Goal: Task Accomplishment & Management: Manage account settings

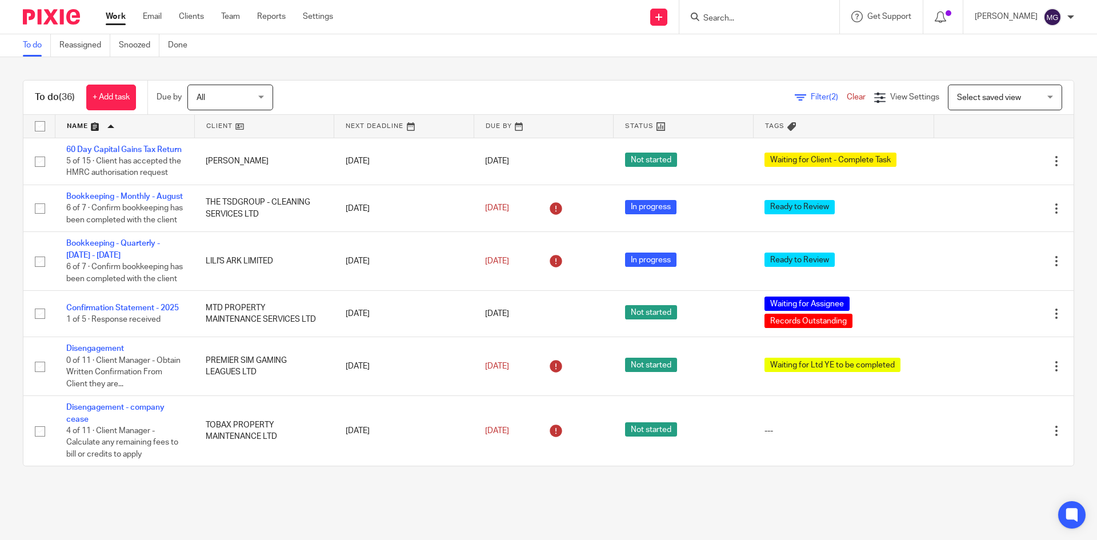
scroll to position [1591, 0]
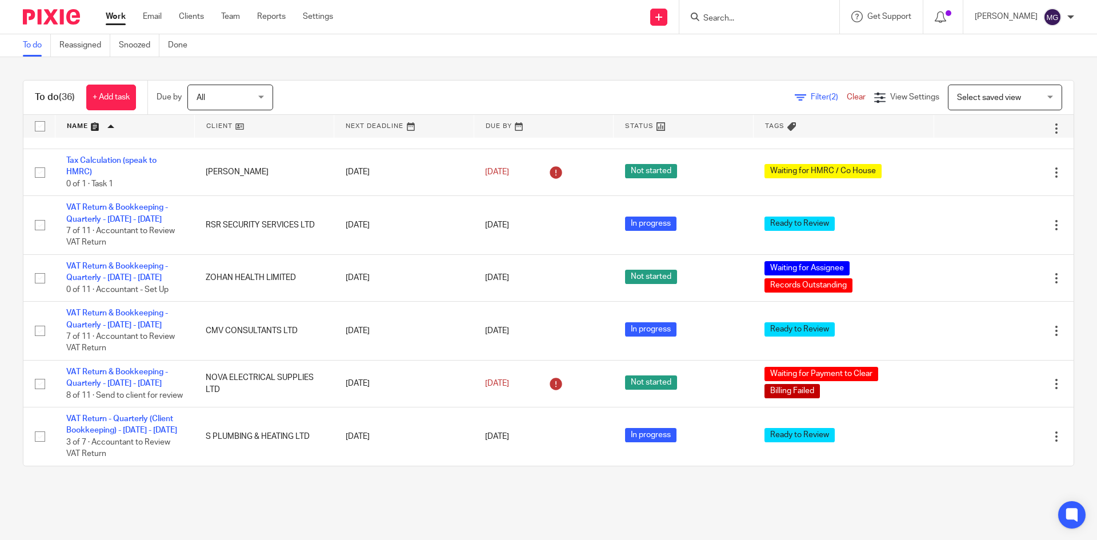
click at [424, 70] on div "To do (36) + Add task Due by All All Today Tomorrow This week Next week This mo…" at bounding box center [548, 273] width 1097 height 432
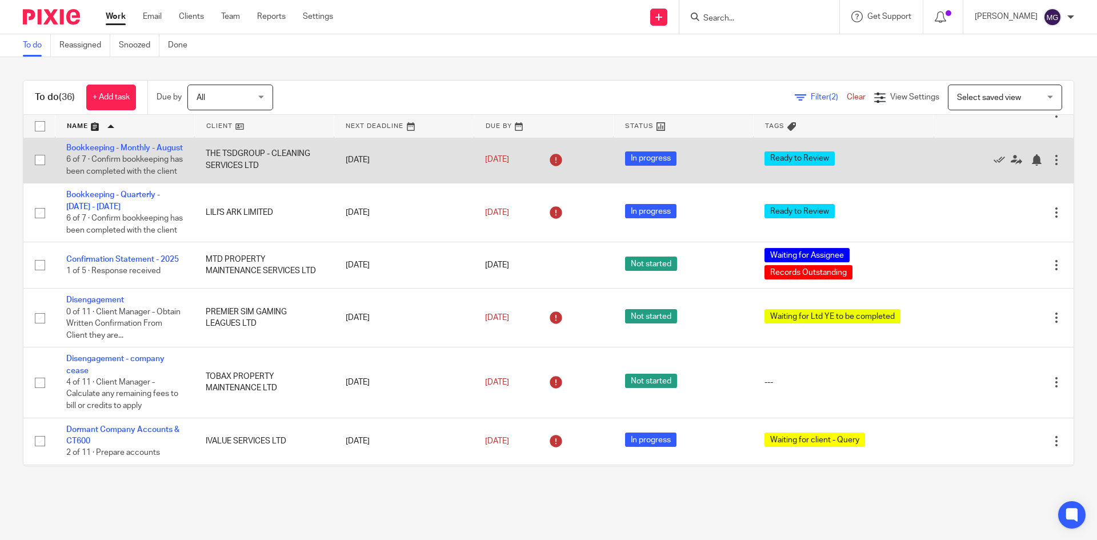
scroll to position [0, 0]
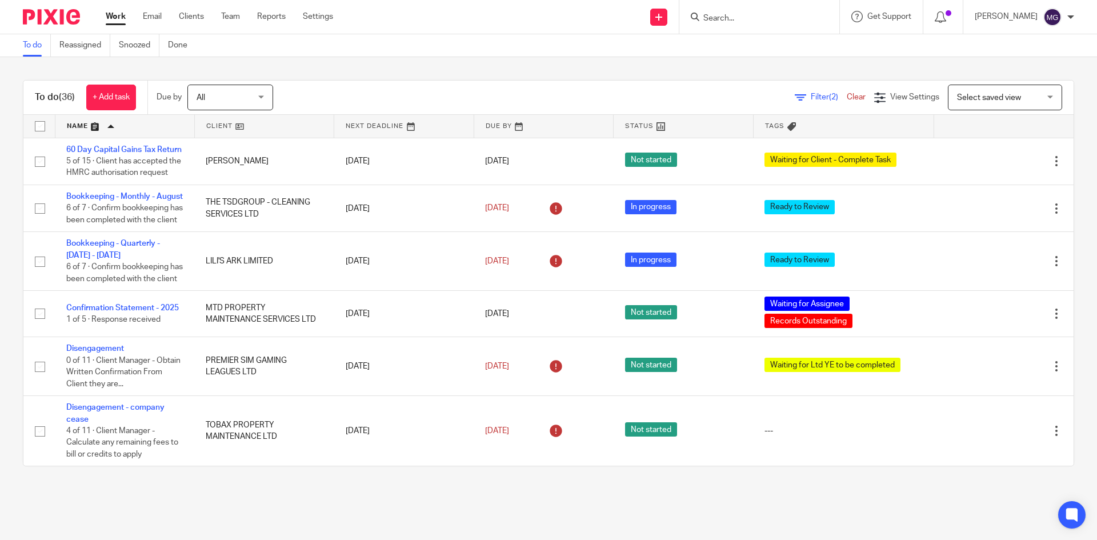
click at [733, 15] on input "Search" at bounding box center [753, 19] width 103 height 10
type input "kathry"
click at [839, 62] on link at bounding box center [796, 49] width 193 height 26
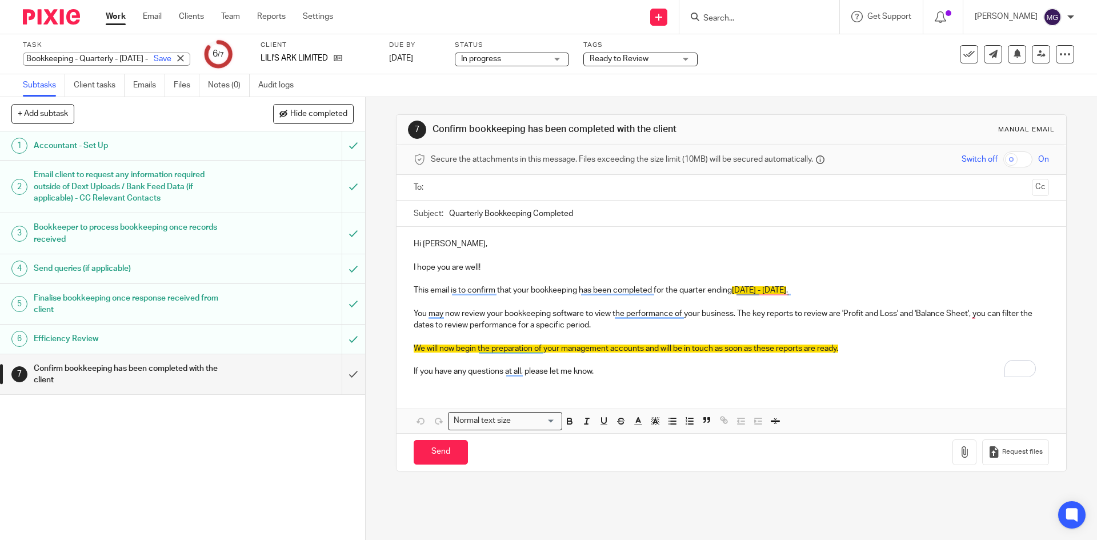
click at [85, 59] on div "Bookkeeping - Quarterly - May - July, 2025 Save Bookkeeping - Quarterly - May -…" at bounding box center [106, 59] width 167 height 13
click at [82, 59] on input "Bookkeeping - Quarterly - [DATE] - [DATE]" at bounding box center [106, 59] width 167 height 13
drag, startPoint x: 67, startPoint y: 61, endPoint x: 310, endPoint y: 57, distance: 242.8
click at [310, 57] on div "Task Bookkeeping - Quarterly - May - July, 2025 Save Bookkeeping - Quarterly - …" at bounding box center [461, 54] width 876 height 27
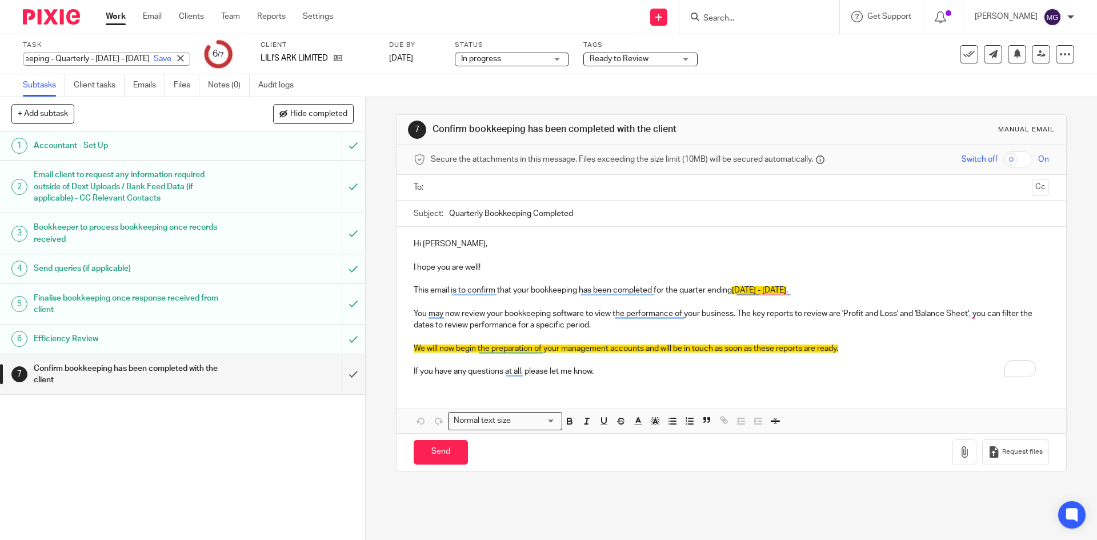
scroll to position [0, 0]
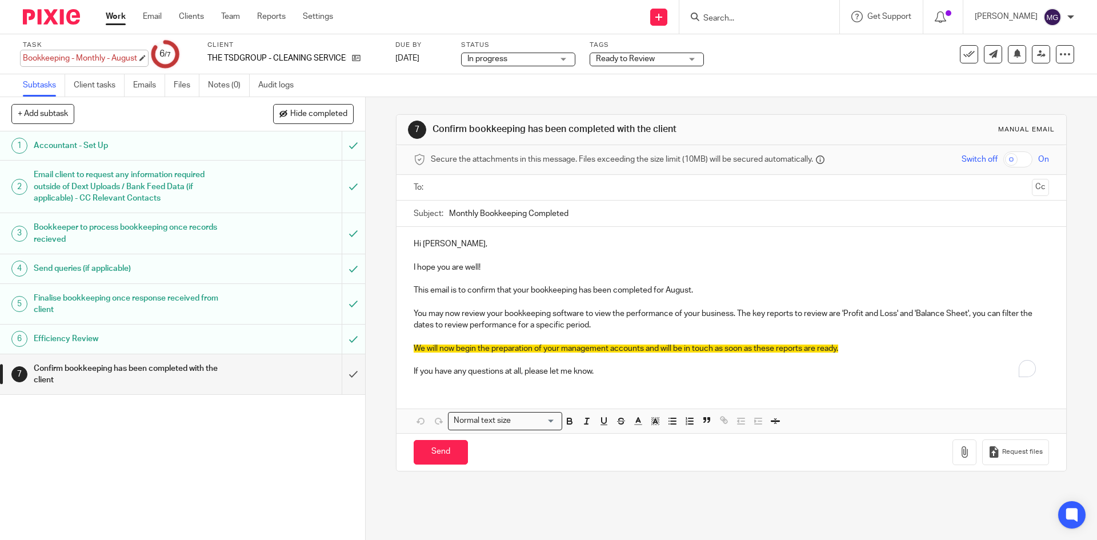
click at [108, 57] on div "Bookkeeping - Monthly - August Save Bookkeeping - Monthly - August" at bounding box center [80, 58] width 114 height 11
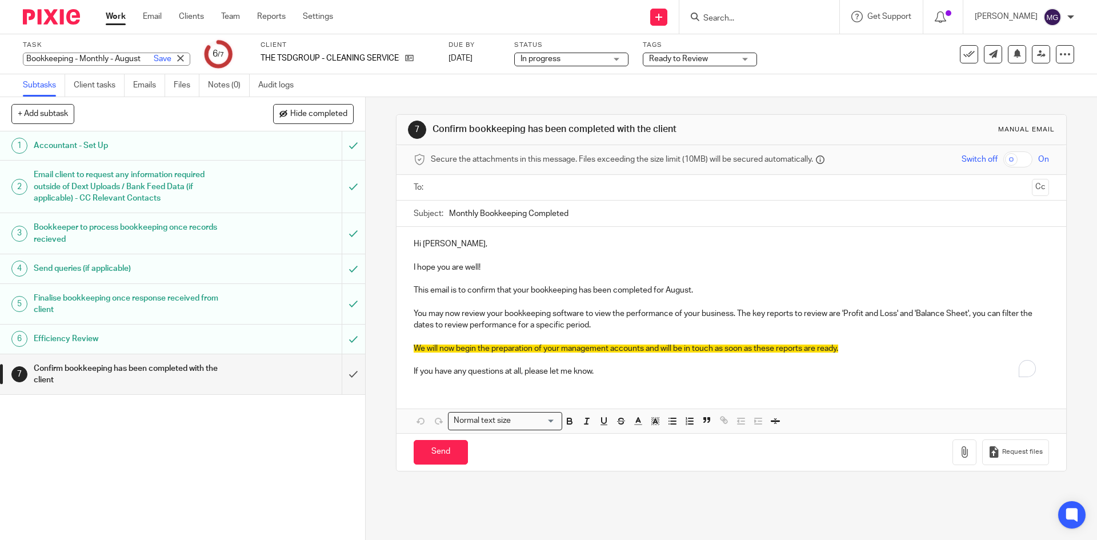
click at [74, 63] on input "Bookkeeping - Monthly - August" at bounding box center [106, 59] width 167 height 13
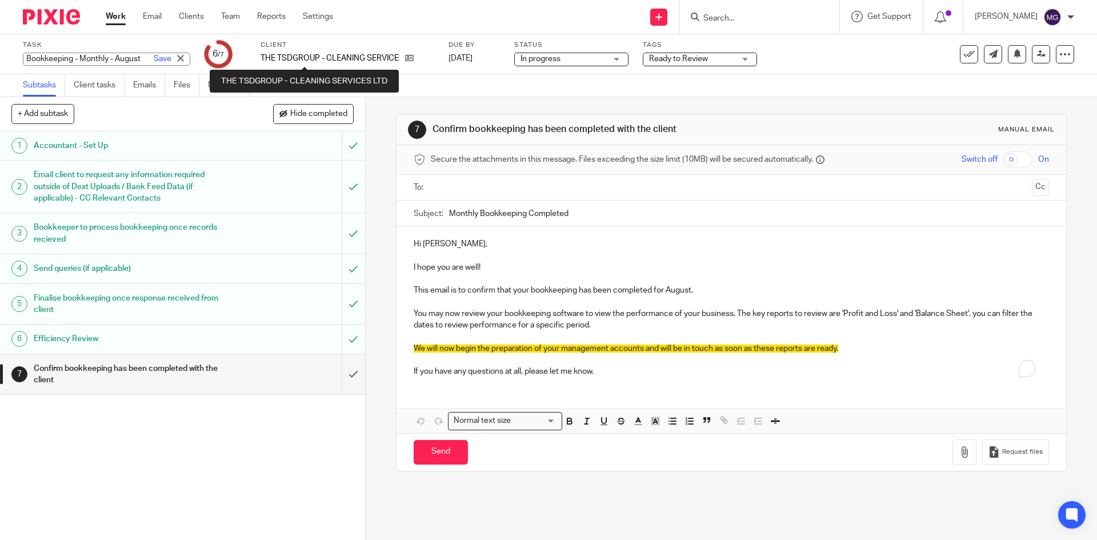
drag, startPoint x: 74, startPoint y: 62, endPoint x: 317, endPoint y: 56, distance: 242.8
click at [317, 56] on div "Task Bookkeeping - Monthly - August Save Bookkeeping - Monthly - August 6 /7 Cl…" at bounding box center [461, 54] width 876 height 27
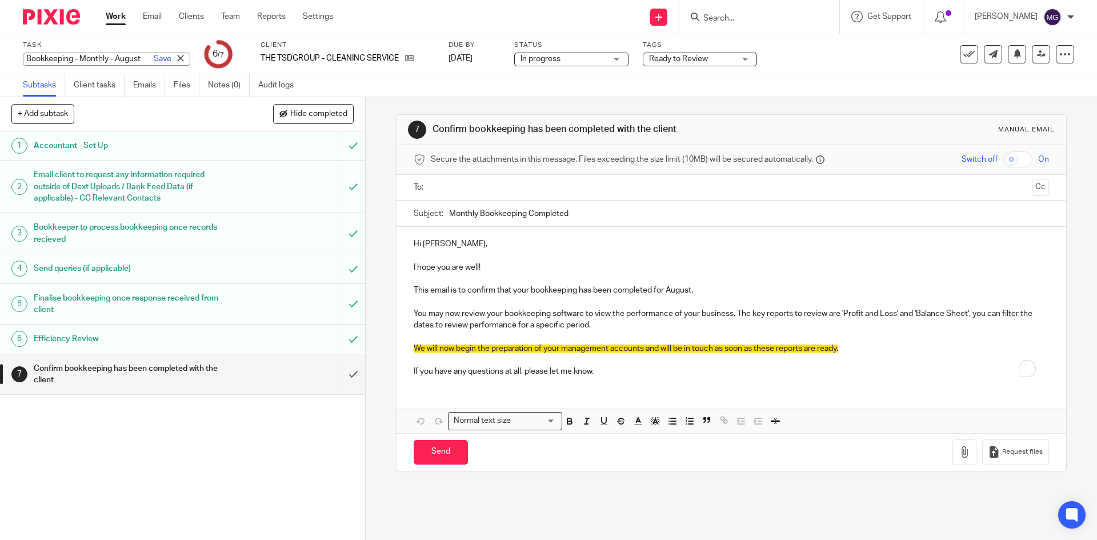
click at [141, 457] on div "1 Accountant - Set Up 2 Email client to request any information required outsid…" at bounding box center [182, 335] width 365 height 408
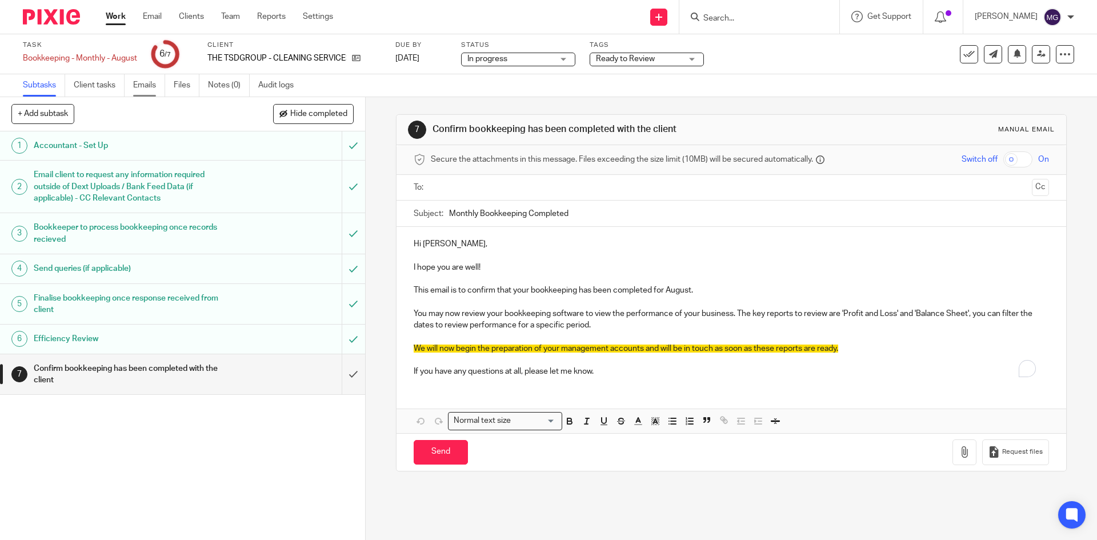
click at [156, 85] on link "Emails" at bounding box center [149, 85] width 32 height 22
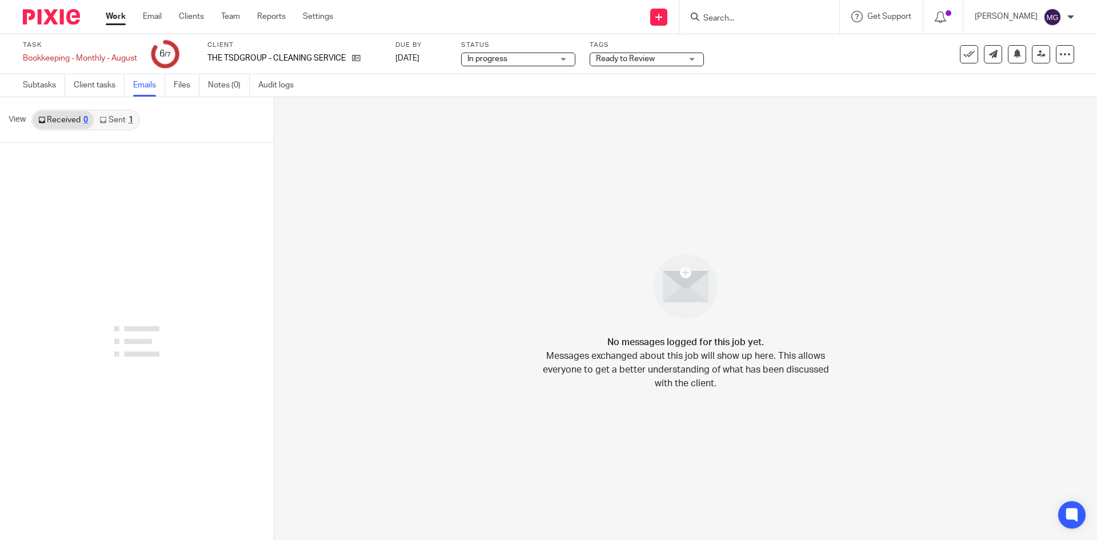
click at [109, 124] on link "Sent 1" at bounding box center [116, 120] width 45 height 18
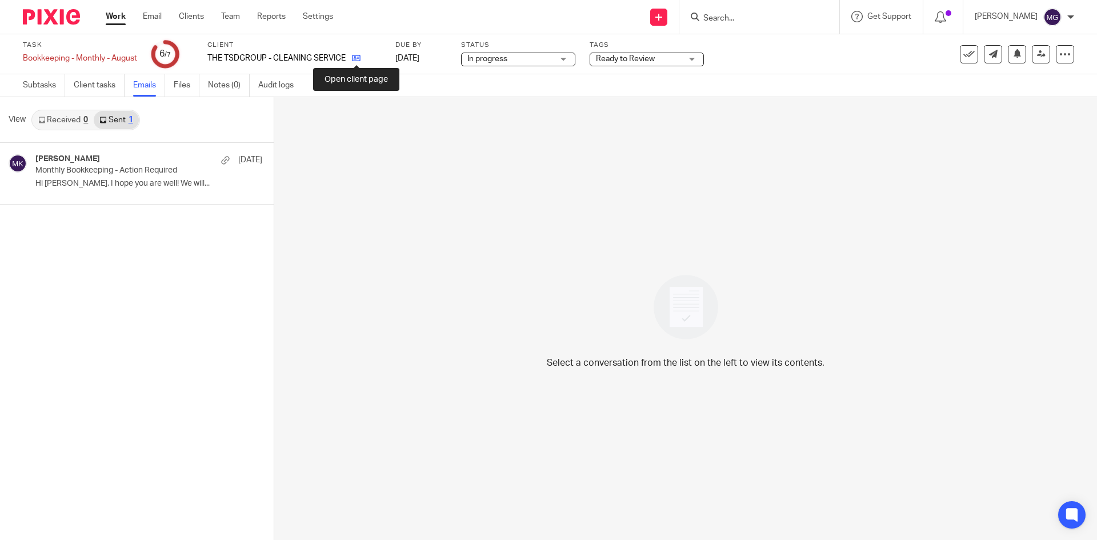
click at [356, 54] on icon at bounding box center [356, 58] width 9 height 9
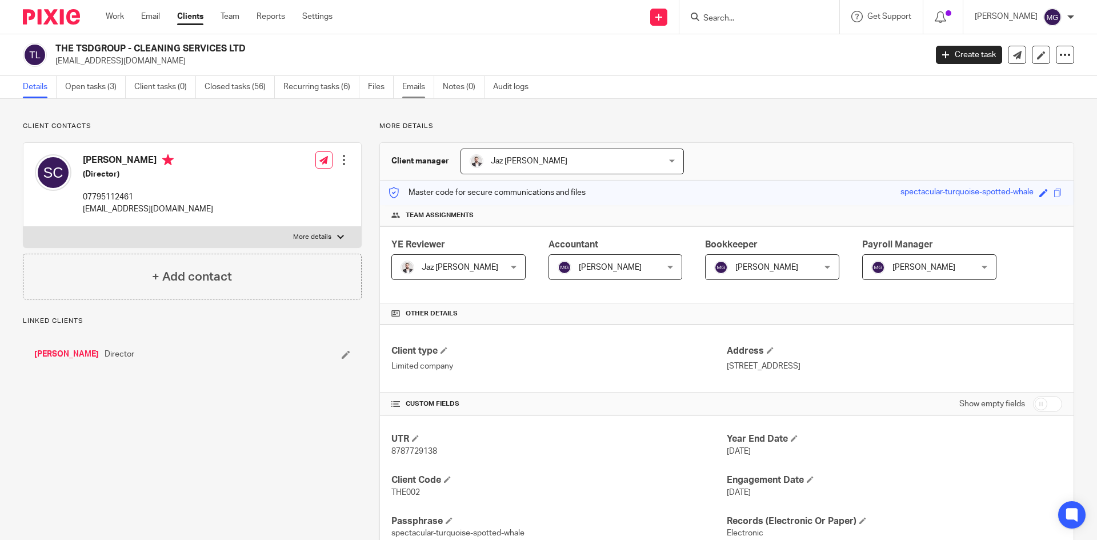
click at [411, 86] on link "Emails" at bounding box center [418, 87] width 32 height 22
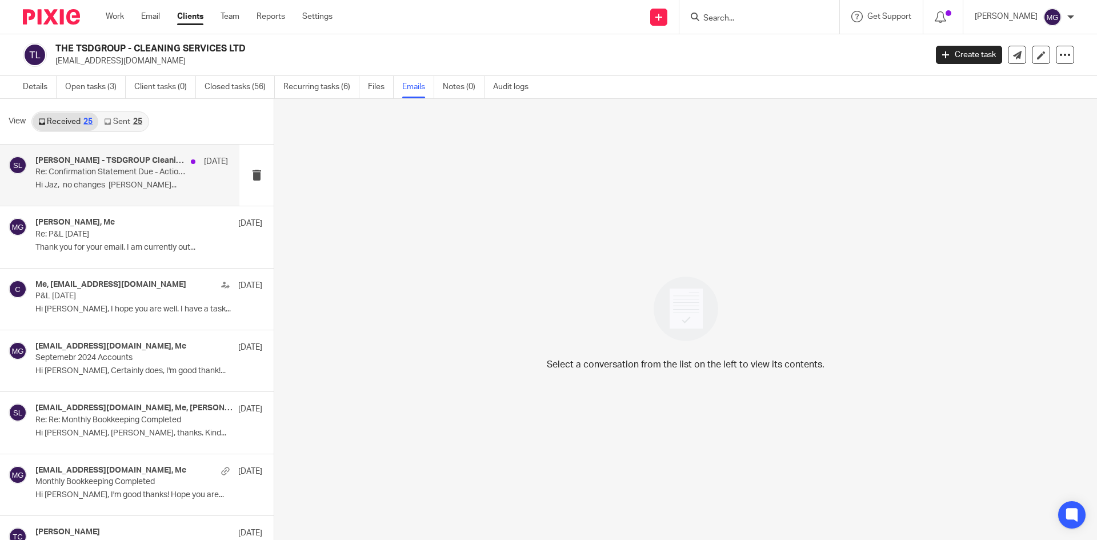
click at [125, 174] on p "Re: Confirmation Statement Due - Action Required" at bounding box center [112, 172] width 154 height 10
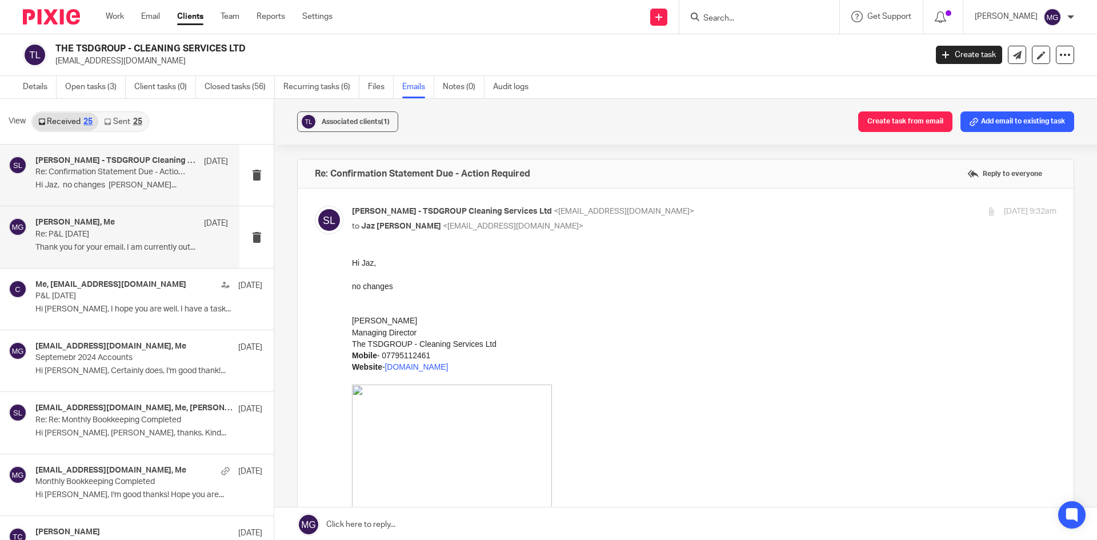
click at [107, 244] on p "Thank you for your email. I am currently out..." at bounding box center [131, 248] width 192 height 10
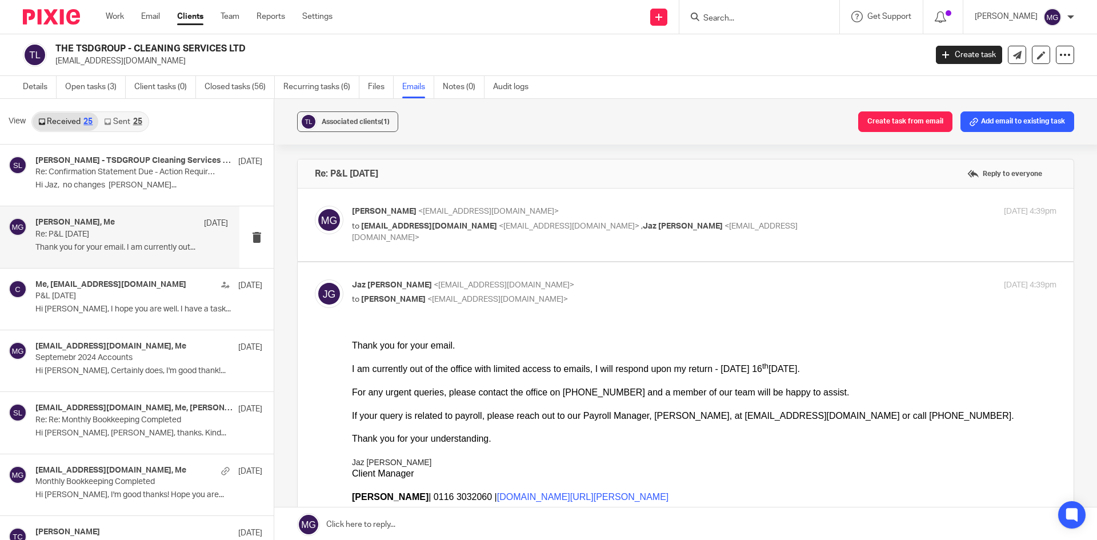
click at [507, 220] on p "to contact@tsdgroup.co.uk <contact@tsdgroup.co.uk> , Jaz Grewal <jazgrewal@taxa…" at bounding box center [586, 231] width 469 height 23
checkbox input "true"
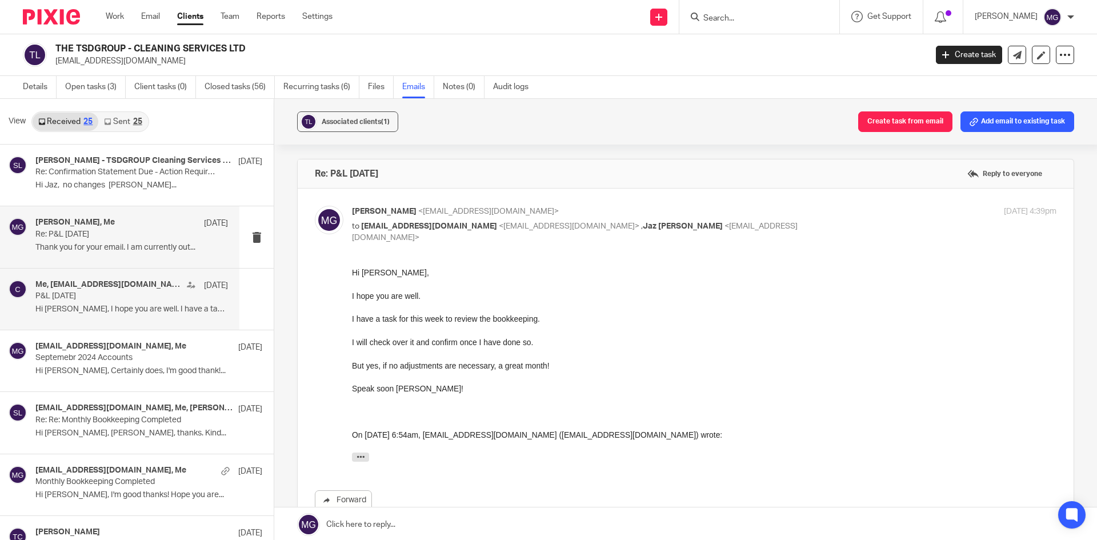
click at [92, 290] on div "Me, contact@tsdgroup.co.uk 9 Sep" at bounding box center [131, 285] width 192 height 11
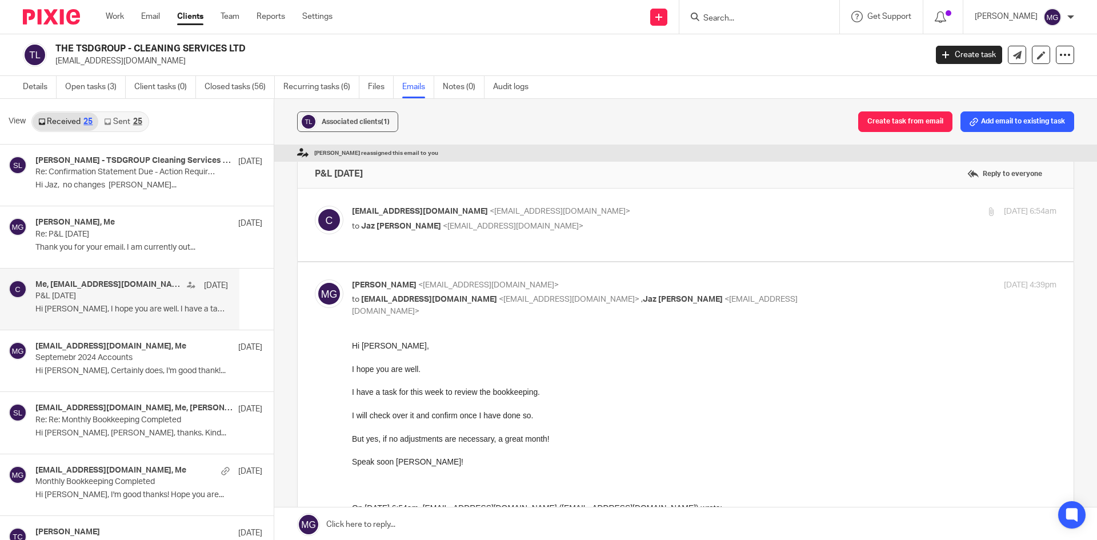
click at [483, 203] on label at bounding box center [686, 224] width 776 height 73
click at [315, 205] on input "checkbox" at bounding box center [314, 205] width 1 height 1
checkbox input "true"
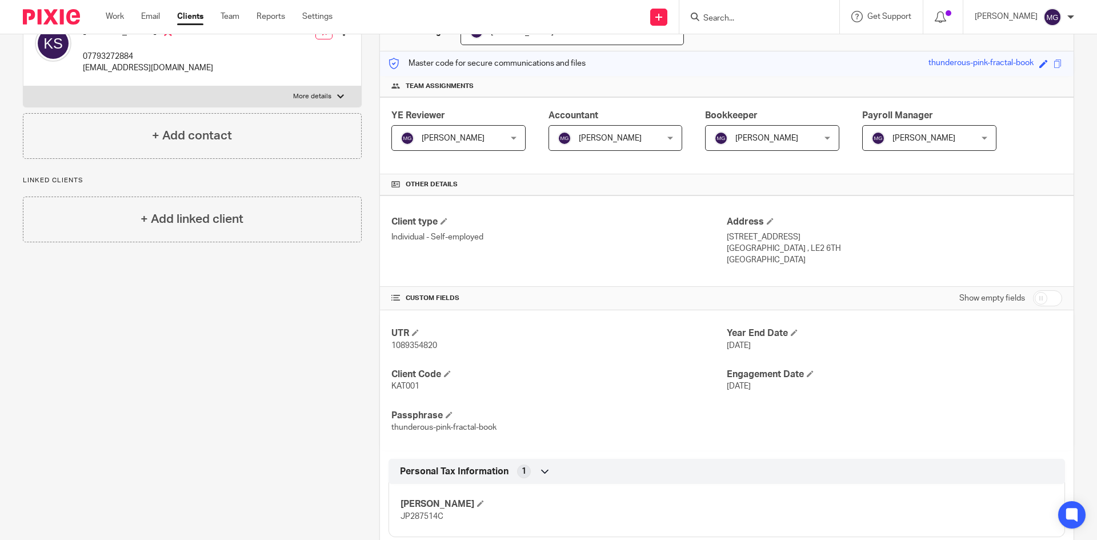
scroll to position [7, 0]
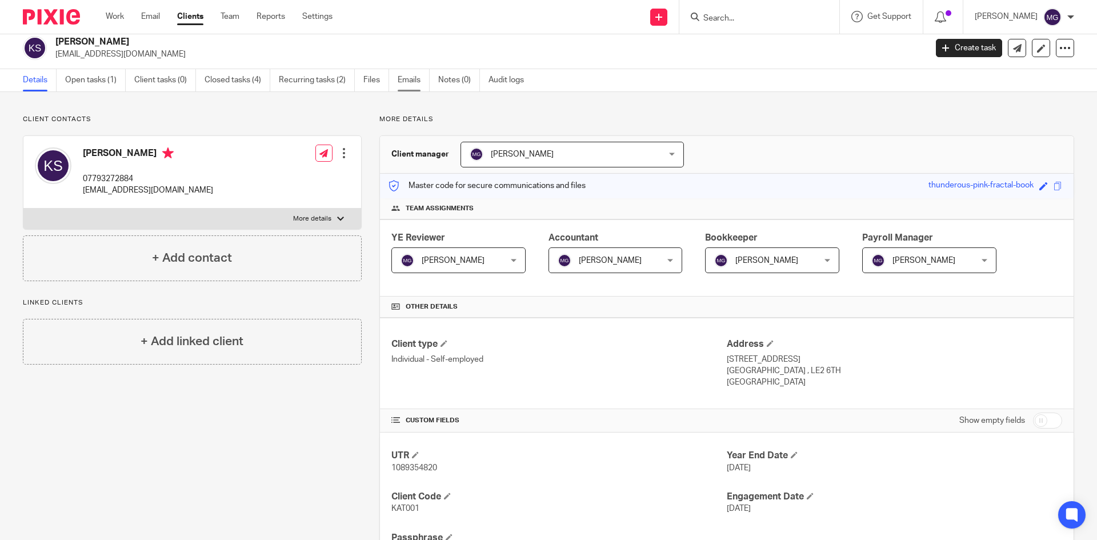
click at [425, 85] on link "Emails" at bounding box center [414, 80] width 32 height 22
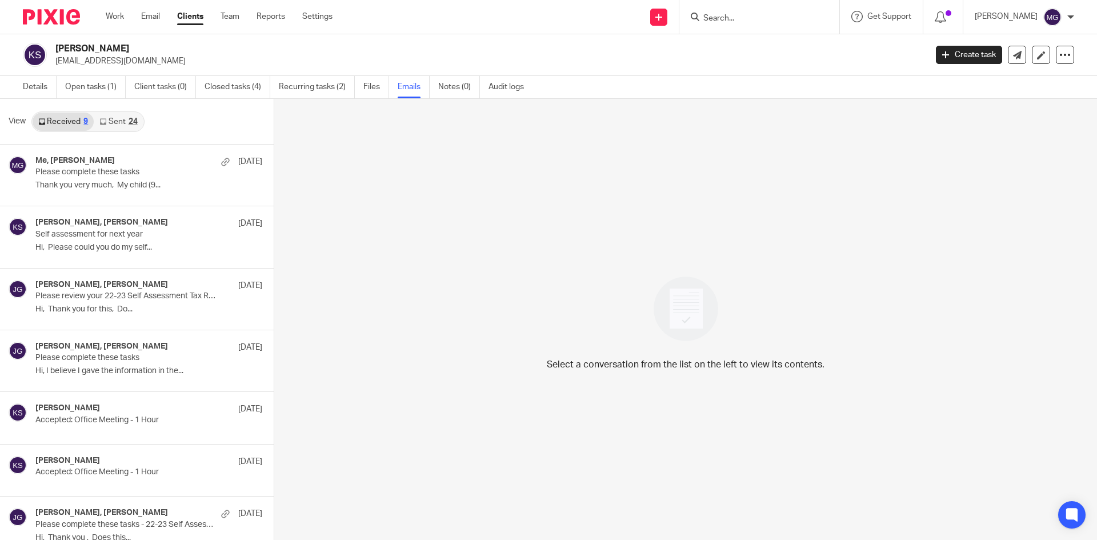
click at [119, 122] on link "Sent 24" at bounding box center [118, 122] width 49 height 18
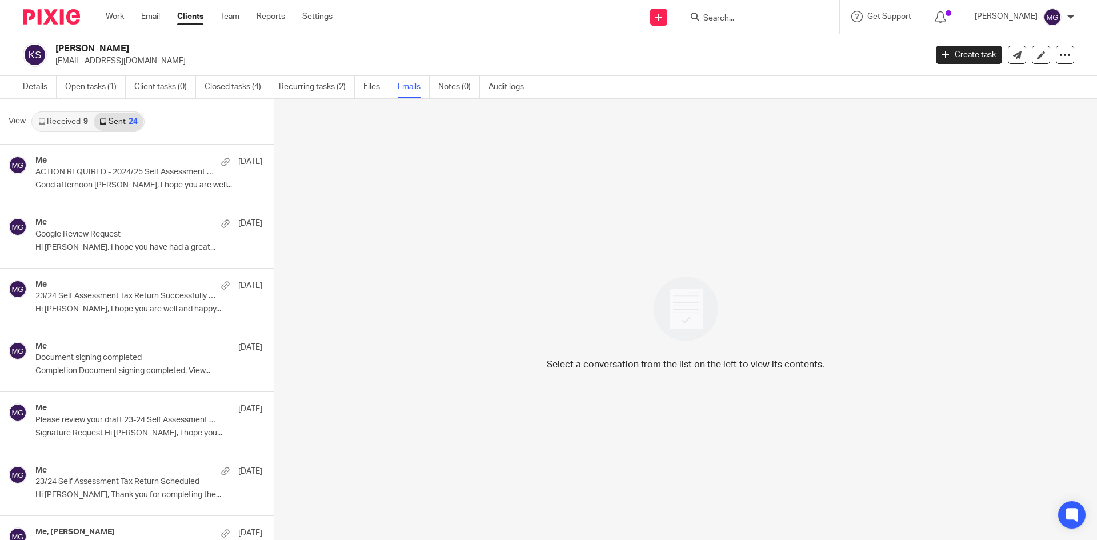
scroll to position [2, 0]
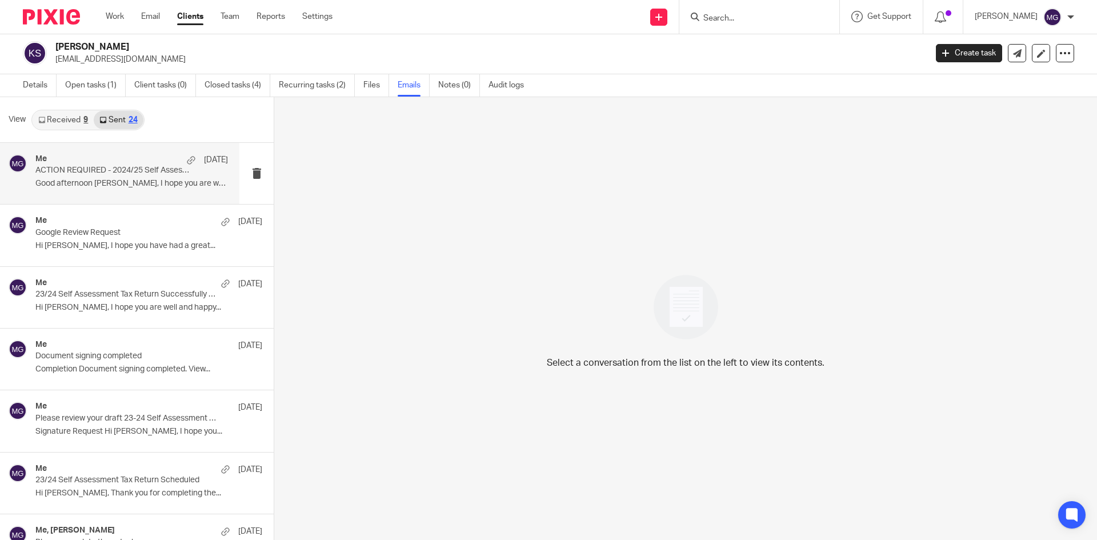
click at [105, 172] on p "ACTION REQUIRED - 2024/25 Self Assessment Tax Return Can Now Be Prepared" at bounding box center [112, 171] width 154 height 10
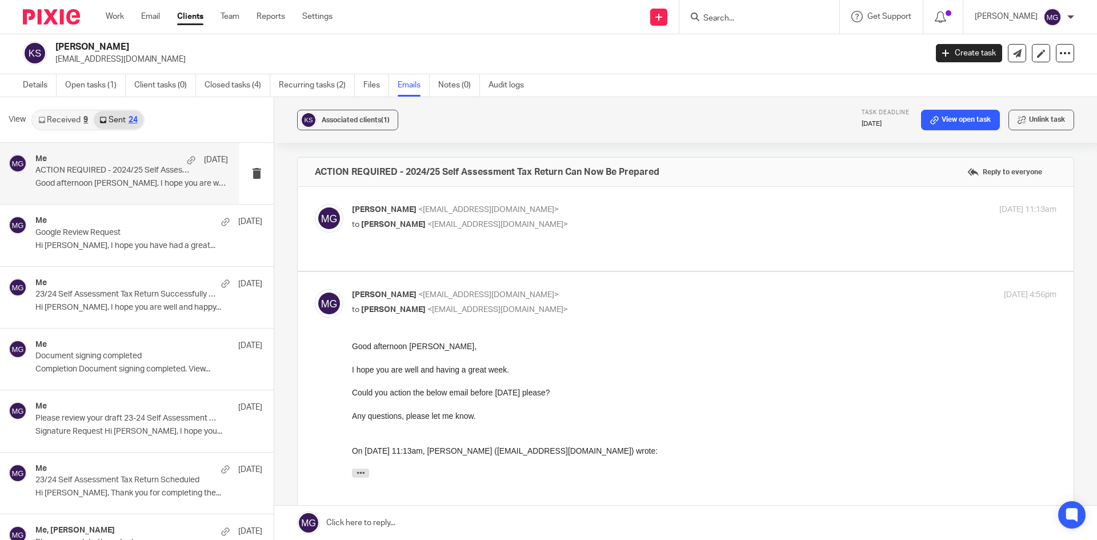
scroll to position [0, 0]
click at [45, 115] on link "Received 9" at bounding box center [63, 120] width 61 height 18
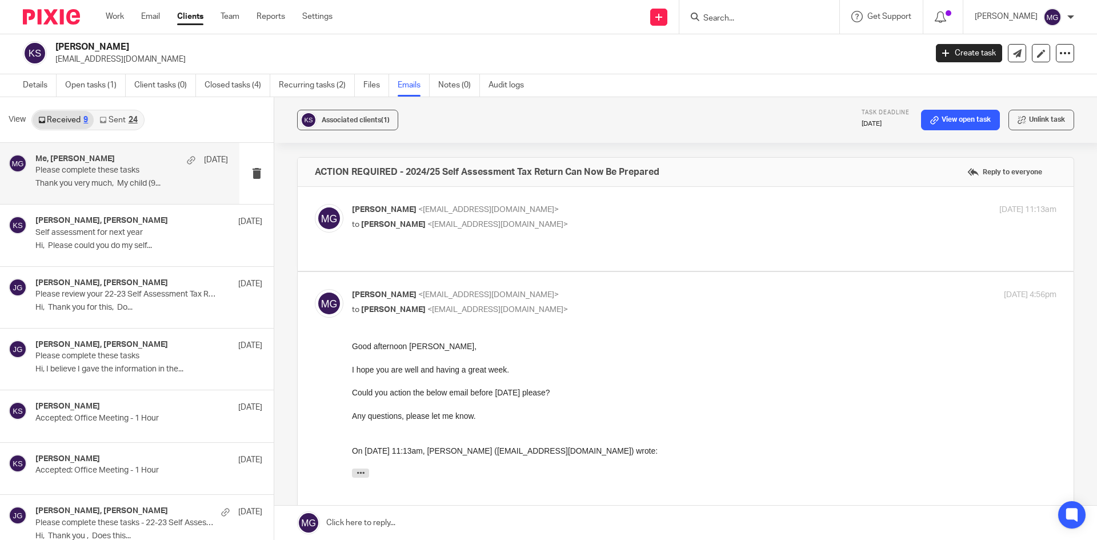
click at [70, 164] on div "Me, Katie Shields 17 Jun 2024" at bounding box center [131, 159] width 192 height 11
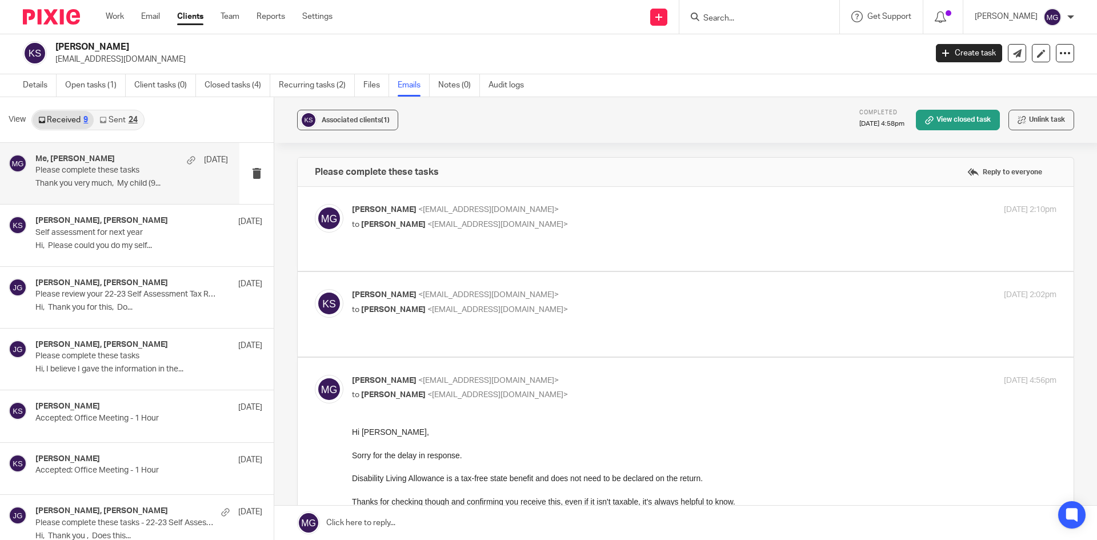
click at [483, 220] on span "<katietherapy@outlook.com>" at bounding box center [497, 224] width 140 height 8
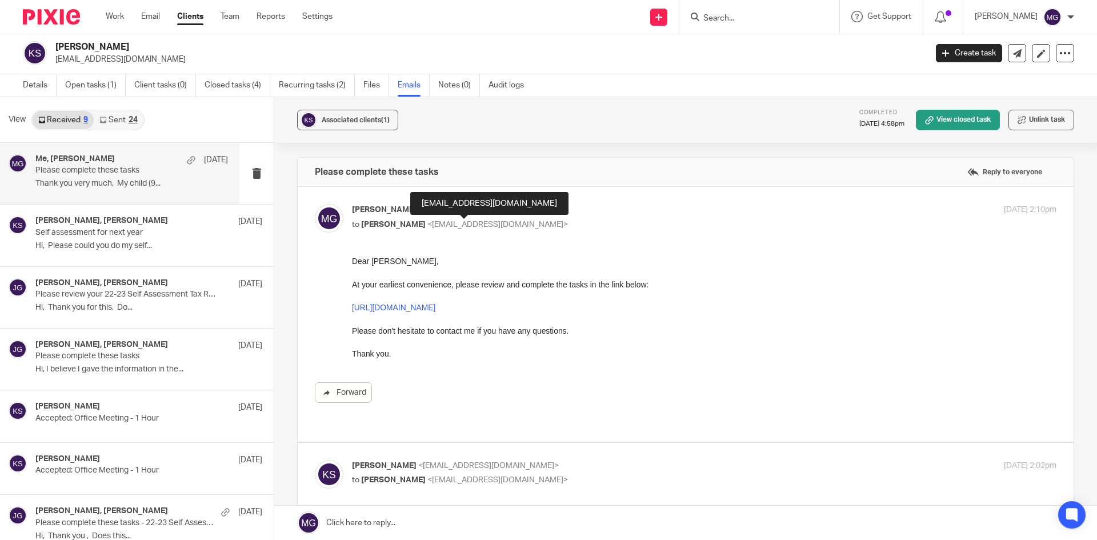
click at [483, 220] on span "<katietherapy@outlook.com>" at bounding box center [497, 224] width 140 height 8
checkbox input "false"
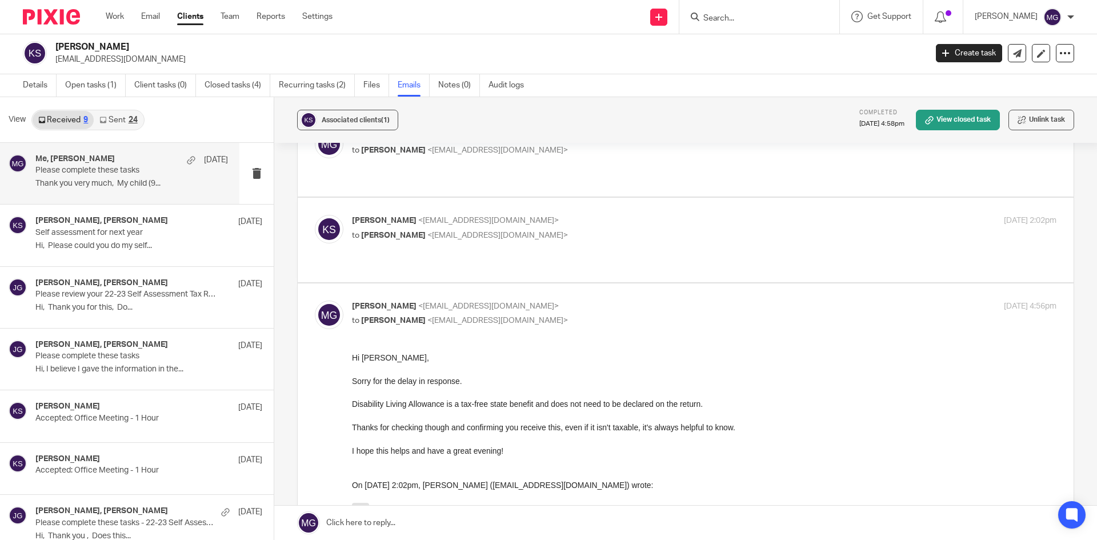
scroll to position [57, 0]
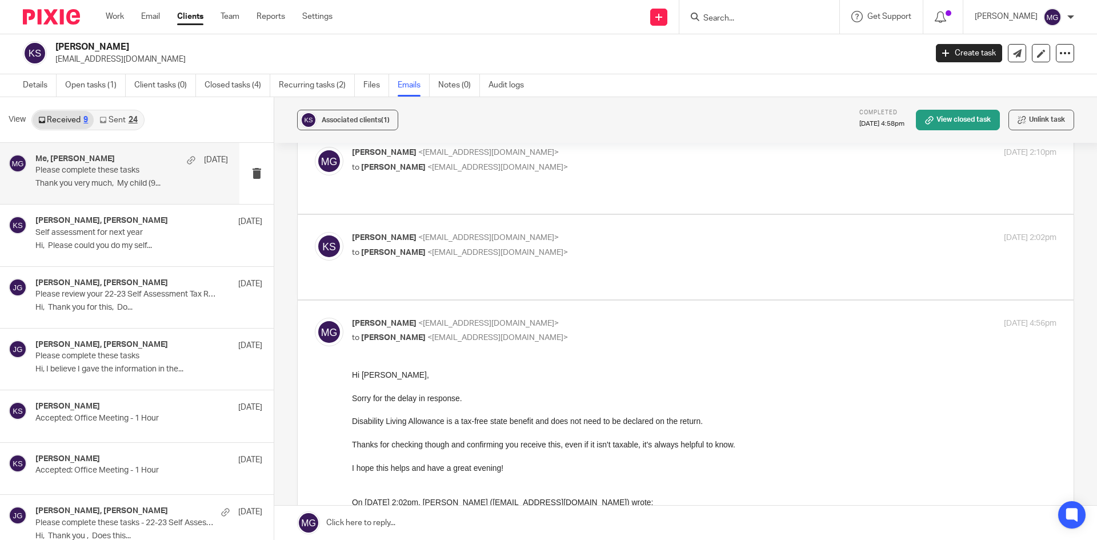
click at [517, 248] on div "Katie Shields <katietherapy@outlook.com> to Mason Graves <mgraves@taxassist.co.…" at bounding box center [704, 246] width 704 height 29
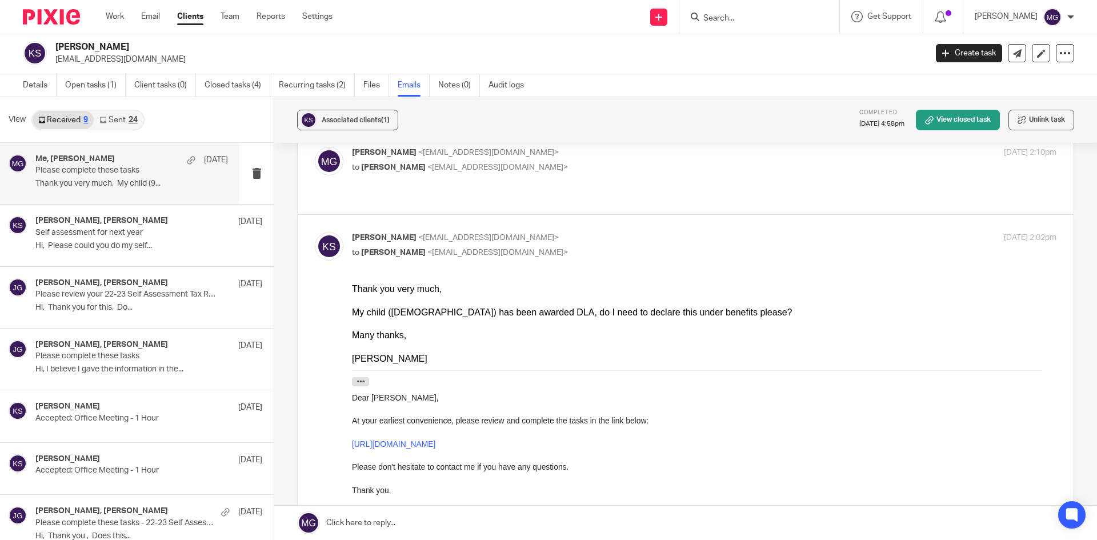
scroll to position [0, 0]
click at [516, 247] on p "to Mason Graves <mgraves@taxassist.co.uk>" at bounding box center [586, 253] width 469 height 12
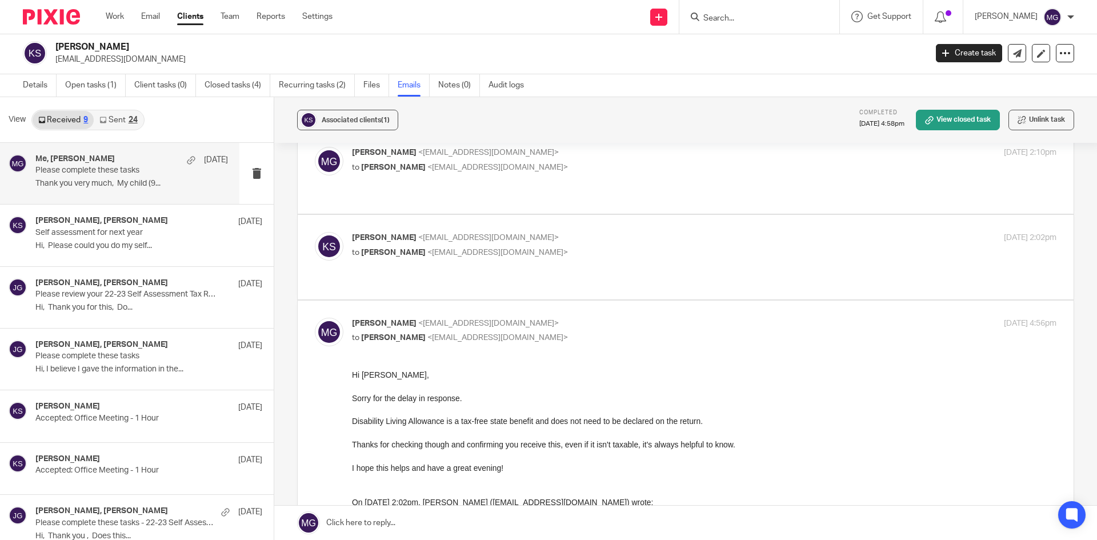
click at [551, 232] on p "Katie Shields <katietherapy@outlook.com>" at bounding box center [586, 238] width 469 height 12
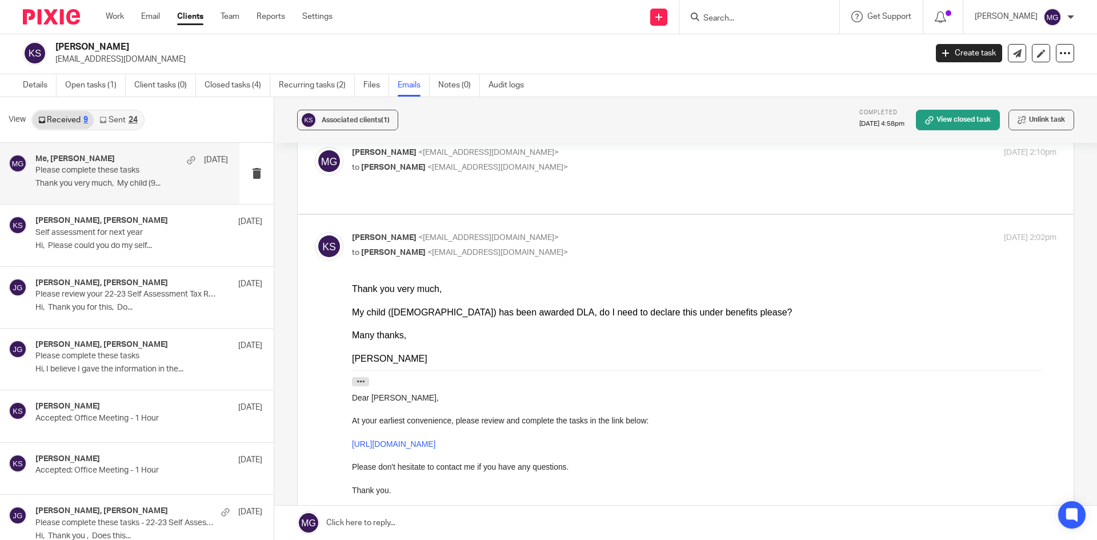
click at [551, 232] on p "Katie Shields <katietherapy@outlook.com>" at bounding box center [586, 238] width 469 height 12
checkbox input "false"
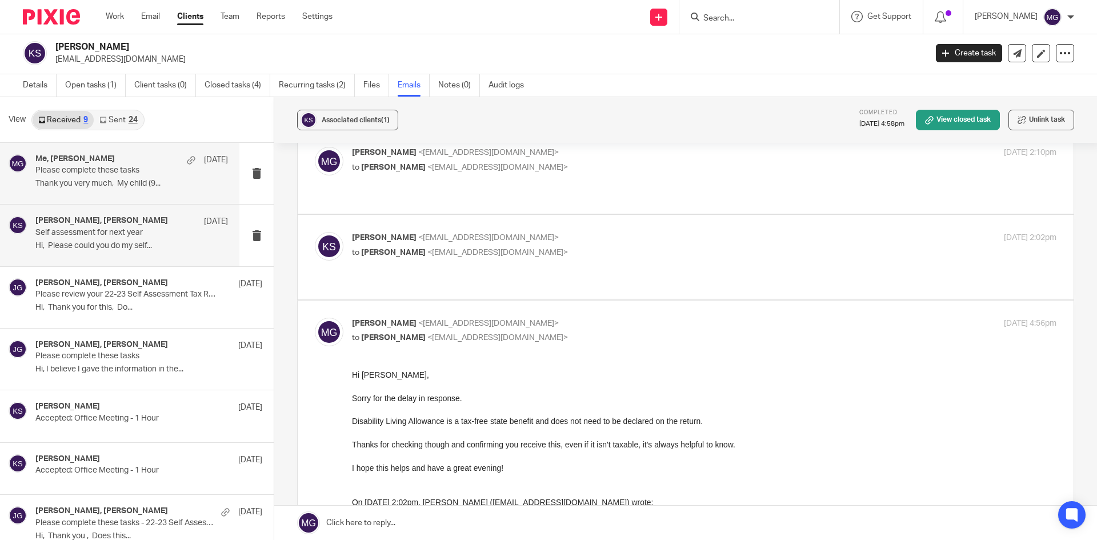
click at [140, 227] on div "Jaz Grewal, Katie Shields 5 Jan 2024" at bounding box center [131, 221] width 192 height 11
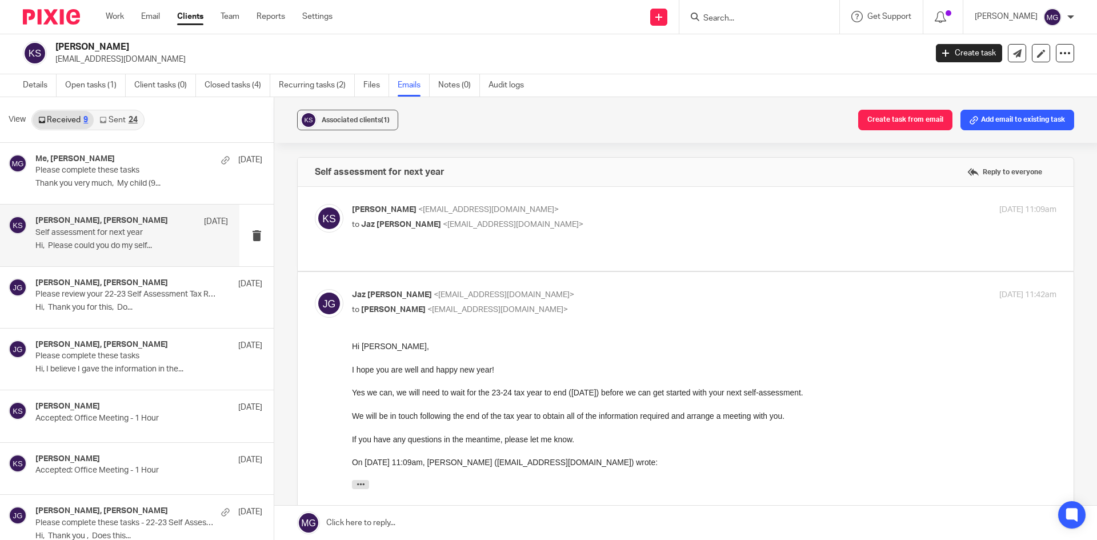
click at [134, 123] on div "24" at bounding box center [133, 120] width 9 height 8
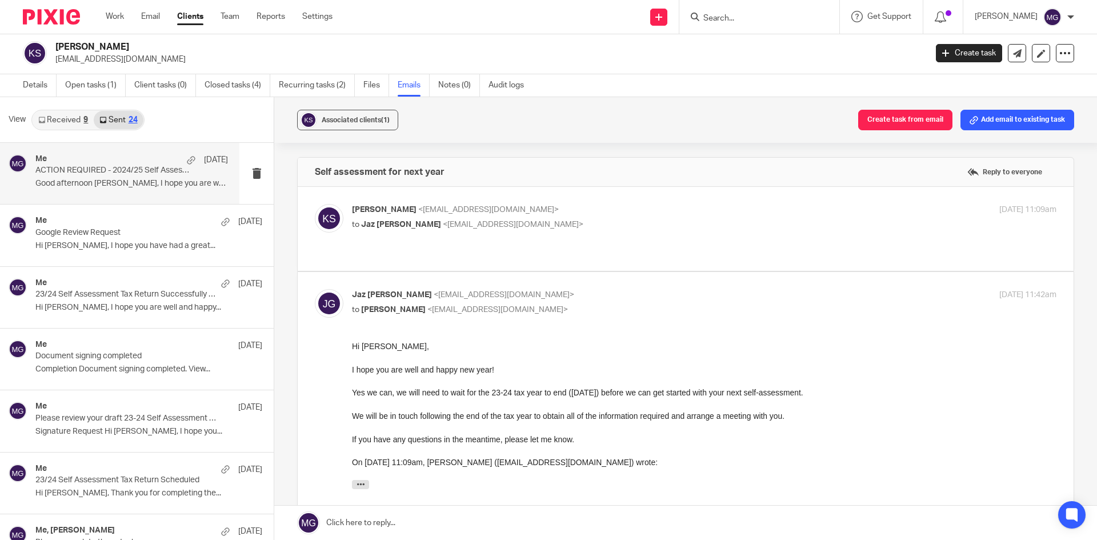
click at [126, 175] on p "ACTION REQUIRED - 2024/25 Self Assessment Tax Return Can Now Be Prepared" at bounding box center [112, 171] width 154 height 10
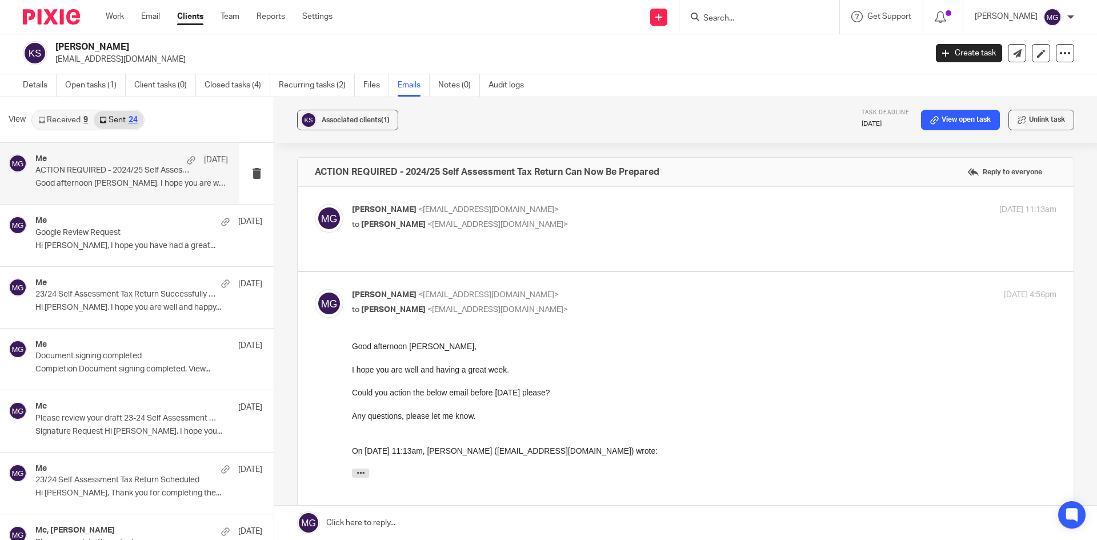
click at [608, 219] on p "to Kathryn Shields <katietherapy@outlook.com>" at bounding box center [586, 225] width 469 height 12
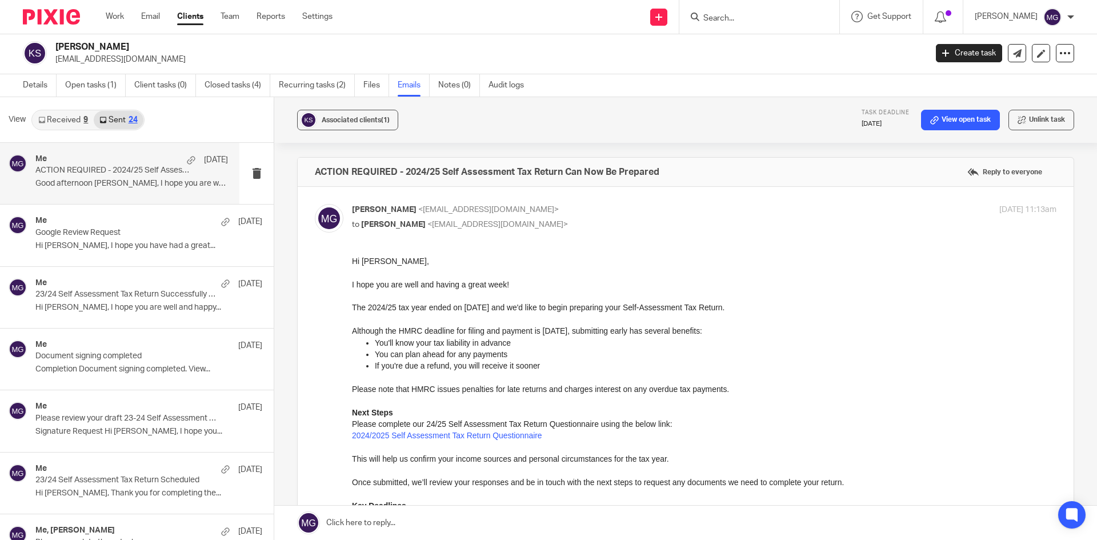
click at [608, 219] on p "to Kathryn Shields <katietherapy@outlook.com>" at bounding box center [586, 225] width 469 height 12
checkbox input "false"
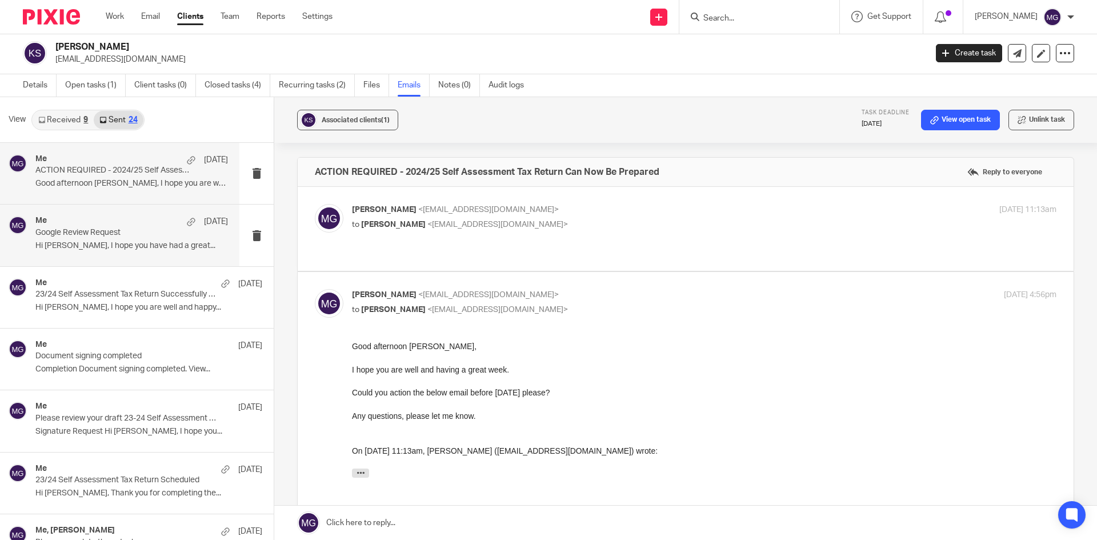
click at [102, 228] on p "Google Review Request" at bounding box center [112, 233] width 154 height 10
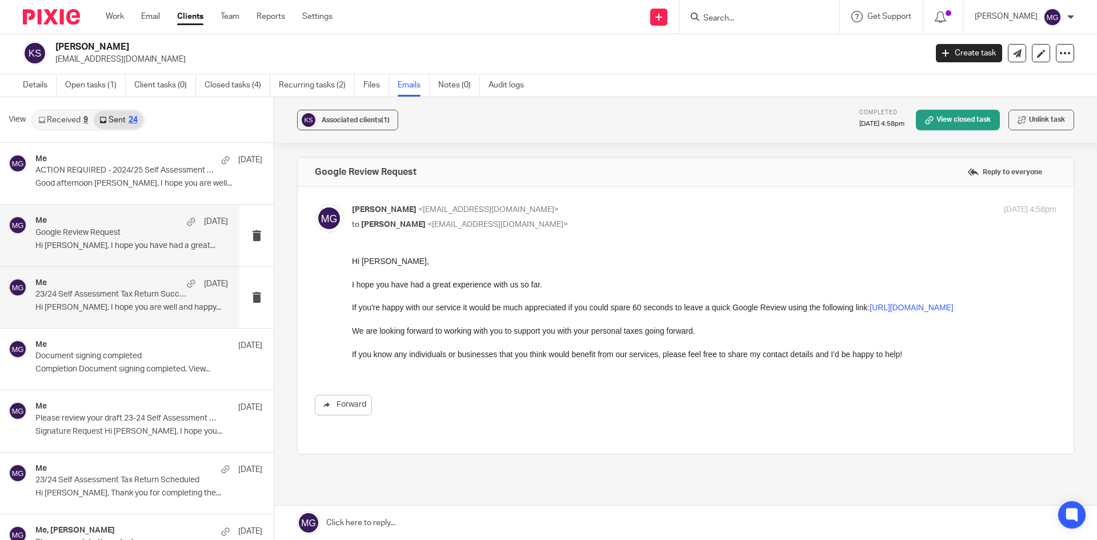
click at [147, 289] on div "Me 26 Jul 2024" at bounding box center [131, 283] width 192 height 11
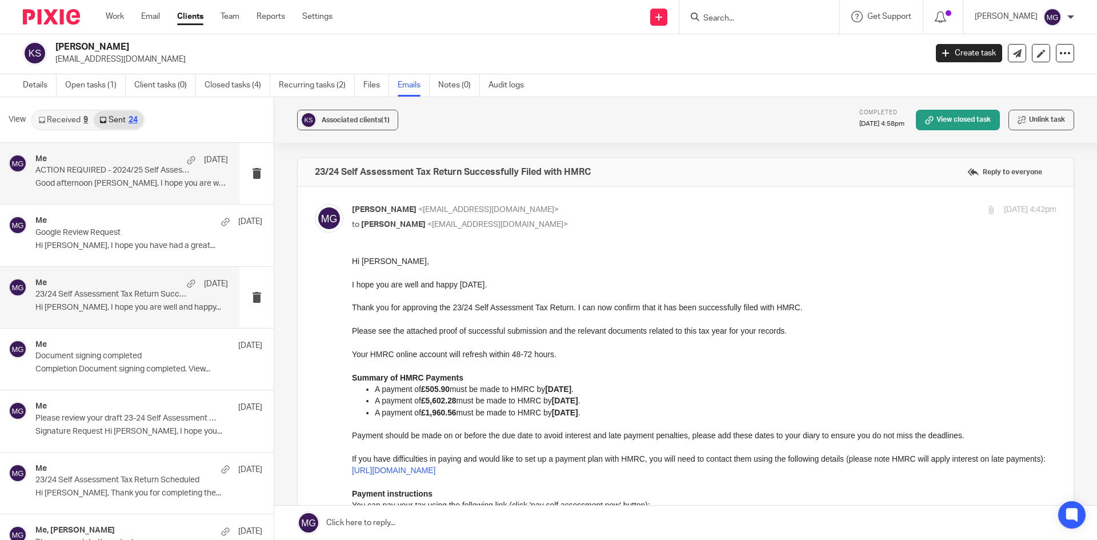
click at [139, 187] on p "Good afternoon Katie, I hope you are well..." at bounding box center [131, 184] width 192 height 10
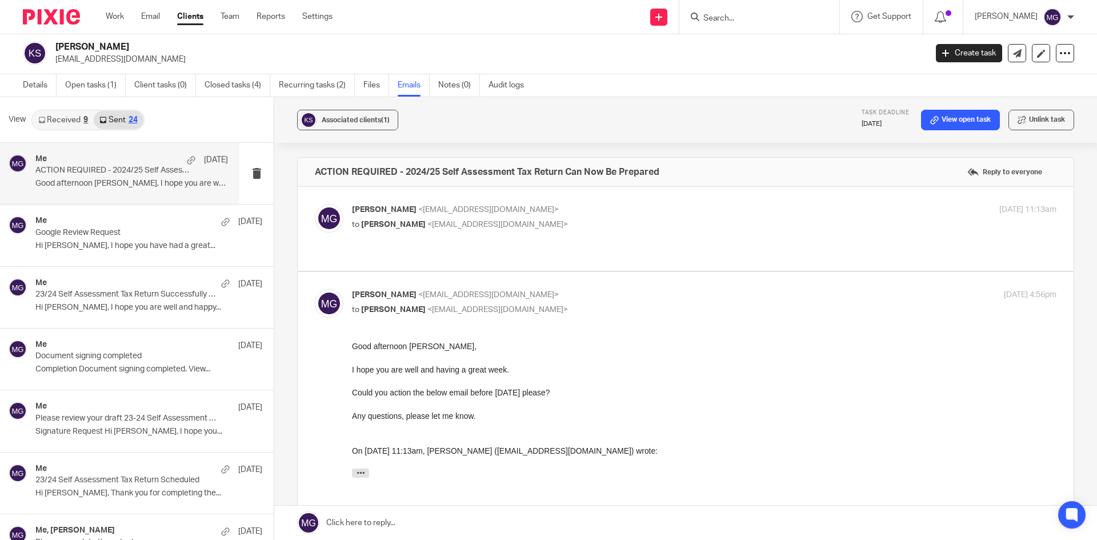
drag, startPoint x: 79, startPoint y: 184, endPoint x: 70, endPoint y: 171, distance: 15.7
click at [79, 185] on p "Good afternoon Katie, I hope you are well..." at bounding box center [131, 184] width 192 height 10
click at [28, 95] on link "Details" at bounding box center [40, 85] width 34 height 22
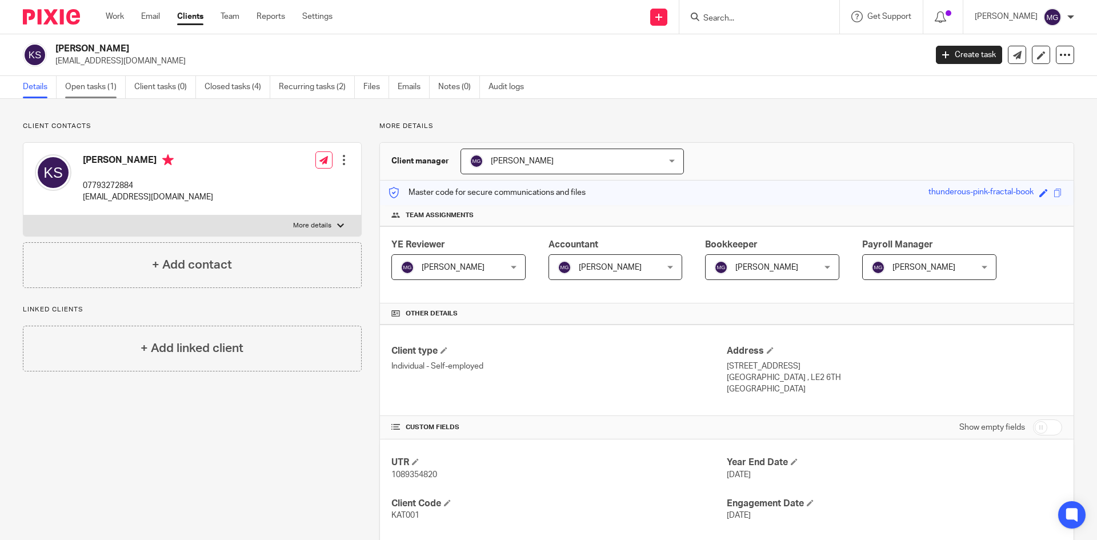
click at [95, 88] on link "Open tasks (1)" at bounding box center [95, 87] width 61 height 22
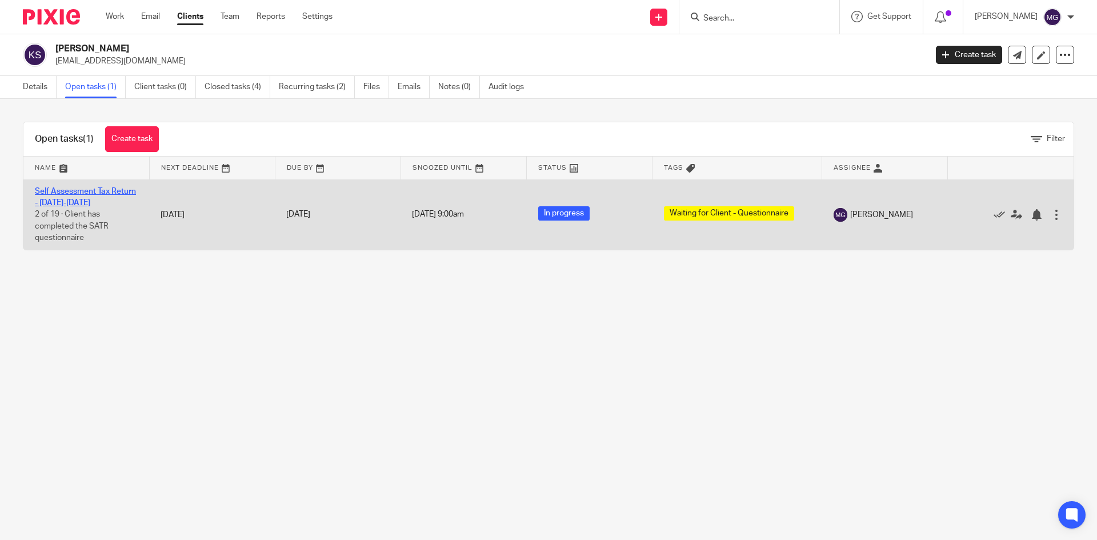
click at [71, 202] on link "Self Assessment Tax Return - [DATE]-[DATE]" at bounding box center [85, 196] width 101 height 19
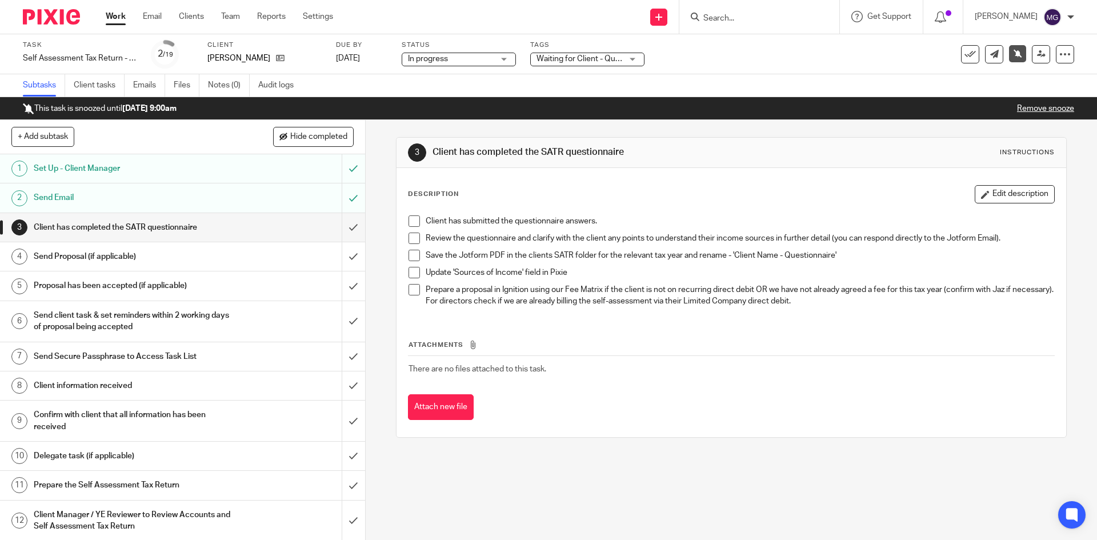
click at [1023, 114] on p "Remove snooze" at bounding box center [1045, 108] width 57 height 11
click at [1027, 107] on link "Remove snooze" at bounding box center [1045, 109] width 57 height 8
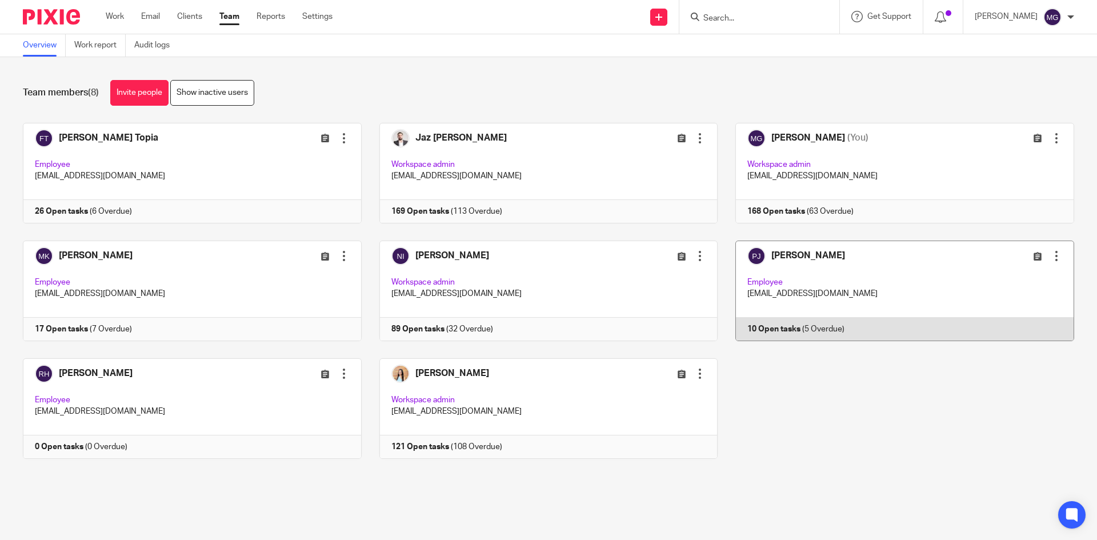
click at [826, 268] on link at bounding box center [895, 290] width 356 height 101
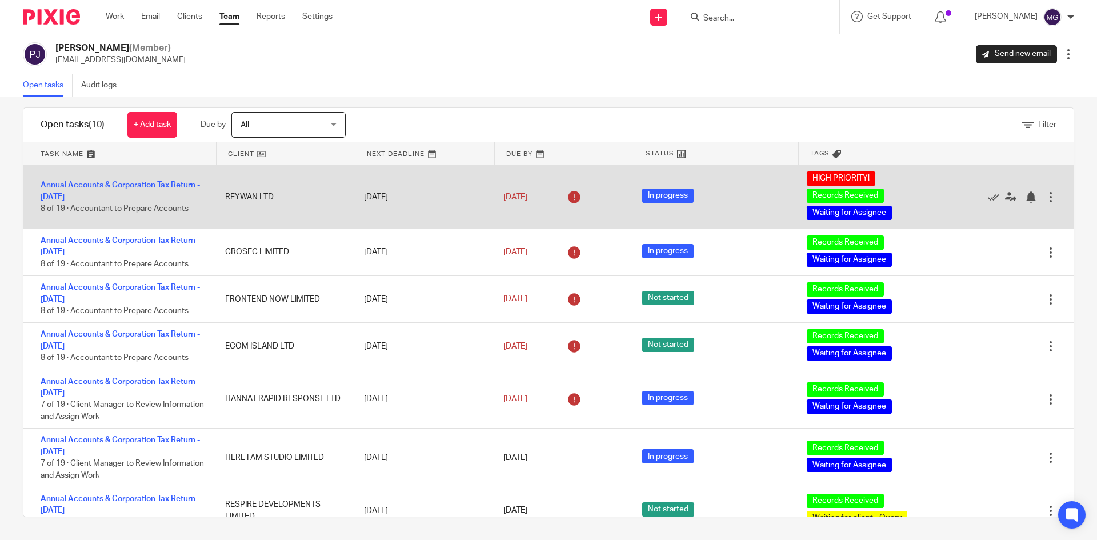
drag, startPoint x: 30, startPoint y: 189, endPoint x: 964, endPoint y: 214, distance: 934.1
click at [964, 214] on div "Annual Accounts & Corporation Tax Return - April 30, 2025 8 of 19 · Accountant …" at bounding box center [548, 197] width 1050 height 63
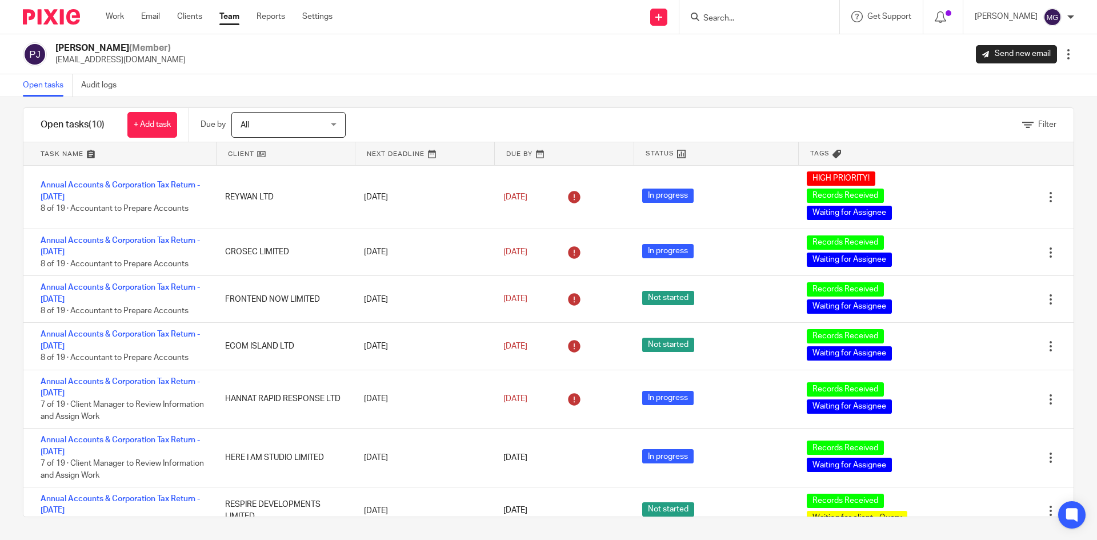
click at [729, 26] on div at bounding box center [759, 17] width 160 height 34
click at [729, 22] on input "Search" at bounding box center [753, 19] width 103 height 10
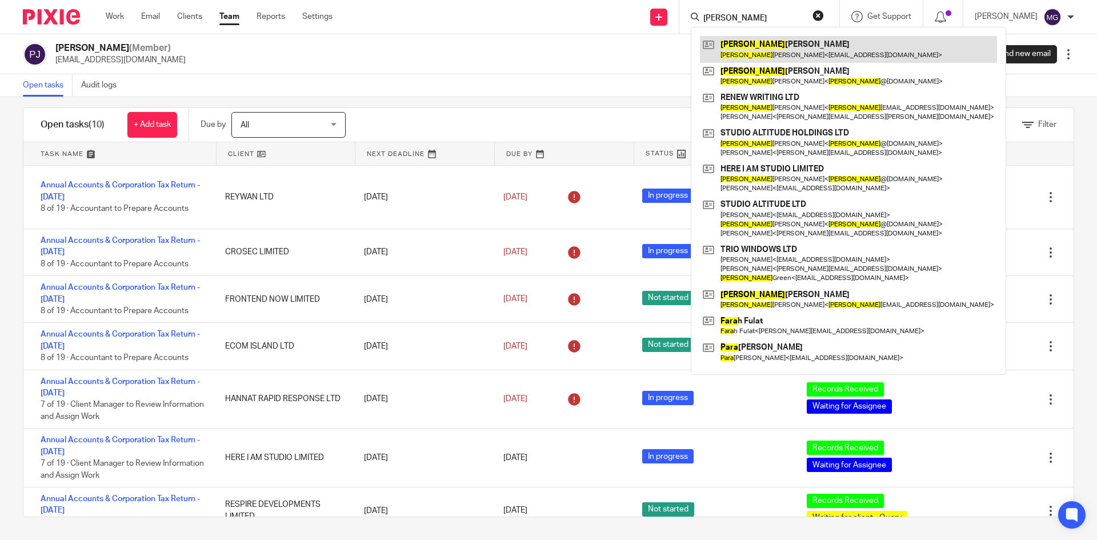
type input "lara"
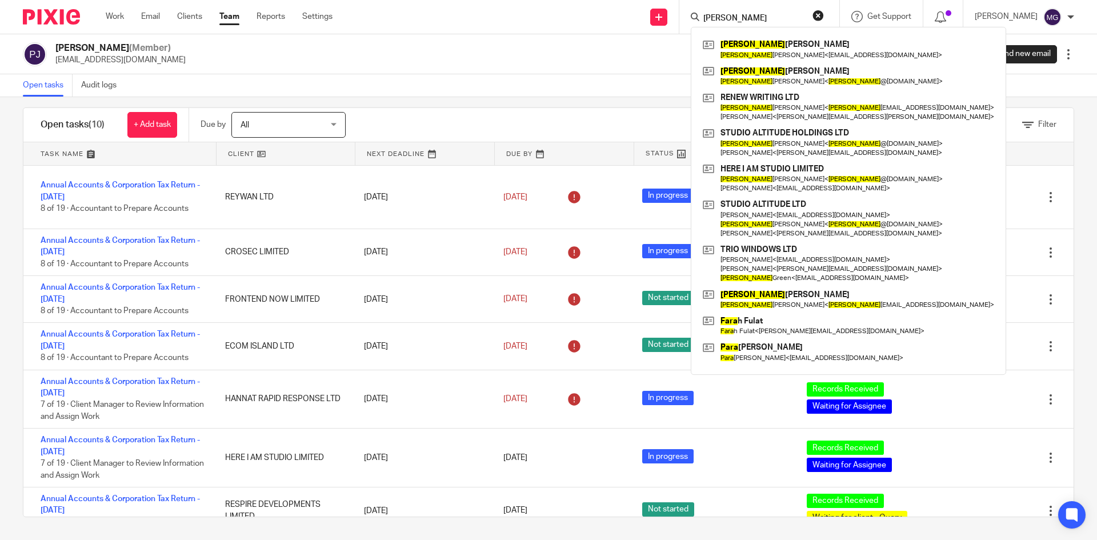
click at [372, 70] on div "Punit Joshi (Member) shubhamraghuwanshi@taxassist.co.uk Send new email Edit use…" at bounding box center [548, 54] width 1097 height 40
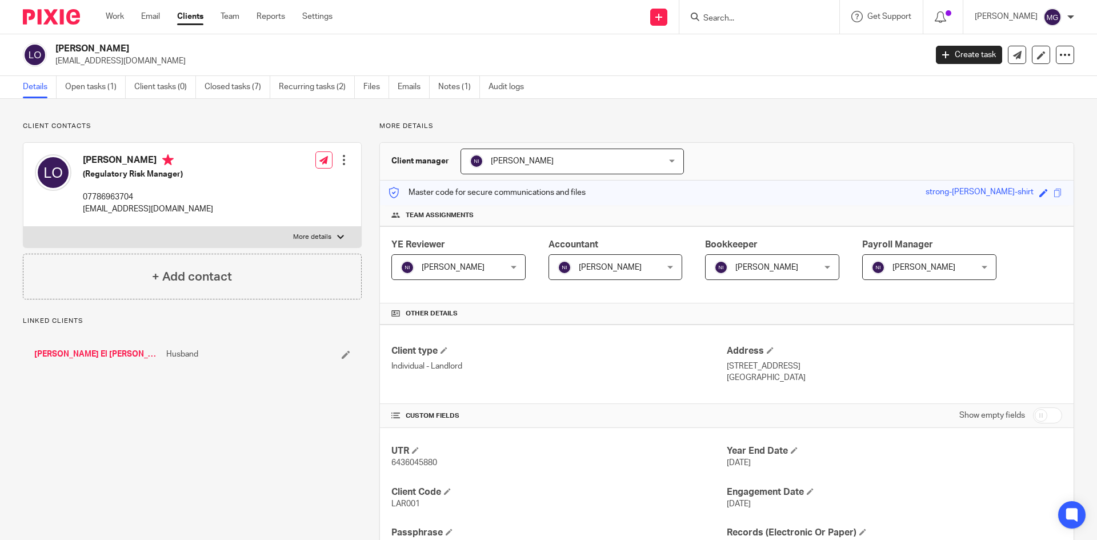
click at [98, 94] on link "Open tasks (1)" at bounding box center [95, 87] width 61 height 22
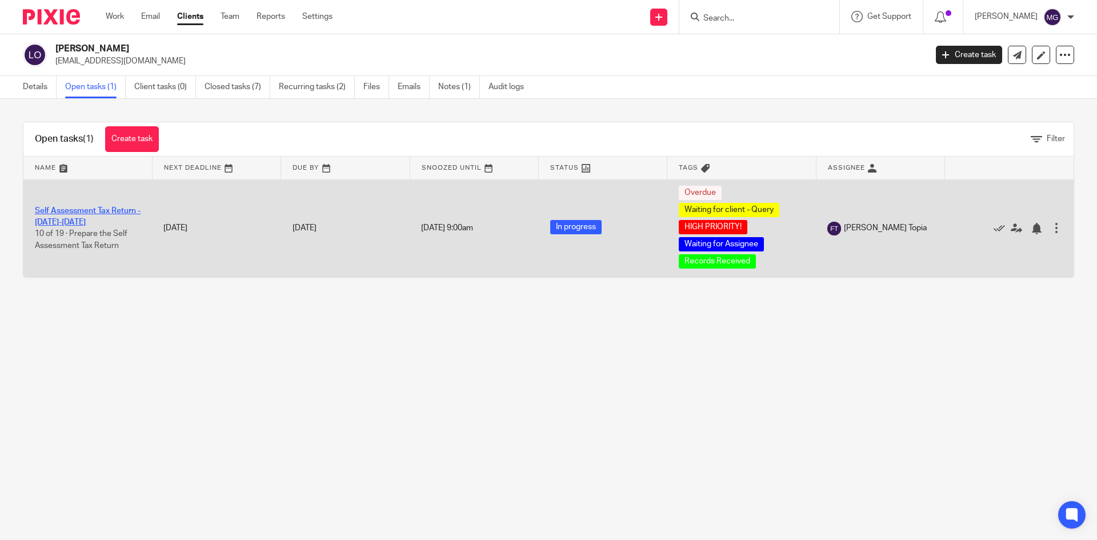
click at [90, 211] on link "Self Assessment Tax Return - 2024-2025" at bounding box center [88, 216] width 106 height 19
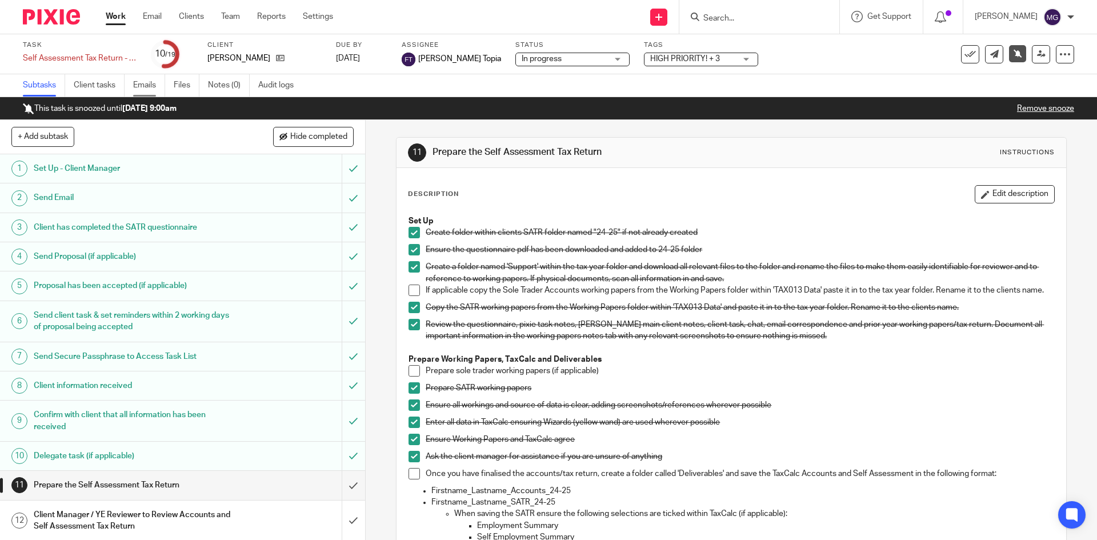
click at [140, 88] on link "Emails" at bounding box center [149, 85] width 32 height 22
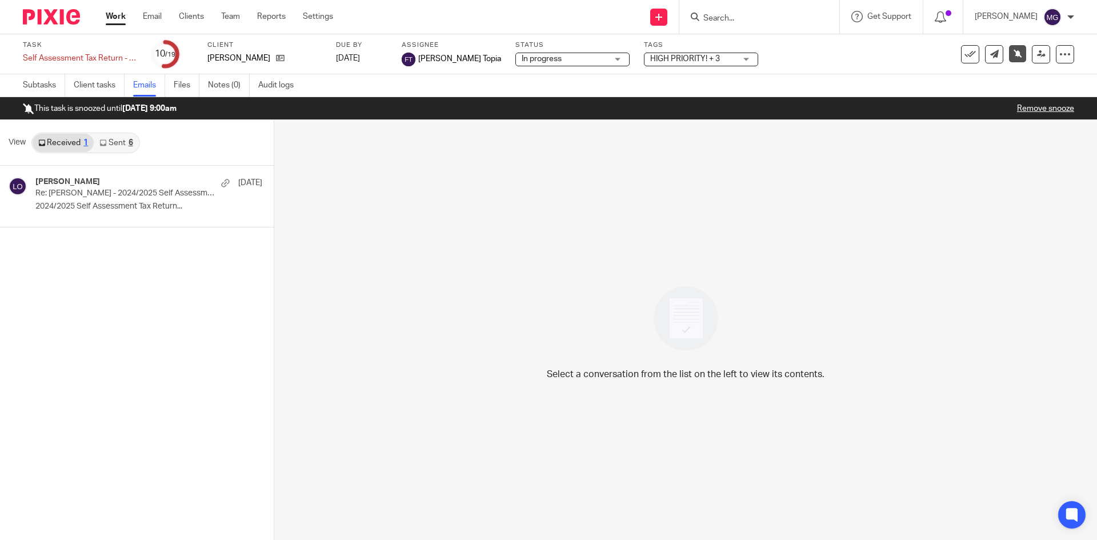
click at [108, 143] on link "Sent 6" at bounding box center [116, 143] width 45 height 18
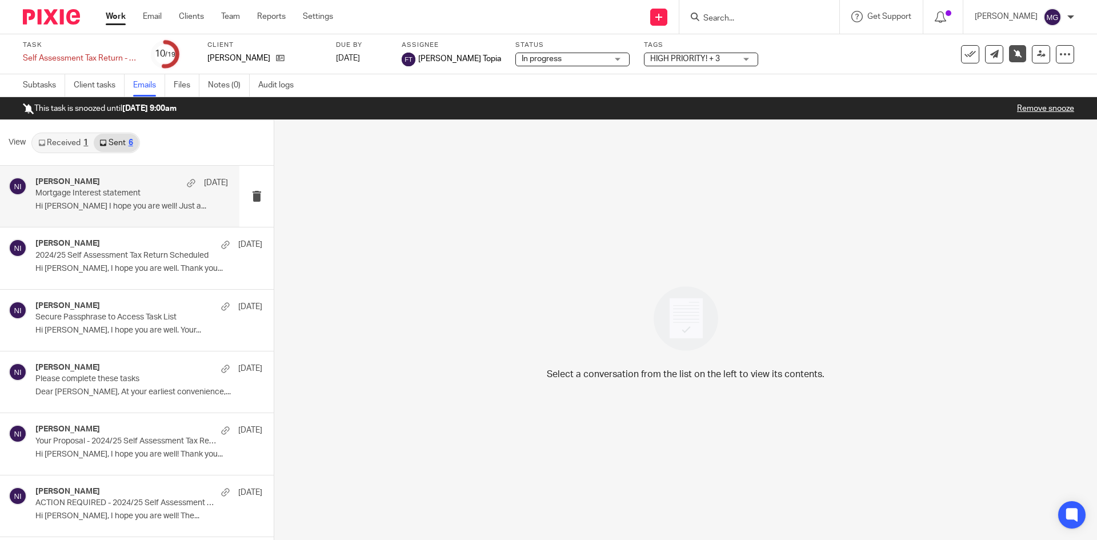
click at [114, 191] on p "Mortgage Interest statement" at bounding box center [112, 193] width 154 height 10
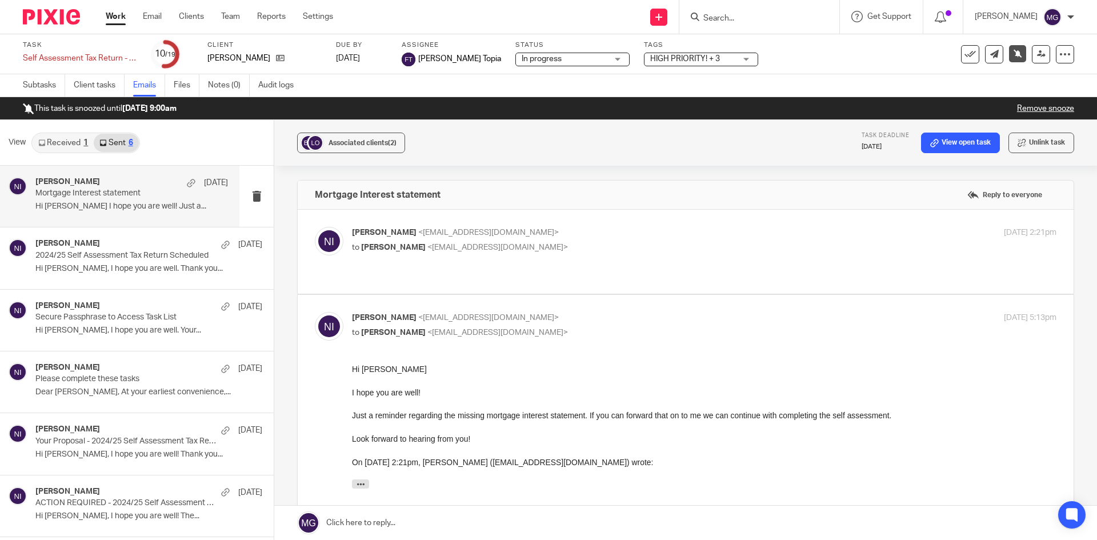
click at [81, 147] on link "Received 1" at bounding box center [63, 143] width 61 height 18
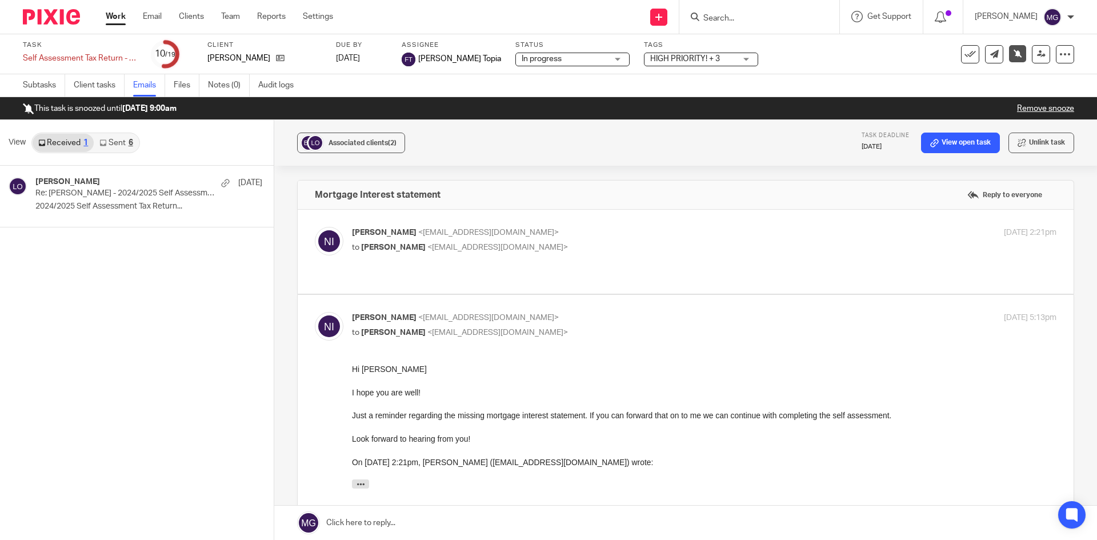
drag, startPoint x: 66, startPoint y: 383, endPoint x: 175, endPoint y: 291, distance: 142.7
click at [66, 383] on div "Lara O'Loughlin 20 May Re: Lara O'Loughlin - 2024/2025 Self Assessment Tax Retu…" at bounding box center [137, 353] width 274 height 374
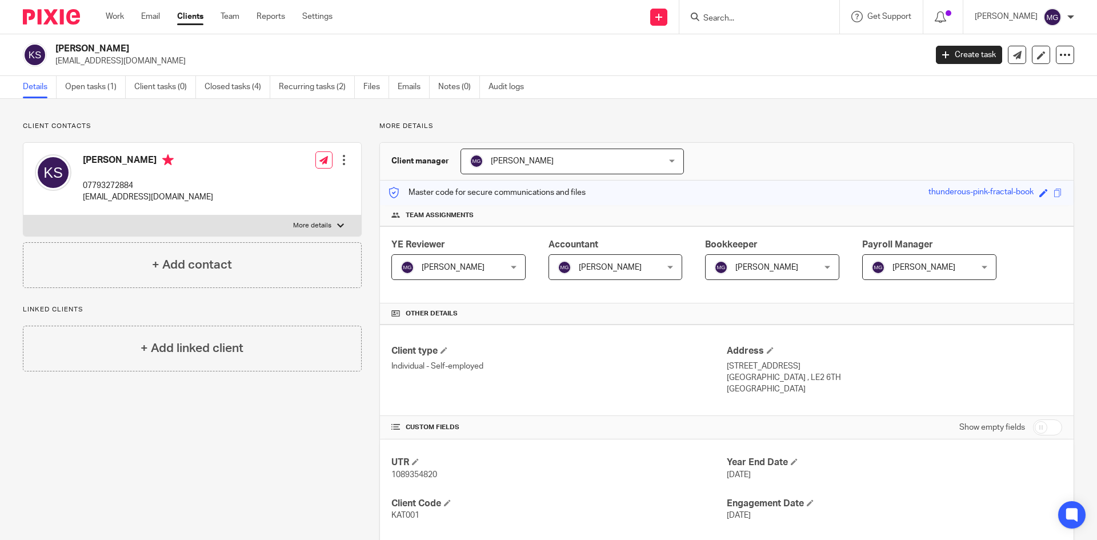
click at [234, 110] on div "Client contacts [PERSON_NAME] 07793272884 [EMAIL_ADDRESS][DOMAIN_NAME] Edit con…" at bounding box center [548, 523] width 1097 height 848
click at [93, 85] on link "Open tasks (1)" at bounding box center [95, 87] width 61 height 22
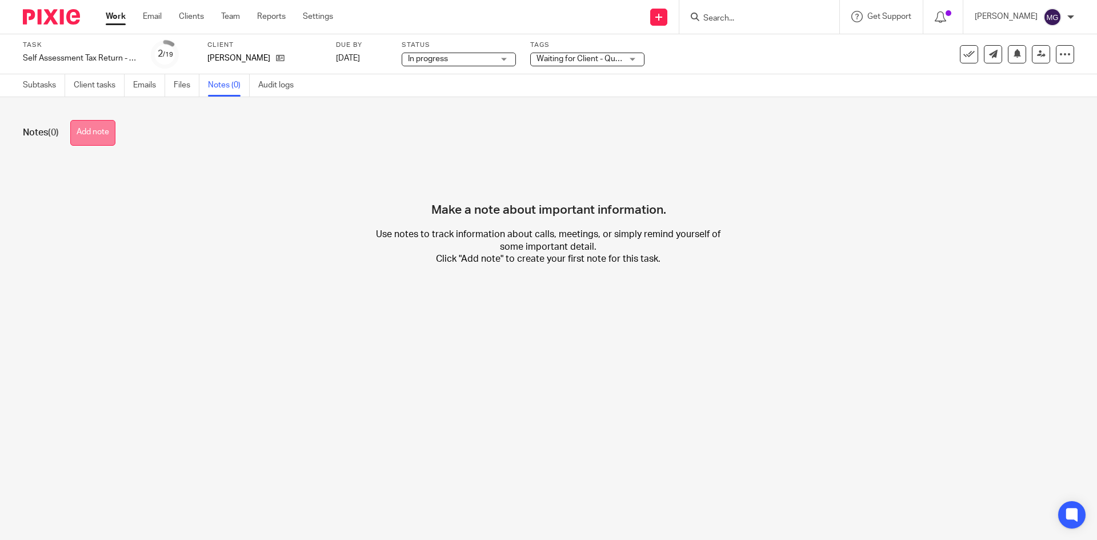
click at [95, 133] on button "Add note" at bounding box center [92, 133] width 45 height 26
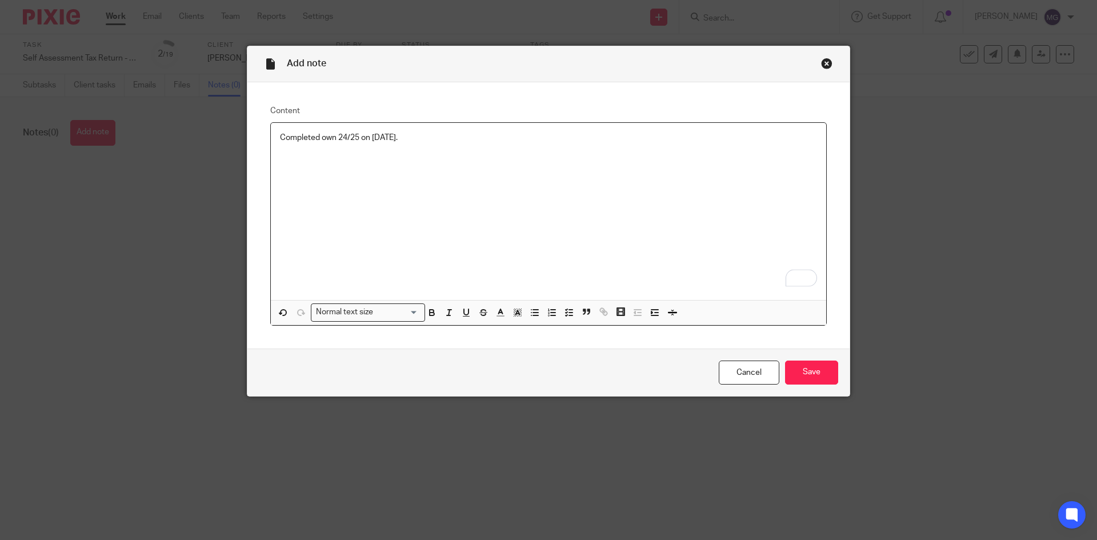
click at [332, 138] on p "Completed own 24/25 on 04/07/2025." at bounding box center [548, 137] width 537 height 11
click at [359, 134] on p "Completed own 24/25 on 04/07/2025." at bounding box center [548, 137] width 537 height 11
click at [820, 377] on input "Save" at bounding box center [811, 372] width 53 height 25
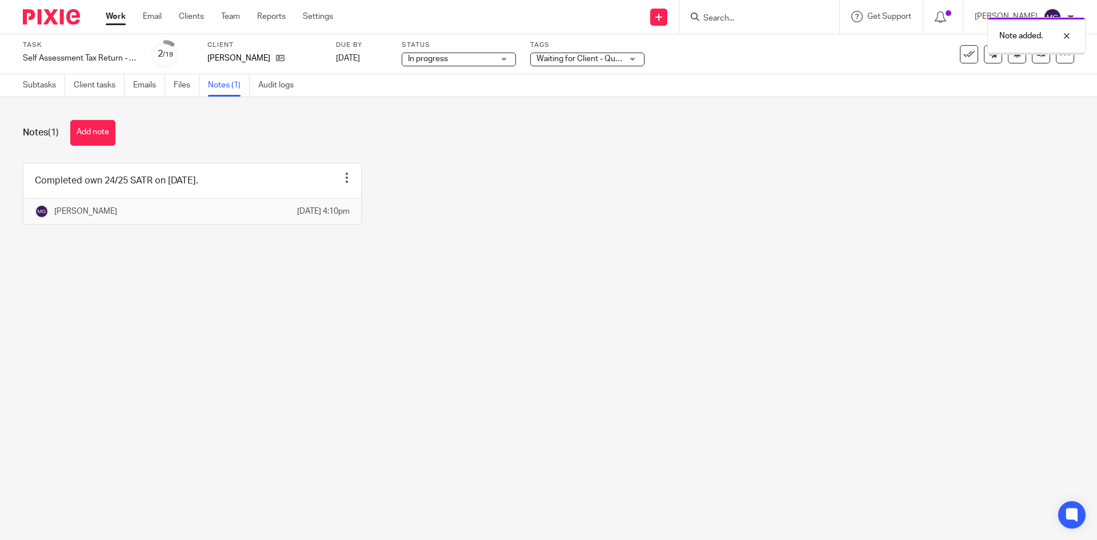
click at [963, 57] on icon at bounding box center [968, 54] width 11 height 11
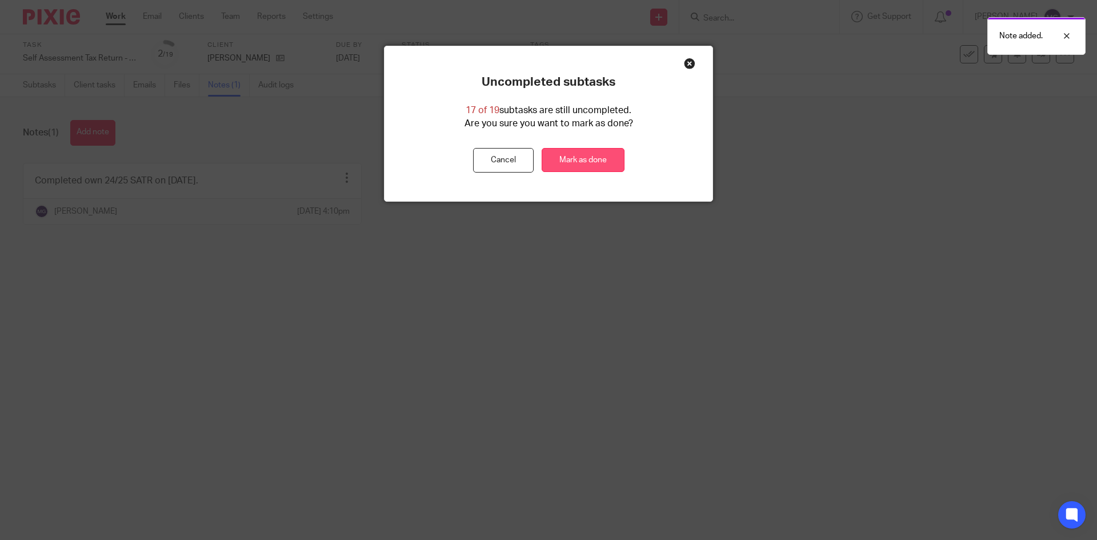
click at [567, 162] on link "Mark as done" at bounding box center [582, 160] width 83 height 25
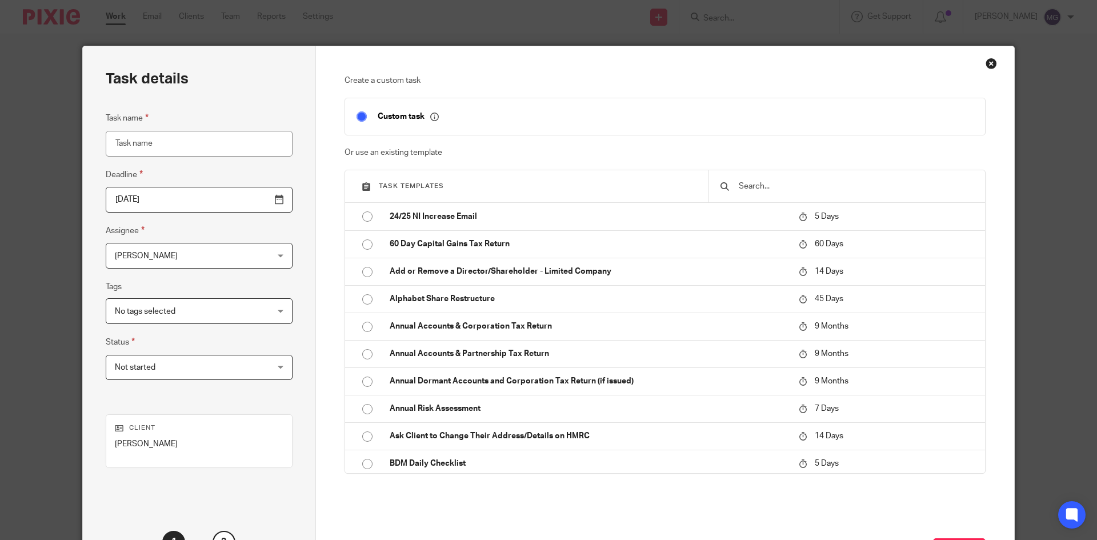
click at [150, 143] on input "Task name" at bounding box center [199, 144] width 187 height 26
click at [794, 178] on div at bounding box center [846, 186] width 276 height 32
click at [796, 182] on input "text" at bounding box center [855, 186] width 236 height 13
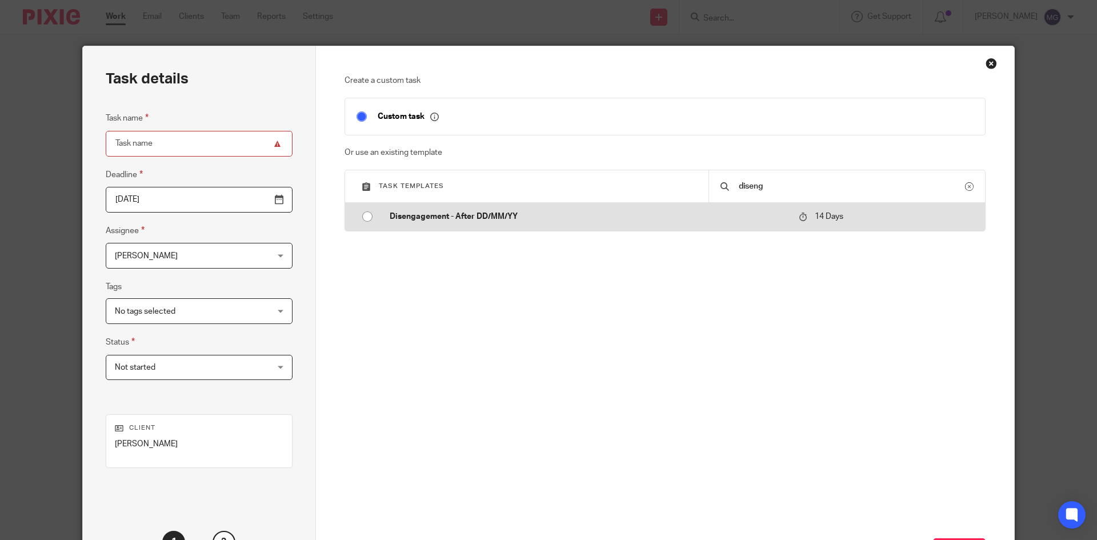
type input "diseng"
click at [484, 223] on td "Disengagement - After DD/MM/YY" at bounding box center [585, 216] width 415 height 27
type input "2025-09-29"
type input "Disengagement - After DD/MM/YY"
checkbox input "false"
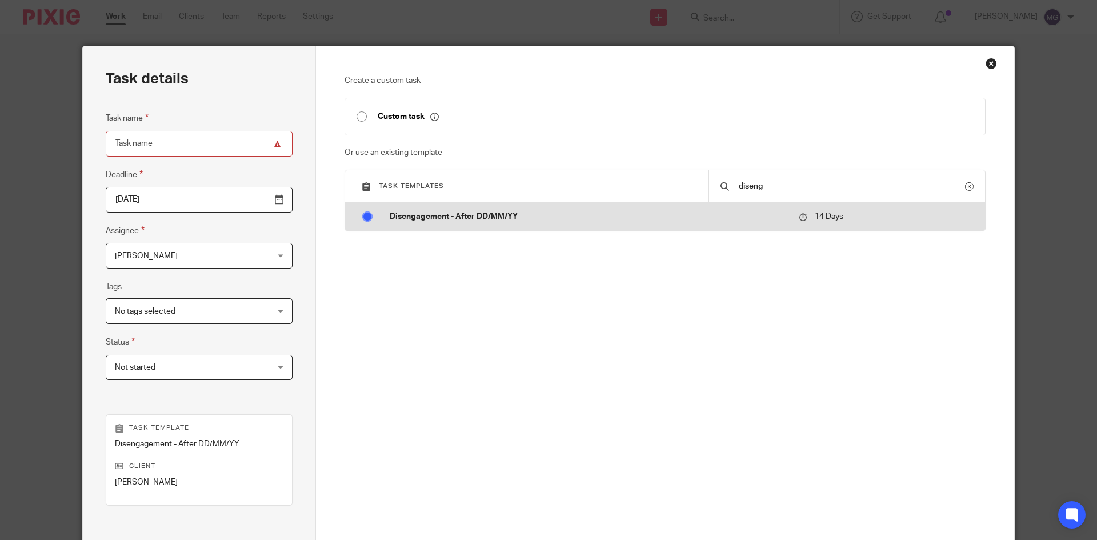
radio input "true"
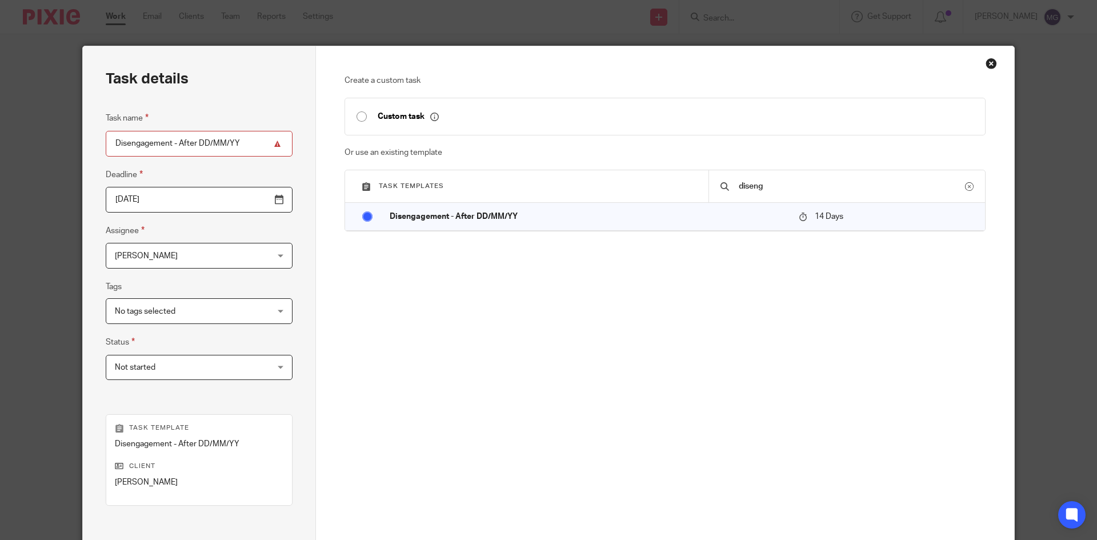
drag, startPoint x: 194, startPoint y: 139, endPoint x: 686, endPoint y: 137, distance: 492.9
click at [652, 137] on div "Task details Task name Disengagement - After DD/MM/YY Deadline 2025-09-29 Assig…" at bounding box center [548, 337] width 931 height 583
type input "Disengagement - After 23/24"
drag, startPoint x: 641, startPoint y: 407, endPoint x: 678, endPoint y: 417, distance: 38.9
click at [659, 411] on div "Create a custom task Custom task Or use an existing template Task templates dis…" at bounding box center [665, 337] width 698 height 583
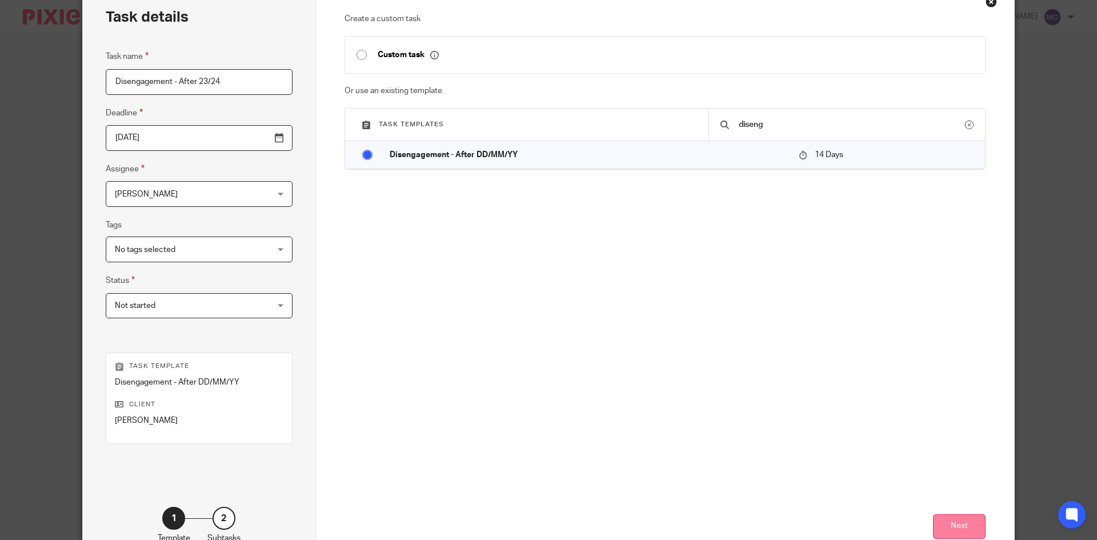
scroll to position [135, 0]
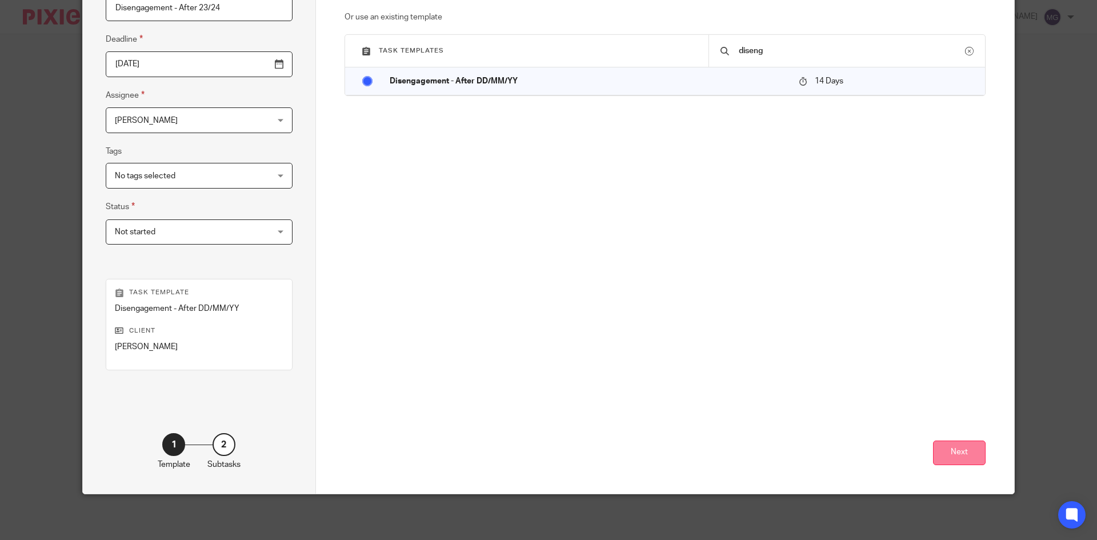
click at [951, 456] on button "Next" at bounding box center [959, 452] width 53 height 25
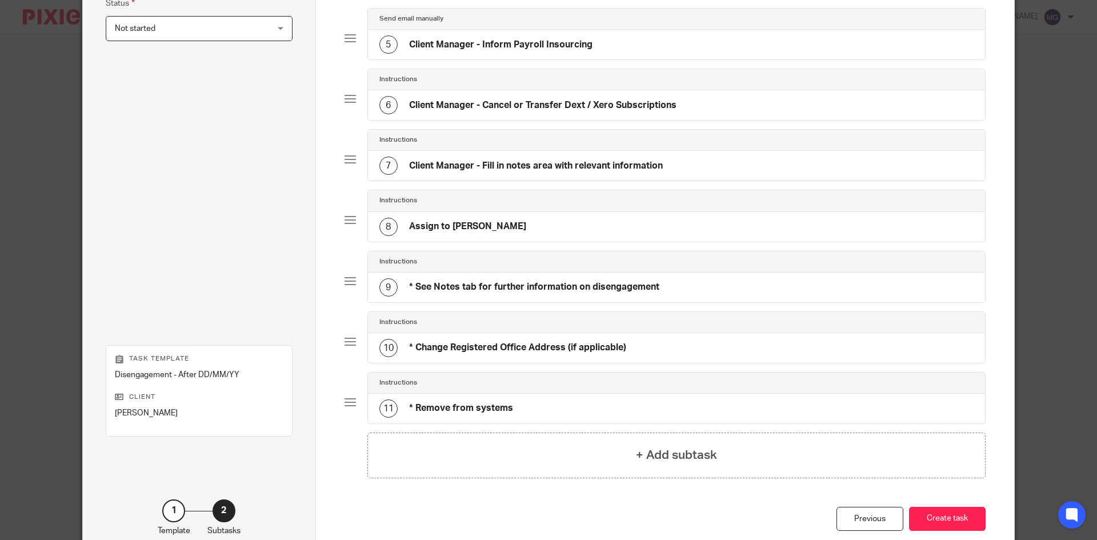
scroll to position [404, 0]
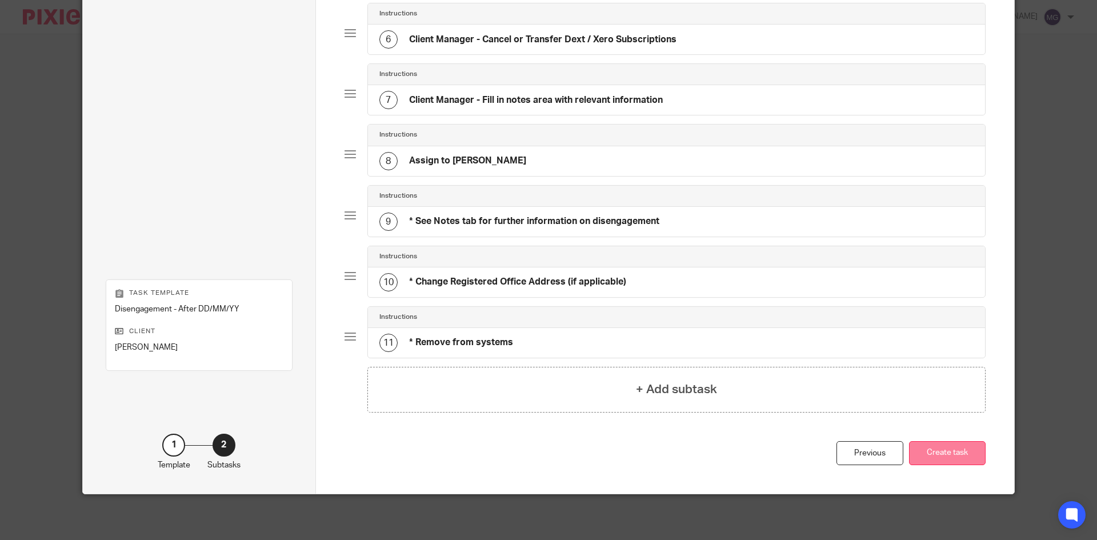
click at [959, 447] on button "Create task" at bounding box center [947, 453] width 77 height 25
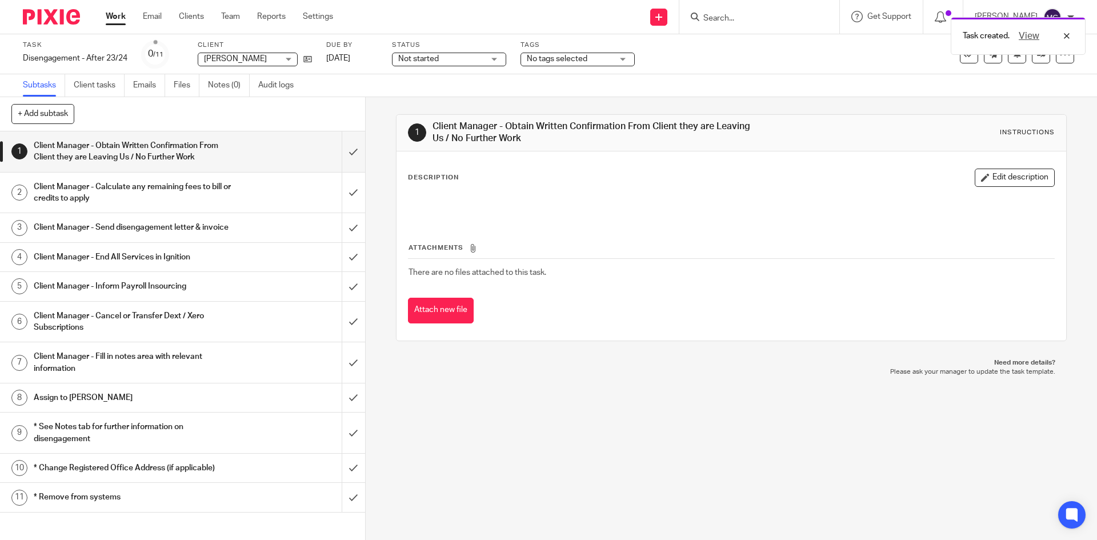
click at [208, 81] on ul "Subtasks Client tasks Emails Files Notes (0) Audit logs" at bounding box center [167, 85] width 288 height 22
click at [223, 86] on link "Notes (0)" at bounding box center [229, 85] width 42 height 22
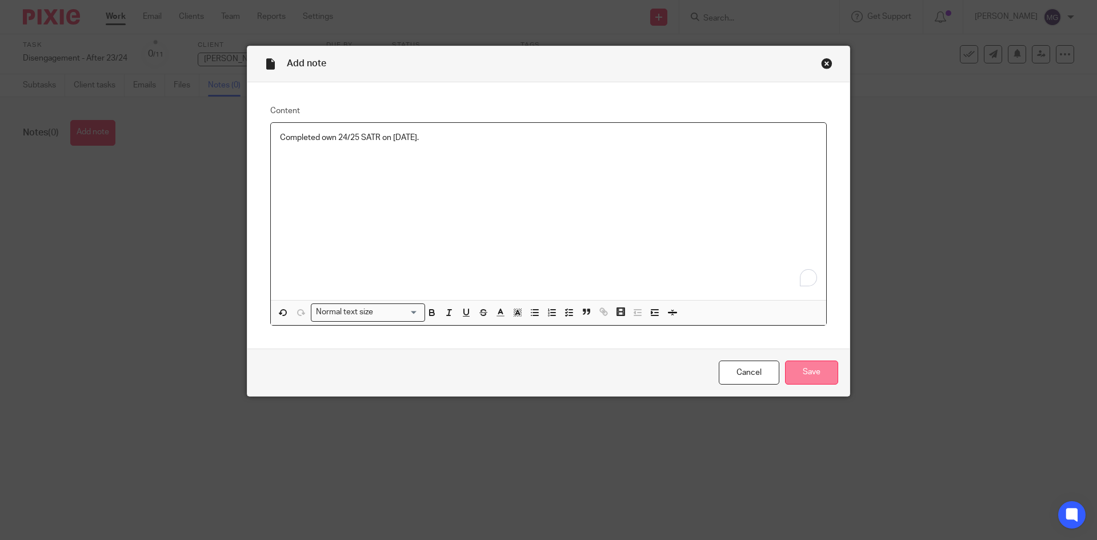
click at [794, 363] on input "Save" at bounding box center [811, 372] width 53 height 25
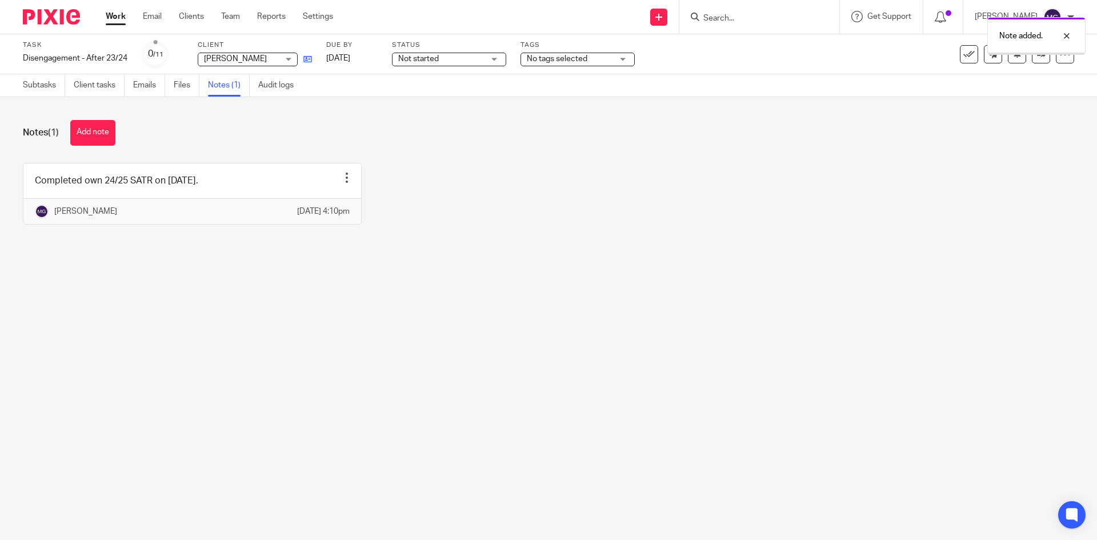
click at [303, 63] on link at bounding box center [305, 58] width 14 height 11
click at [27, 90] on link "Subtasks" at bounding box center [44, 85] width 42 height 22
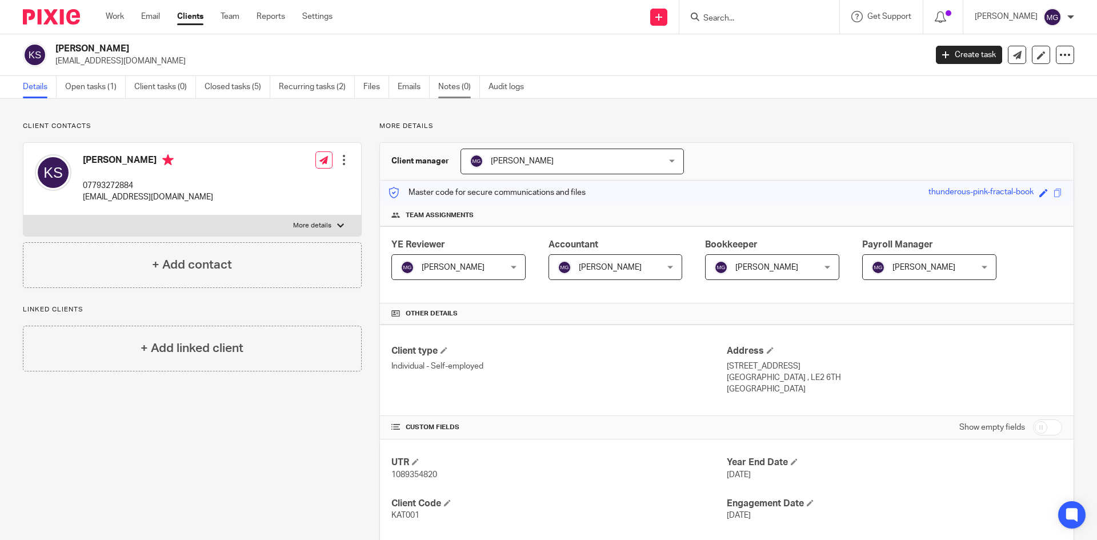
click at [468, 91] on link "Notes (0)" at bounding box center [459, 87] width 42 height 22
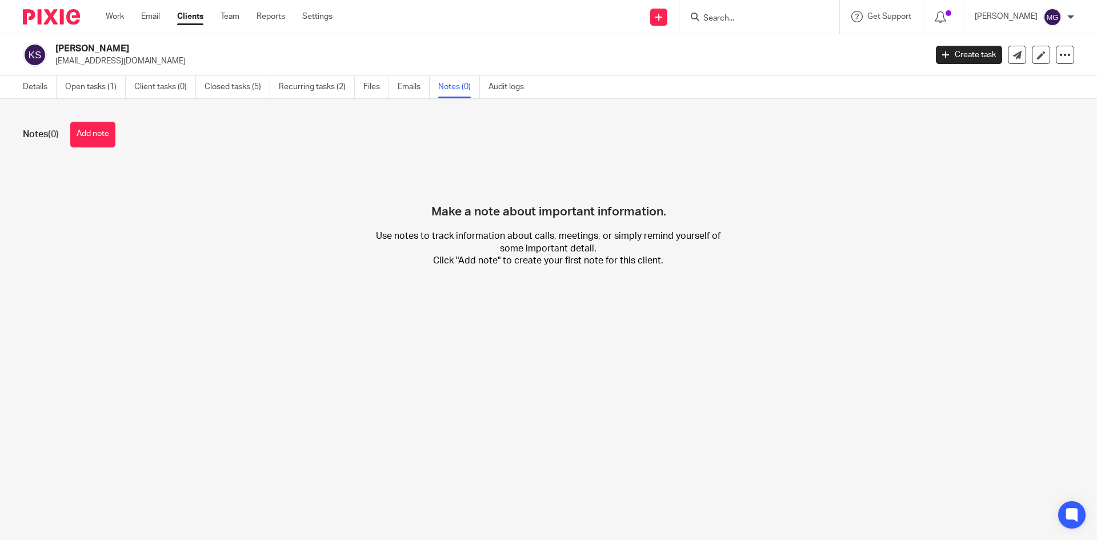
click at [94, 133] on button "Add note" at bounding box center [92, 135] width 45 height 26
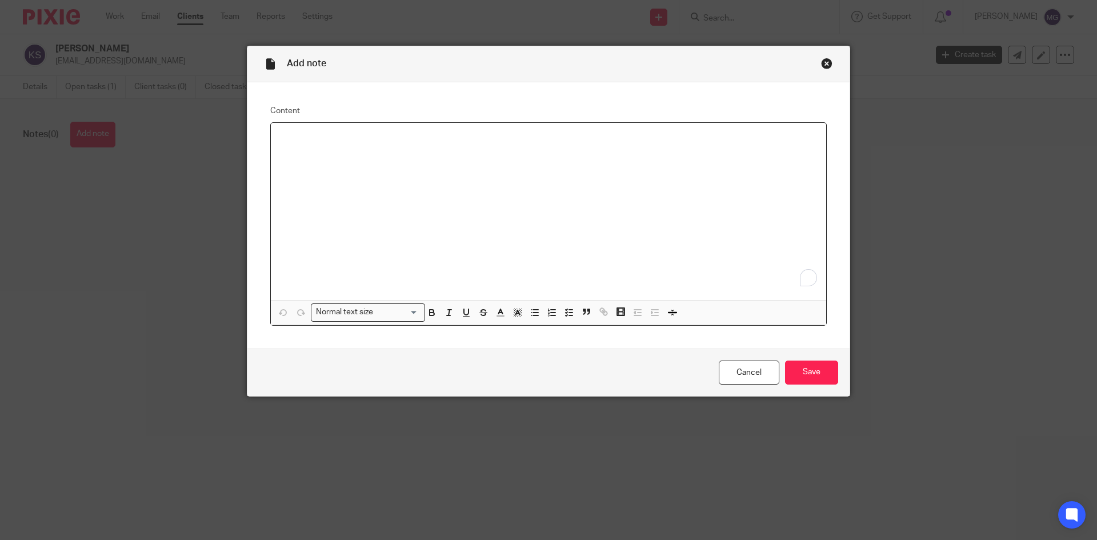
paste div "To enrich screen reader interactions, please activate Accessibility in Grammarl…"
click at [793, 366] on input "Save" at bounding box center [811, 372] width 53 height 25
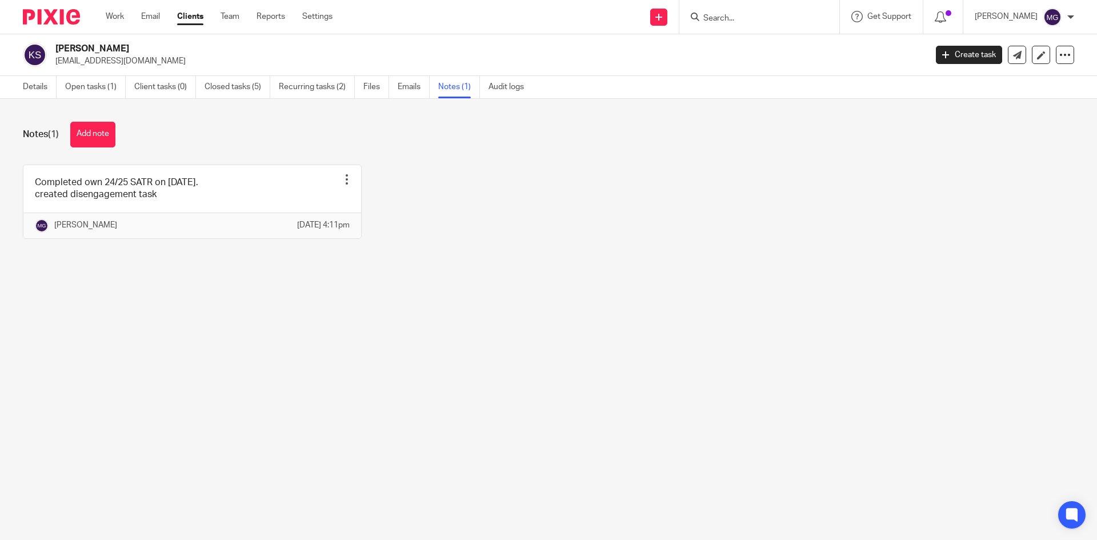
click at [463, 167] on div "Completed own 24/25 SATR on [DATE]. created disengagement task Pin note Edit no…" at bounding box center [539, 209] width 1069 height 91
click at [99, 91] on link "Open tasks (1)" at bounding box center [95, 87] width 61 height 22
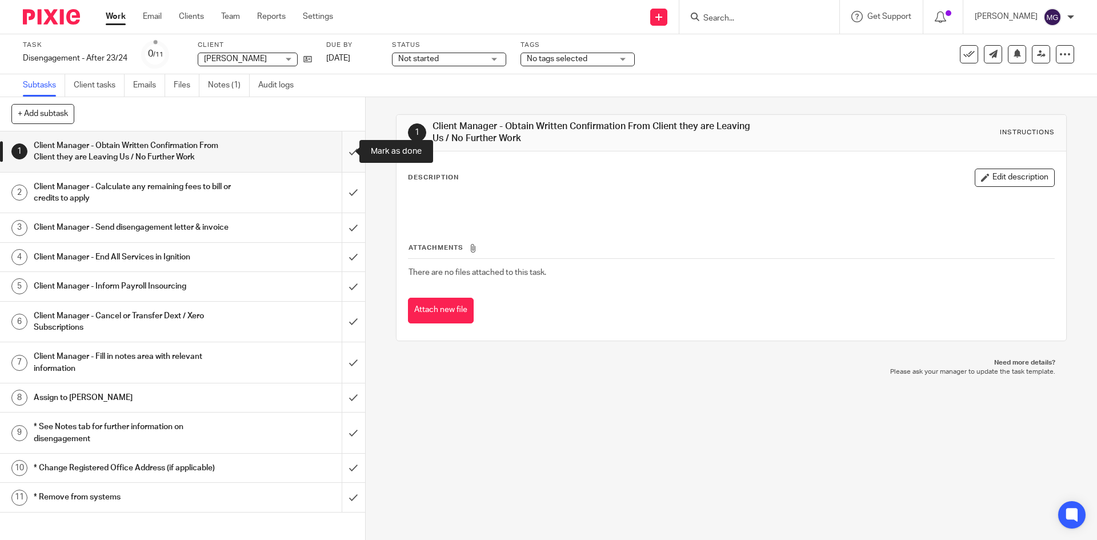
click at [340, 152] on input "submit" at bounding box center [182, 151] width 365 height 41
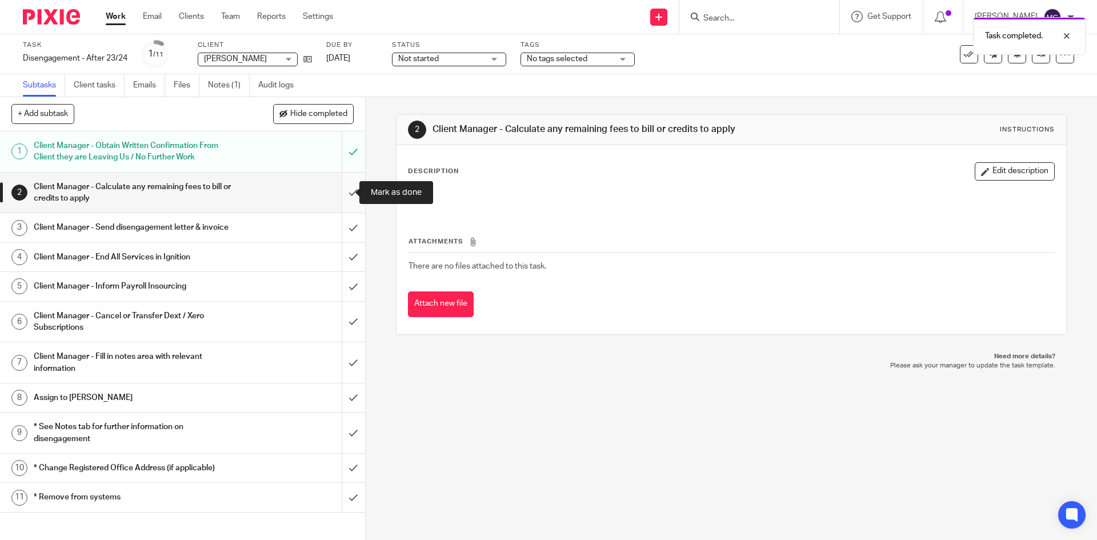
click at [351, 195] on input "submit" at bounding box center [182, 192] width 365 height 41
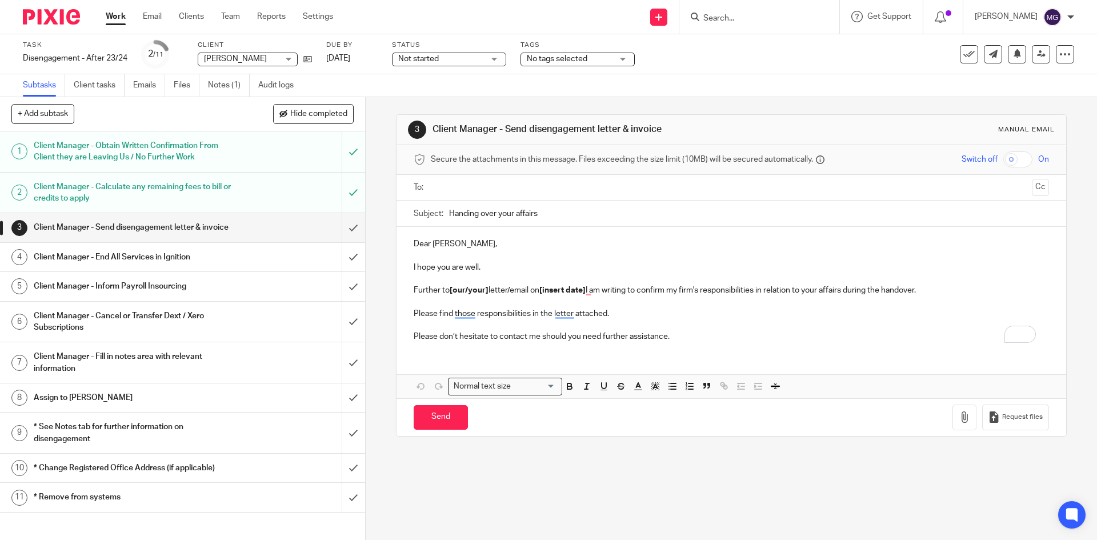
click at [469, 262] on p "I hope you are well." at bounding box center [730, 267] width 635 height 11
click at [433, 242] on p "Dear [PERSON_NAME]," at bounding box center [730, 243] width 635 height 11
click at [433, 270] on p "I hope you are well." at bounding box center [730, 267] width 635 height 11
click at [491, 271] on p "I hope you are well." at bounding box center [730, 267] width 635 height 11
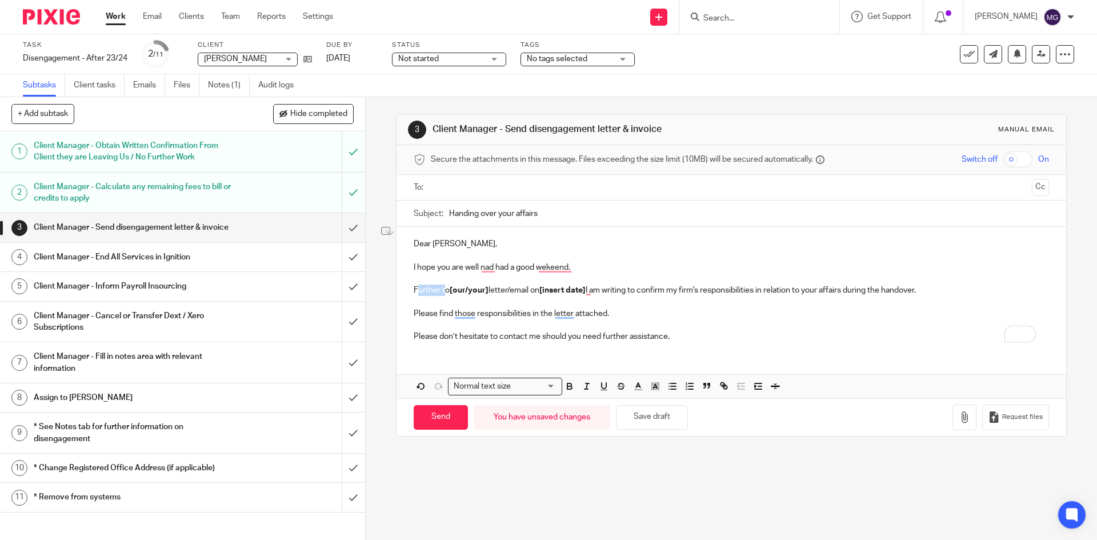
drag, startPoint x: 443, startPoint y: 291, endPoint x: 415, endPoint y: 291, distance: 28.0
click at [415, 291] on p "Further to [our/your] letter/email on [insert date] I am writing to confirm my …" at bounding box center [730, 289] width 635 height 11
click at [436, 290] on p "Further to [our/your] letter/email on [insert date] I am writing to confirm my …" at bounding box center [730, 289] width 635 height 11
click at [449, 290] on strong "[our/your]" at bounding box center [468, 290] width 39 height 8
click at [510, 283] on p "To enrich screen reader interactions, please activate Accessibility in Grammarl…" at bounding box center [730, 278] width 635 height 11
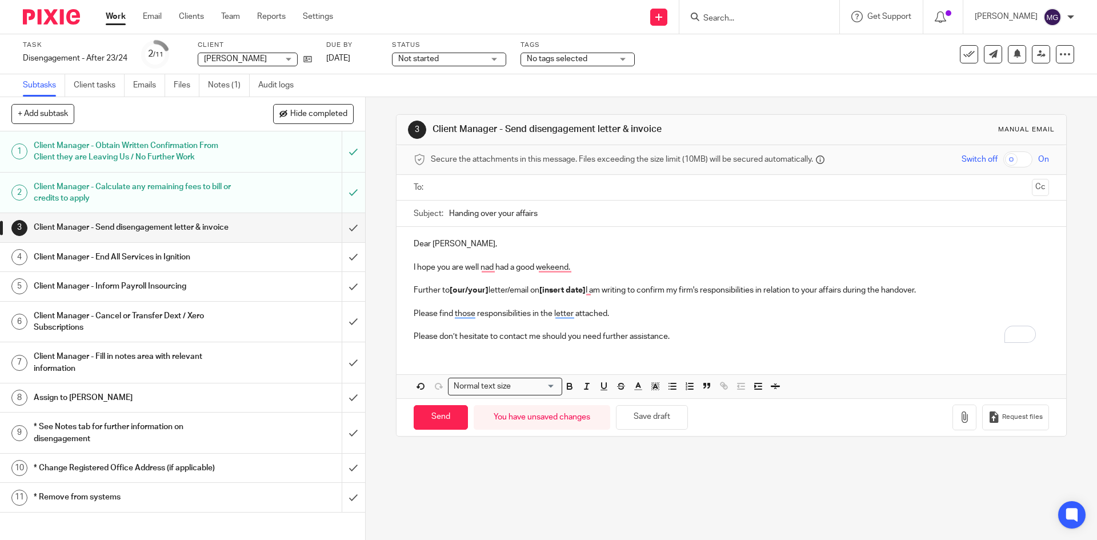
click at [443, 295] on p "Further to [our/your] letter/email on [insert date] I am writing to confirm my …" at bounding box center [730, 289] width 635 height 11
click at [479, 291] on strong "[our/your]" at bounding box center [468, 290] width 39 height 8
click at [555, 291] on strong "[insert date]" at bounding box center [562, 290] width 46 height 8
drag, startPoint x: 586, startPoint y: 288, endPoint x: 407, endPoint y: 294, distance: 178.9
click at [407, 294] on div "Dear Katie, I hope you are well nad had a good wekeend. Further to [our/your] l…" at bounding box center [730, 289] width 669 height 124
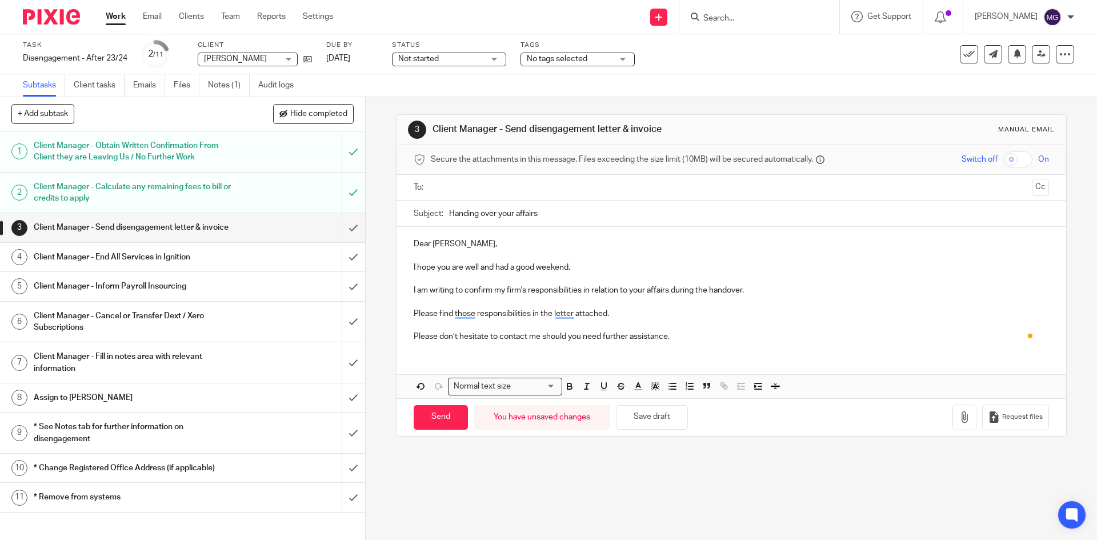
click at [427, 286] on p "I am writing to confirm my firm's responsibilities in relation to your affairs …" at bounding box center [730, 289] width 635 height 11
click at [771, 294] on p "I am writing to confirm my firm's responsibilities in relation to your affairs …" at bounding box center [730, 289] width 635 height 11
drag, startPoint x: 782, startPoint y: 287, endPoint x: 599, endPoint y: 292, distance: 182.8
click at [665, 292] on p "I am writing to confirm my firm's responsibilities in relation to your affairs …" at bounding box center [730, 289] width 635 height 11
drag, startPoint x: 411, startPoint y: 285, endPoint x: 434, endPoint y: 291, distance: 23.5
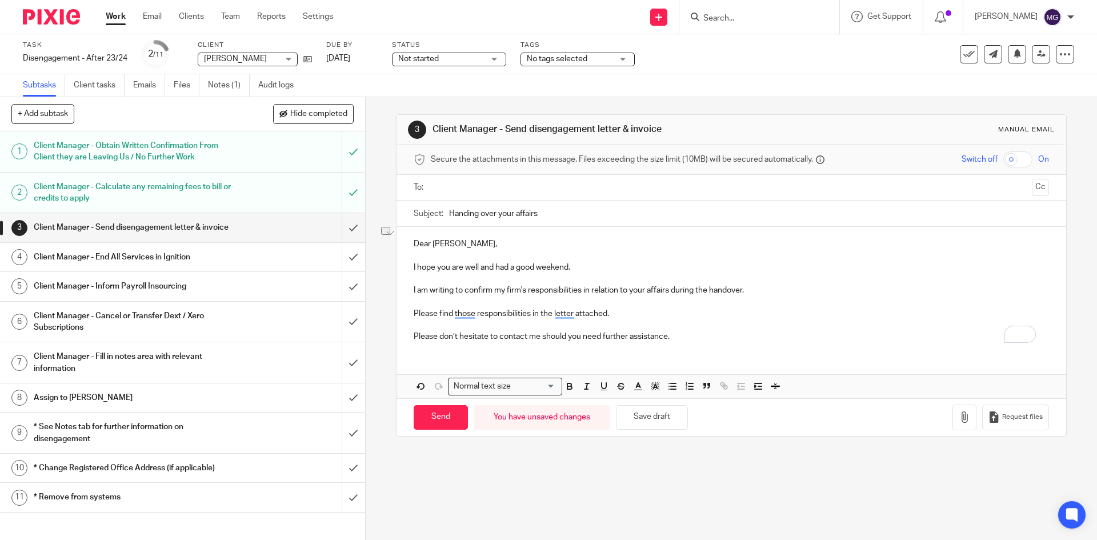
click at [413, 285] on p "I am writing to confirm my firm's responsibilities in relation to your affairs …" at bounding box center [730, 289] width 635 height 11
click at [650, 319] on p "To enrich screen reader interactions, please activate Accessibility in Grammarl…" at bounding box center [730, 324] width 635 height 11
drag, startPoint x: 613, startPoint y: 311, endPoint x: 392, endPoint y: 312, distance: 220.5
click at [396, 312] on div "Secure the attachments in this message. Files exceeding the size limit (10MB) w…" at bounding box center [730, 290] width 669 height 291
click at [424, 240] on p "Dear Katie," at bounding box center [730, 243] width 635 height 11
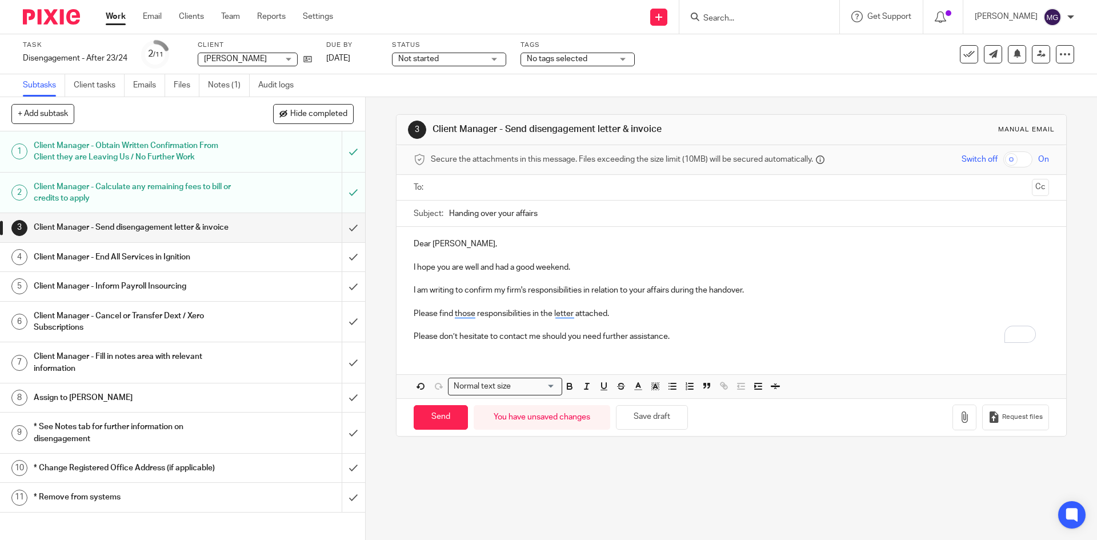
click at [424, 240] on p "Dear Katie," at bounding box center [730, 243] width 635 height 11
click at [423, 244] on p "Dear Katie," at bounding box center [730, 243] width 635 height 11
click at [549, 299] on p "To enrich screen reader interactions, please activate Accessibility in Grammarl…" at bounding box center [730, 301] width 635 height 11
drag, startPoint x: 647, startPoint y: 308, endPoint x: 527, endPoint y: 289, distance: 121.5
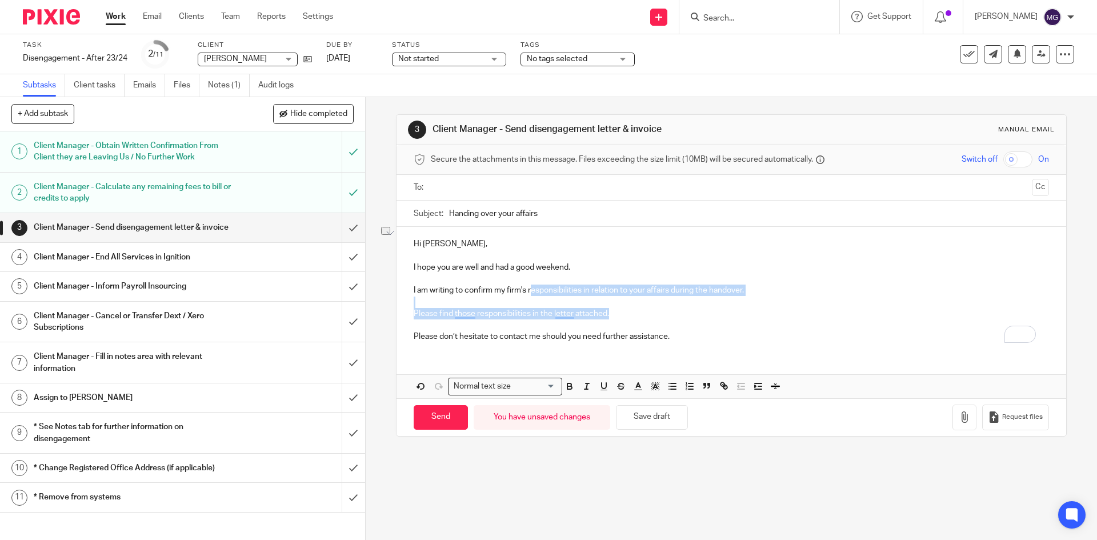
click at [527, 289] on div "Hi Katie, I hope you are well and had a good weekend. I am writing to confirm m…" at bounding box center [730, 289] width 669 height 124
click at [620, 303] on p "To enrich screen reader interactions, please activate Accessibility in Grammarl…" at bounding box center [730, 301] width 635 height 11
click at [619, 318] on p "Please find those responsibilities in the letter attached." at bounding box center [730, 313] width 635 height 11
drag, startPoint x: 627, startPoint y: 314, endPoint x: 492, endPoint y: 288, distance: 136.7
click at [492, 288] on div "Hi Katie, I hope you are well and had a good weekend. I am writing to confirm m…" at bounding box center [730, 289] width 669 height 124
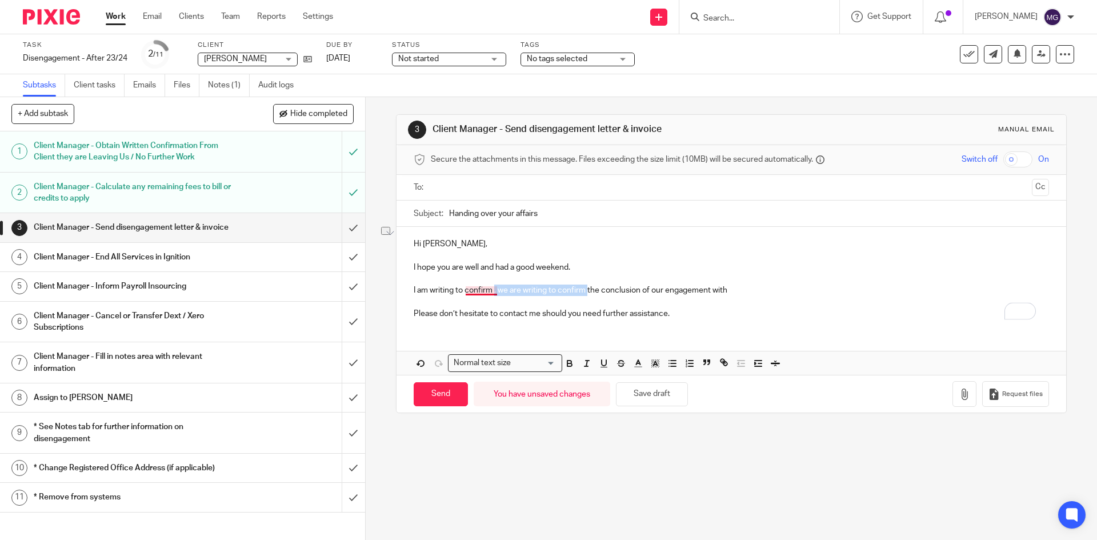
drag, startPoint x: 585, startPoint y: 287, endPoint x: 495, endPoint y: 289, distance: 90.3
click at [492, 288] on p "I am writing to confirm , we are writing to confirm the conclusion of our engag…" at bounding box center [730, 289] width 635 height 11
drag, startPoint x: 409, startPoint y: 293, endPoint x: 428, endPoint y: 295, distance: 19.0
click at [415, 293] on div "Hi Katie, I hope you are well and had a good weekend. I am writing to confirm t…" at bounding box center [730, 277] width 669 height 101
click at [553, 287] on p "We note that you completed your own self-Assessment Tax Return am writing to co…" at bounding box center [730, 289] width 635 height 11
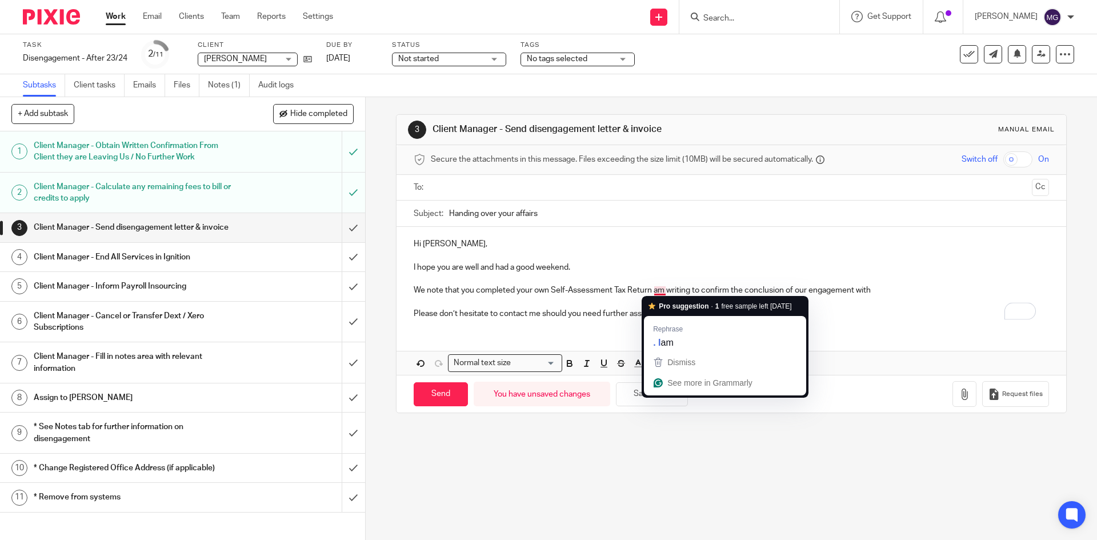
click at [646, 291] on p "We note that you completed your own Self-Assessment Tax Return am writing to co…" at bounding box center [730, 289] width 635 height 11
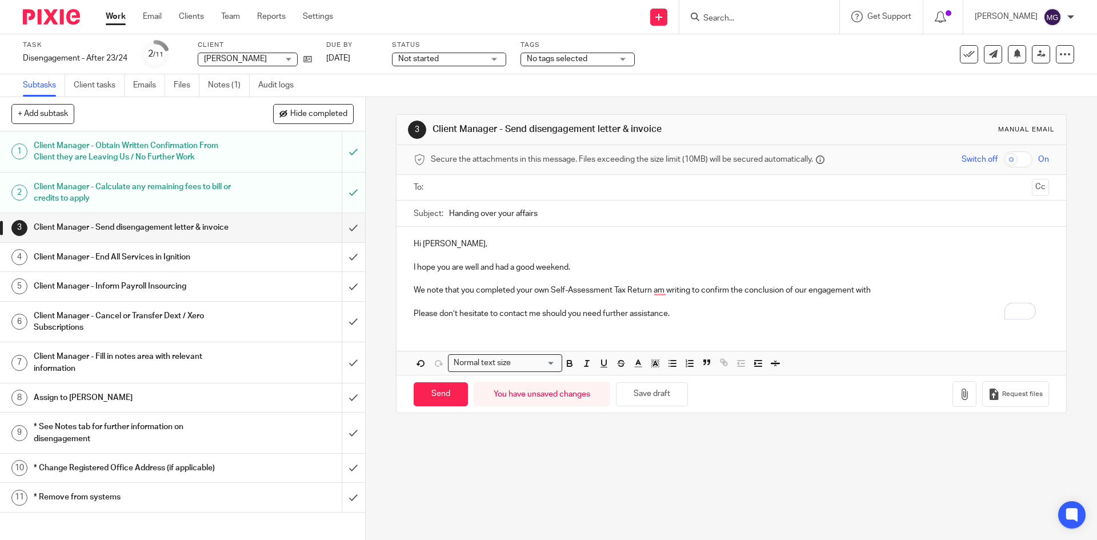
click at [648, 292] on p "We note that you completed your own Self-Assessment Tax Return am writing to co…" at bounding box center [730, 289] width 635 height 11
click at [833, 286] on p "We note that you completed your own Self-Assessment Tax Return for the tax year…" at bounding box center [730, 289] width 635 height 11
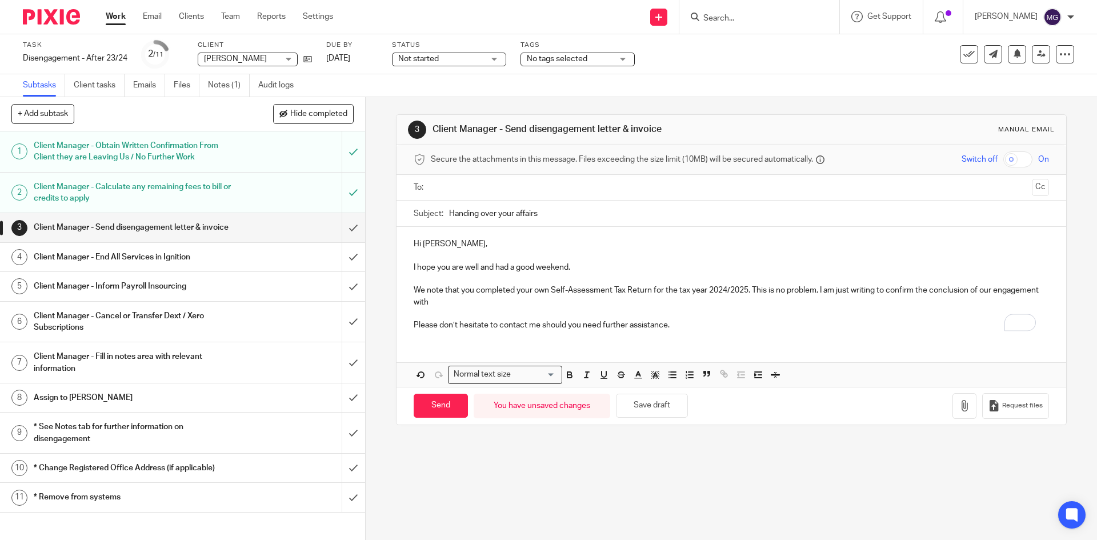
click at [536, 301] on p "We note that you completed your own Self-Assessment Tax Return for the tax year…" at bounding box center [730, 295] width 635 height 23
drag, startPoint x: 491, startPoint y: 300, endPoint x: 459, endPoint y: 301, distance: 31.4
click at [459, 301] on p "We note that you completed your own Self-Assessment Tax Return for the tax year…" at bounding box center [730, 295] width 635 height 23
click at [771, 311] on p "To enrich screen reader interactions, please activate Accessibility in Grammarl…" at bounding box center [730, 313] width 635 height 11
click at [634, 328] on p "Please don’t hesitate to contact me should you need further assistance." at bounding box center [730, 324] width 635 height 11
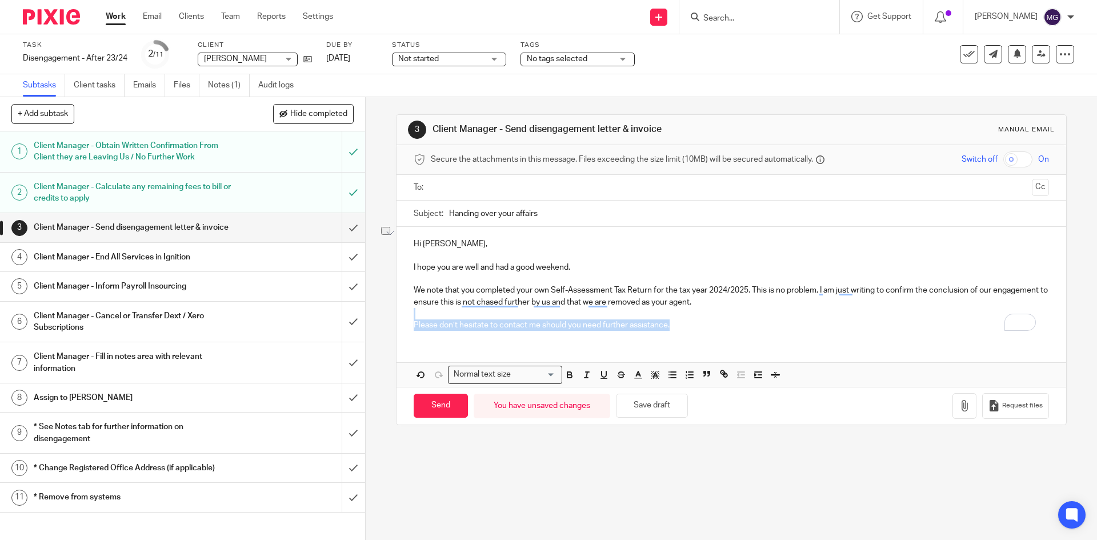
drag, startPoint x: 713, startPoint y: 322, endPoint x: 403, endPoint y: 317, distance: 310.2
click at [403, 317] on div "Hi Katie, I hope you are well and had a good weekend. We note that you complete…" at bounding box center [730, 283] width 669 height 113
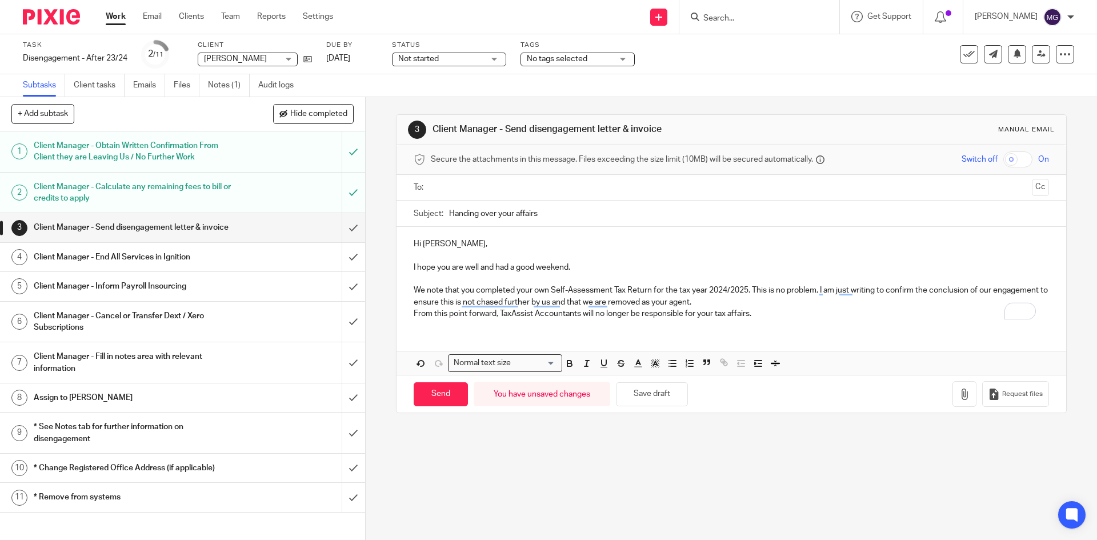
click at [801, 303] on p "We note that you completed your own Self-Assessment Tax Return for the tax year…" at bounding box center [730, 295] width 635 height 23
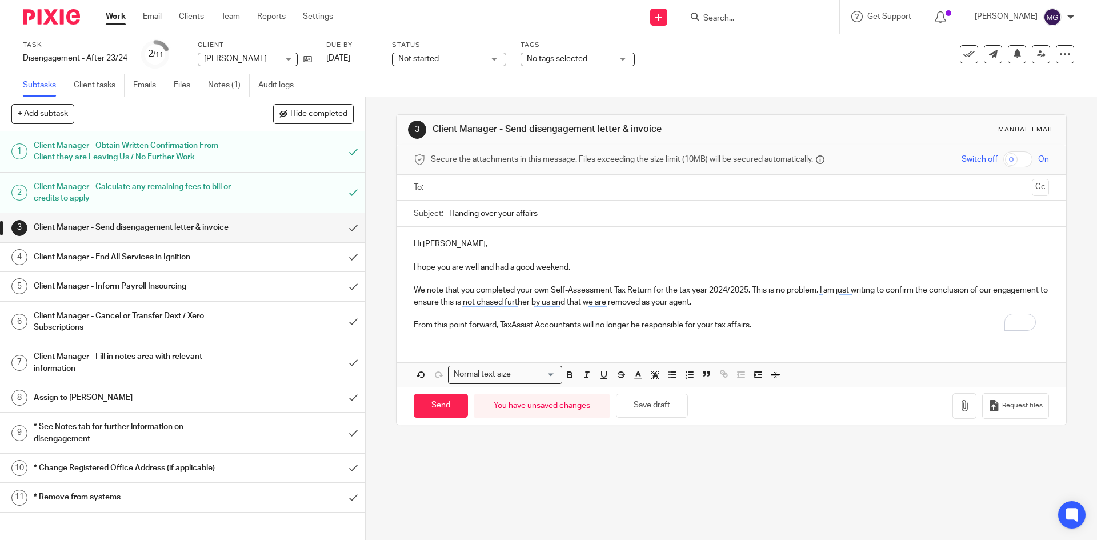
click at [765, 322] on p "From this point forward, TaxAssist Accountants will no longer be responsible fo…" at bounding box center [730, 324] width 635 height 11
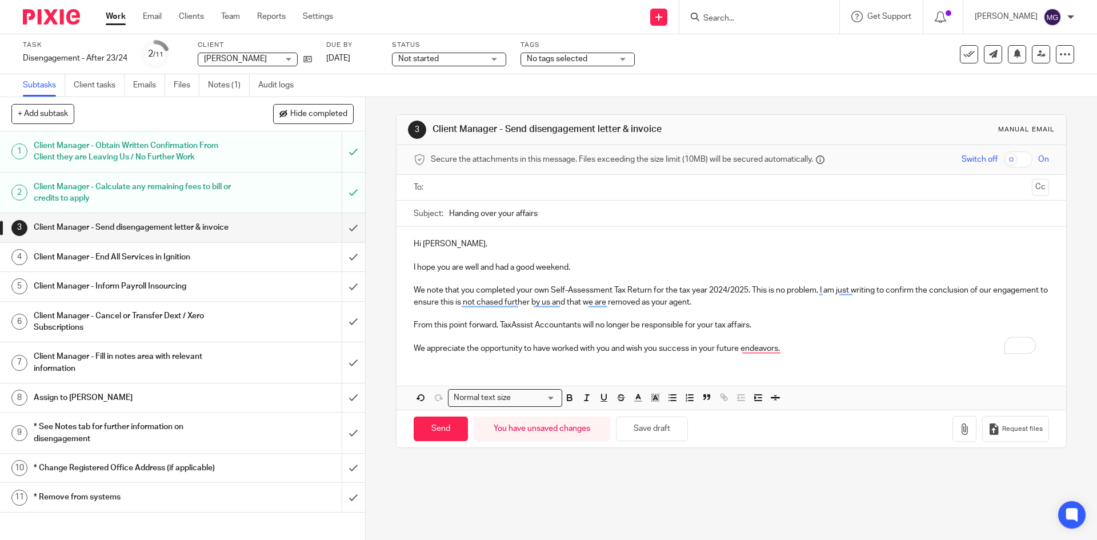
click at [609, 349] on p "We appreciate the opportunity to have worked with you and wish you success in y…" at bounding box center [730, 348] width 635 height 11
click at [681, 347] on p "We appreciate the opportunity to have worked with you Katie and wish you succes…" at bounding box center [730, 348] width 635 height 11
click at [679, 348] on p "We appreciate the opportunity to have worked with you Katie and wish you succes…" at bounding box center [730, 348] width 635 height 11
click at [837, 344] on p "We appreciate the opportunity to have worked with you Katie and wish you all th…" at bounding box center [730, 348] width 635 height 11
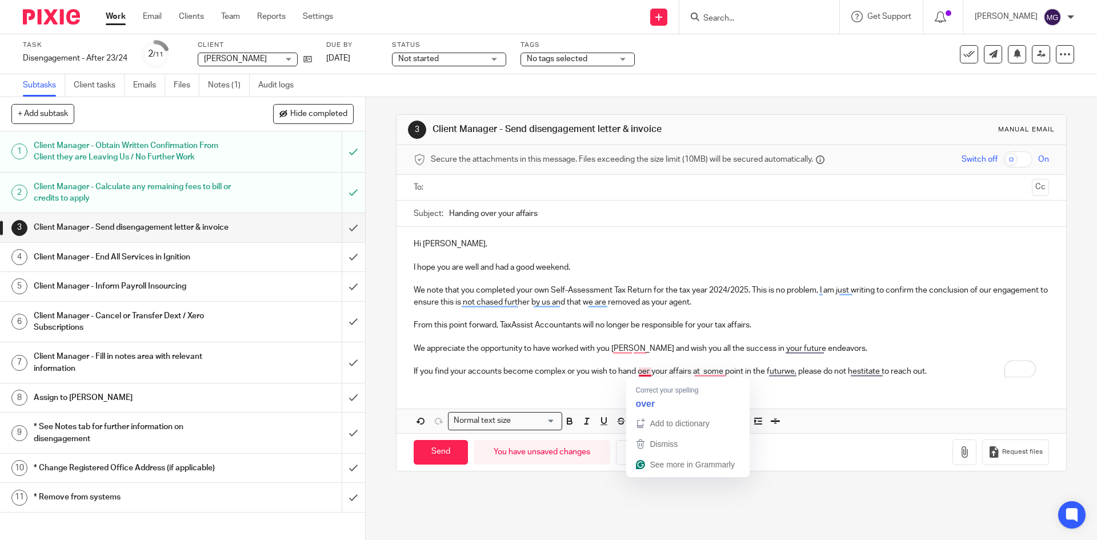
click at [646, 400] on div "Hi Katie, I hope you are well and had a good weekend. We note that you complete…" at bounding box center [730, 330] width 669 height 206
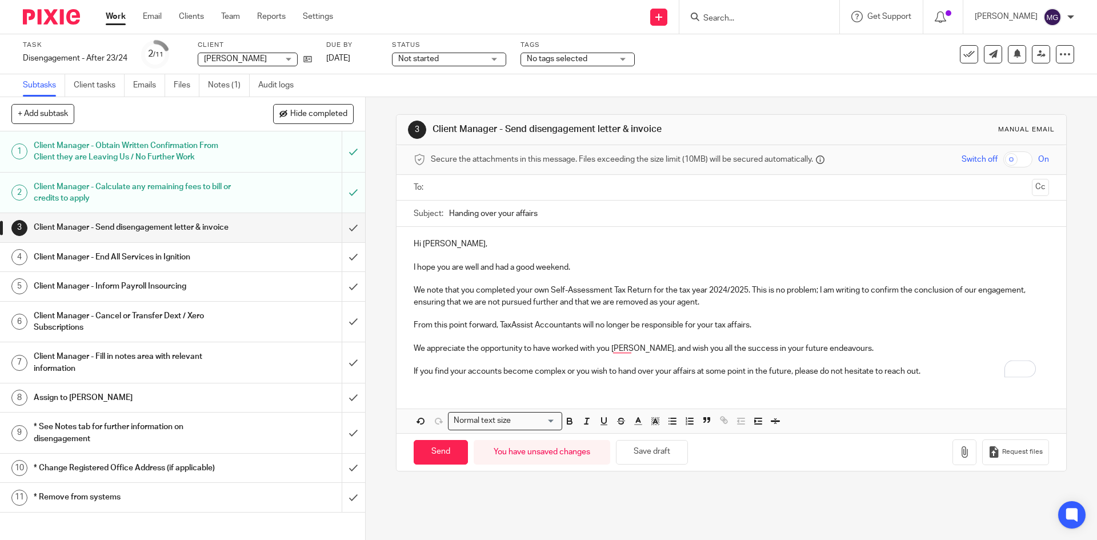
drag, startPoint x: 833, startPoint y: 343, endPoint x: 706, endPoint y: 362, distance: 128.2
click at [829, 344] on p "We appreciate the opportunity to have worked with you Katie, and wish you all t…" at bounding box center [730, 348] width 635 height 11
click at [817, 288] on p "We note that you completed your own Self-Assessment Tax Return for the tax year…" at bounding box center [730, 295] width 635 height 23
click at [825, 289] on p "We note that you completed your own Self-Assessment Tax Return for the tax year…" at bounding box center [730, 295] width 635 height 23
click at [834, 290] on p "We note that you completed your own Self-Assessment Tax Return for the tax year…" at bounding box center [730, 295] width 635 height 23
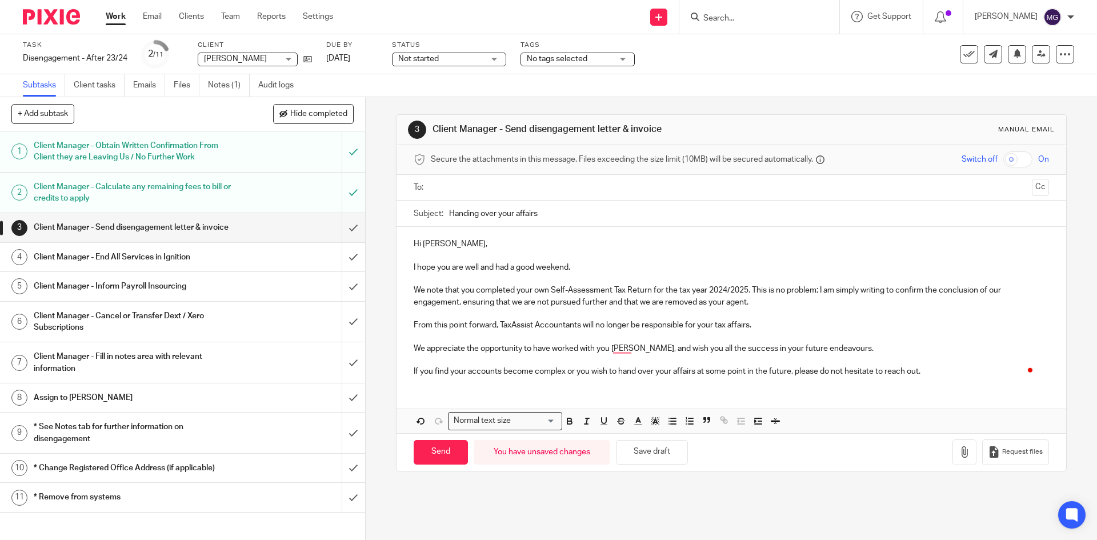
click at [872, 316] on p "To enrich screen reader interactions, please activate Accessibility in Grammarl…" at bounding box center [730, 313] width 635 height 11
click at [507, 314] on p "To enrich screen reader interactions, please activate Accessibility in Grammarl…" at bounding box center [730, 313] width 635 height 11
click at [530, 308] on p "To enrich screen reader interactions, please activate Accessibility in Grammarl…" at bounding box center [730, 313] width 635 height 11
click at [540, 303] on p "We note that you completed your own Self-Assessment Tax Return for the tax year…" at bounding box center [730, 295] width 635 height 23
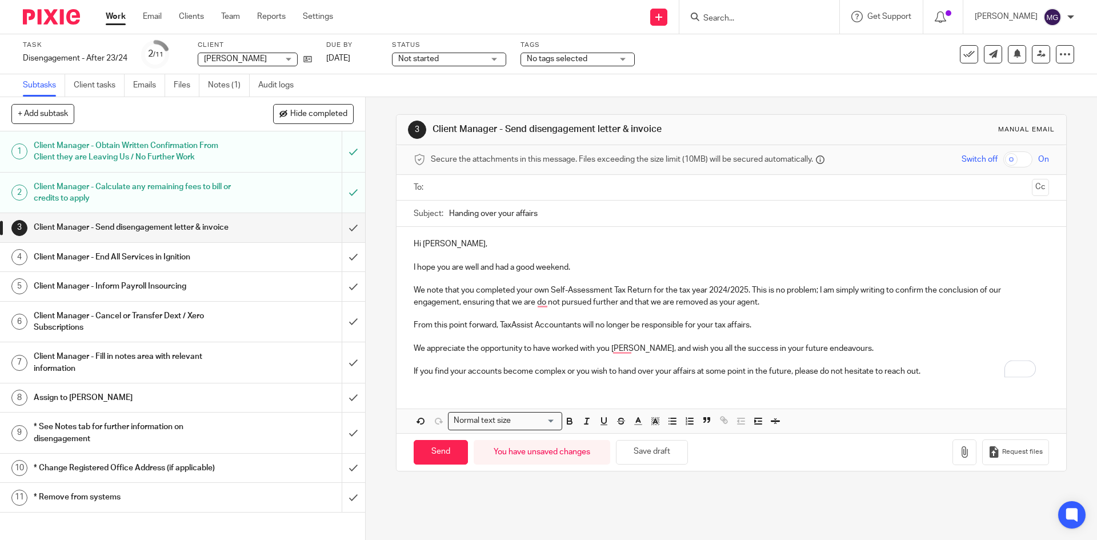
click at [590, 299] on p "We note that you completed your own Self-Assessment Tax Return for the tax year…" at bounding box center [730, 295] width 635 height 23
click at [657, 320] on p "From this point forward, TaxAssist Accountants will no longer be responsible fo…" at bounding box center [730, 324] width 635 height 11
click at [790, 323] on p "From this point forward, TaxAssist Accountants will no longer be responsible fo…" at bounding box center [730, 324] width 635 height 11
click at [777, 362] on p "To enrich screen reader interactions, please activate Accessibility in Grammarl…" at bounding box center [730, 359] width 635 height 11
click at [816, 355] on p "To enrich screen reader interactions, please activate Accessibility in Grammarl…" at bounding box center [730, 359] width 635 height 11
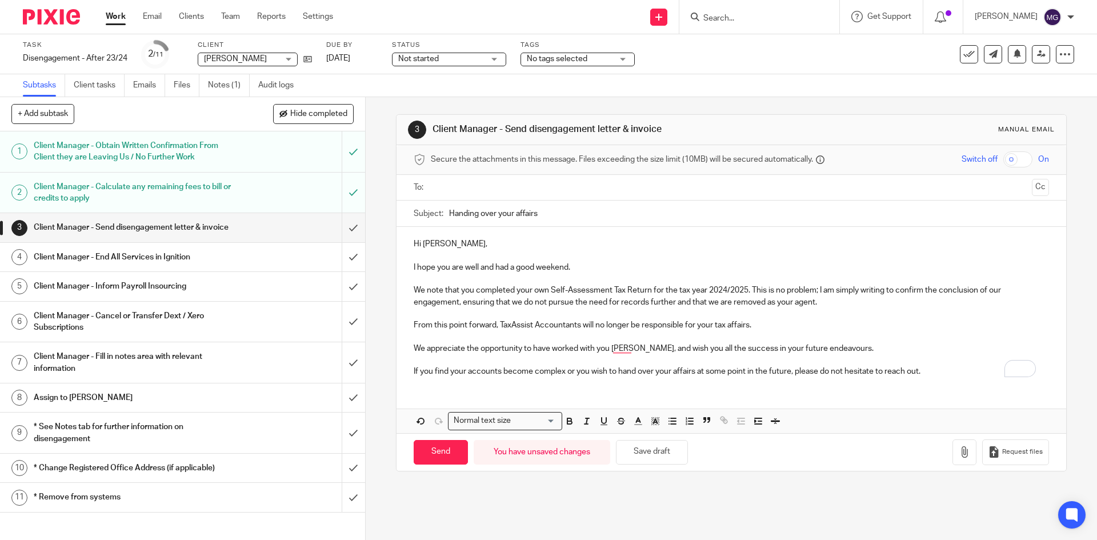
click at [838, 351] on p "We appreciate the opportunity to have worked with you Katie, and wish you all t…" at bounding box center [730, 348] width 635 height 11
click at [533, 371] on p "If you find your accounts become complex or you wish to hand over your affairs …" at bounding box center [730, 371] width 635 height 11
click at [561, 389] on div "Hi Katie, I hope you are well and had a good weekend. We note that you complete…" at bounding box center [730, 330] width 669 height 206
click at [664, 371] on p "If you find your accounts become complex or you wish to hand over your affairs …" at bounding box center [730, 371] width 635 height 11
click at [781, 380] on div "Hi Katie, I hope you are well and had a good weekend. We note that you complete…" at bounding box center [730, 306] width 669 height 159
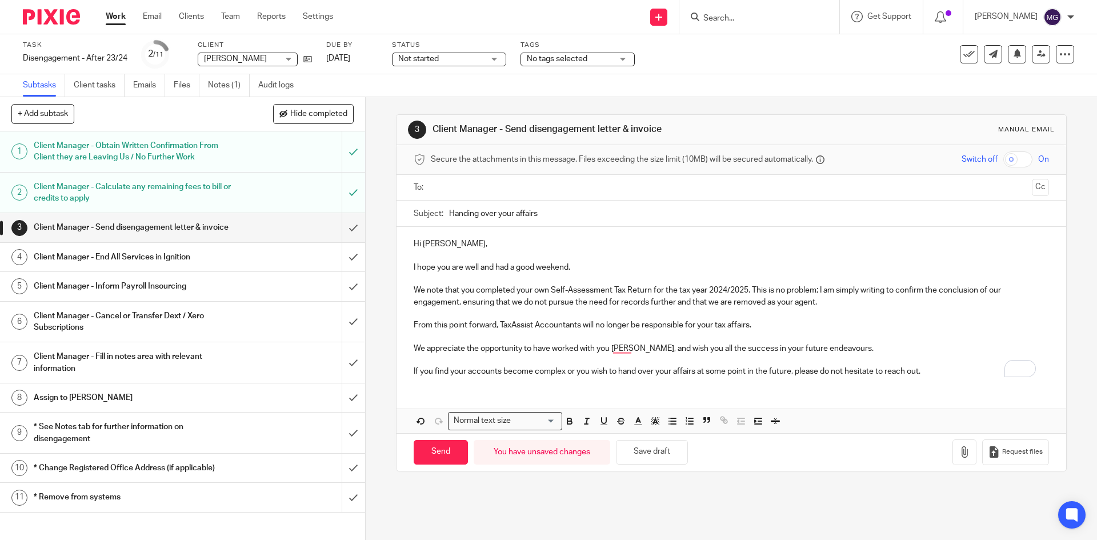
click at [959, 372] on p "If you find your accounts become complex or you wish to hand over your affairs …" at bounding box center [730, 371] width 635 height 11
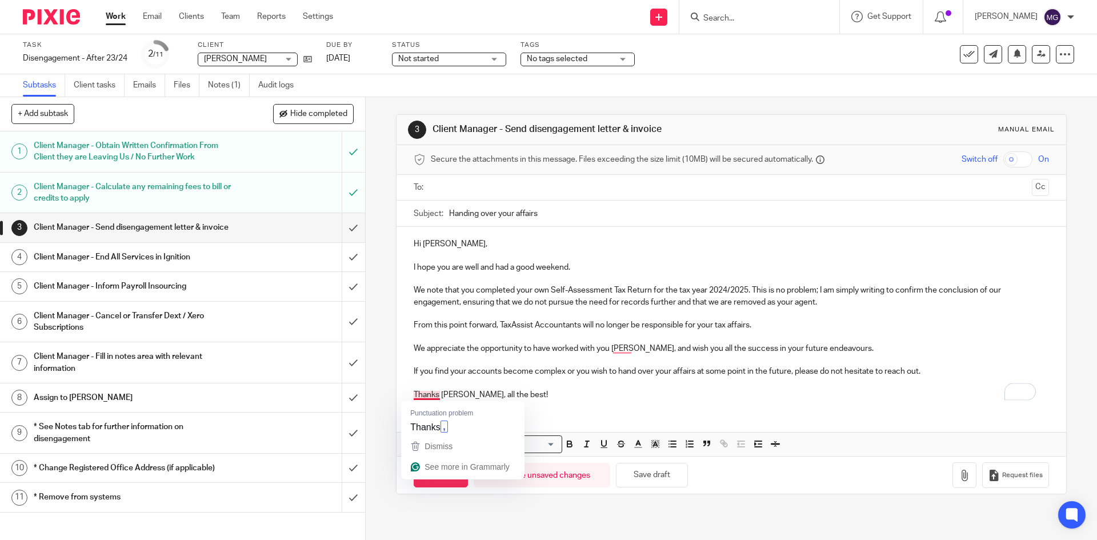
click at [583, 381] on p "To enrich screen reader interactions, please activate Accessibility in Grammarl…" at bounding box center [730, 382] width 635 height 11
click at [479, 175] on div at bounding box center [731, 188] width 599 height 26
click at [477, 189] on input "text" at bounding box center [731, 187] width 592 height 13
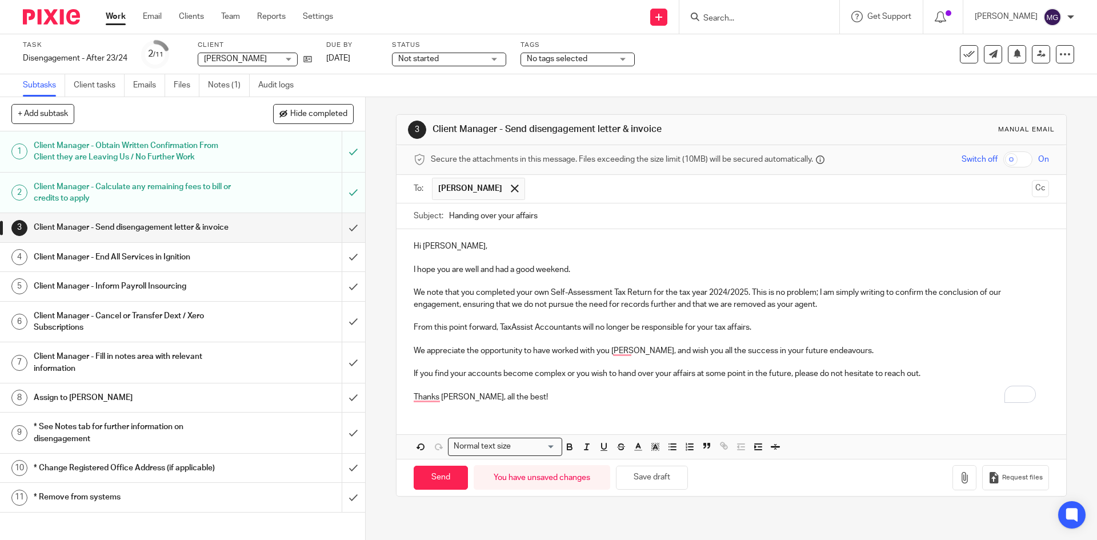
click at [572, 218] on input "Handing over your affairs" at bounding box center [748, 216] width 599 height 26
drag, startPoint x: 542, startPoint y: 216, endPoint x: 413, endPoint y: 216, distance: 128.5
click at [413, 216] on div "Subject: Handing over your affairs" at bounding box center [730, 216] width 635 height 26
click at [526, 334] on p "To enrich screen reader interactions, please activate Accessibility in Grammarl…" at bounding box center [730, 339] width 635 height 11
click at [468, 214] on input "Disengage" at bounding box center [748, 216] width 599 height 26
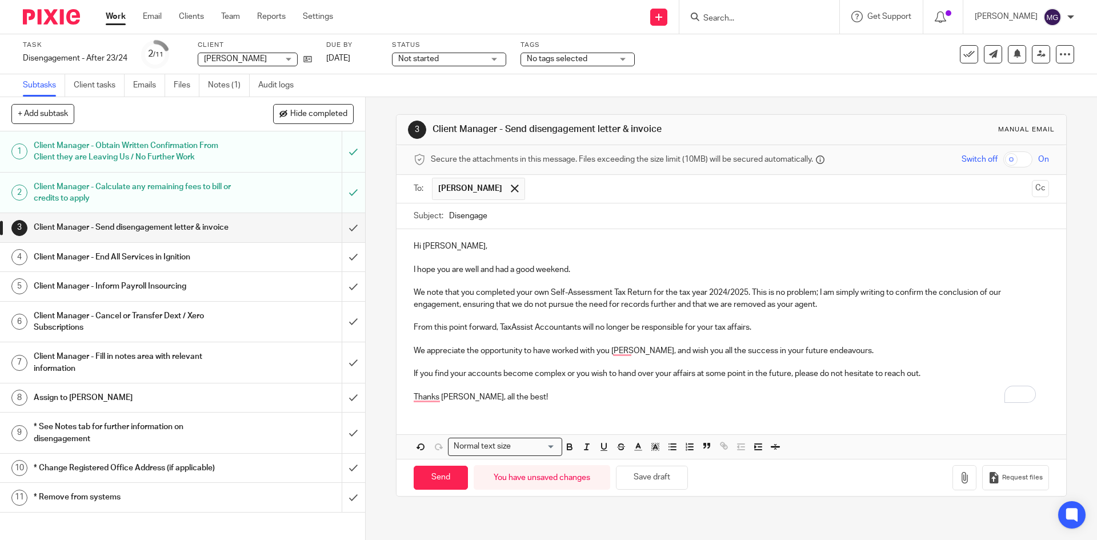
click at [468, 214] on input "Disengage" at bounding box center [748, 216] width 599 height 26
click at [489, 212] on input "Disengage" at bounding box center [748, 216] width 599 height 26
type input "Disengage as your agent"
click at [513, 382] on p "To enrich screen reader interactions, please activate Accessibility in Grammarl…" at bounding box center [730, 385] width 635 height 11
click at [463, 220] on input "Disengage as your agent" at bounding box center [748, 216] width 599 height 26
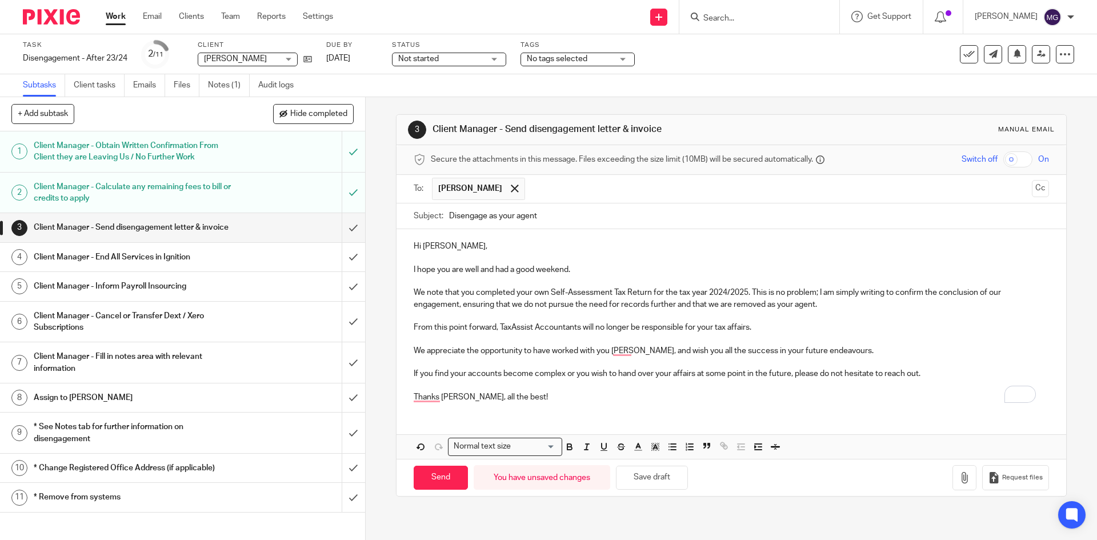
click at [509, 329] on p "From this point forward, TaxAssist Accountants will no longer be responsible fo…" at bounding box center [730, 327] width 635 height 11
click at [433, 479] on input "Send" at bounding box center [440, 477] width 54 height 25
type input "Sent"
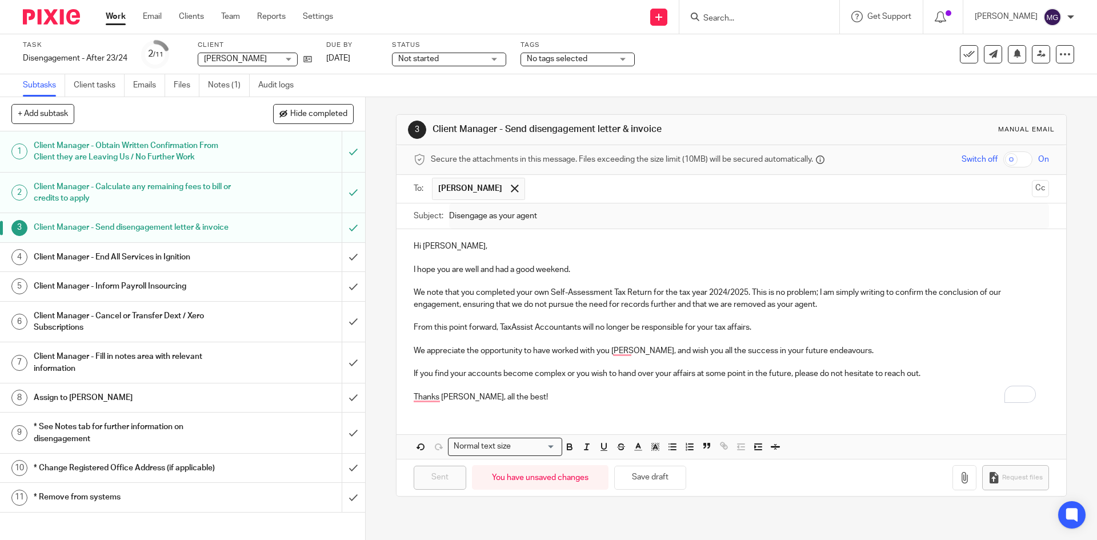
click at [200, 264] on h1 "Client Manager - End All Services in Ignition" at bounding box center [133, 256] width 198 height 17
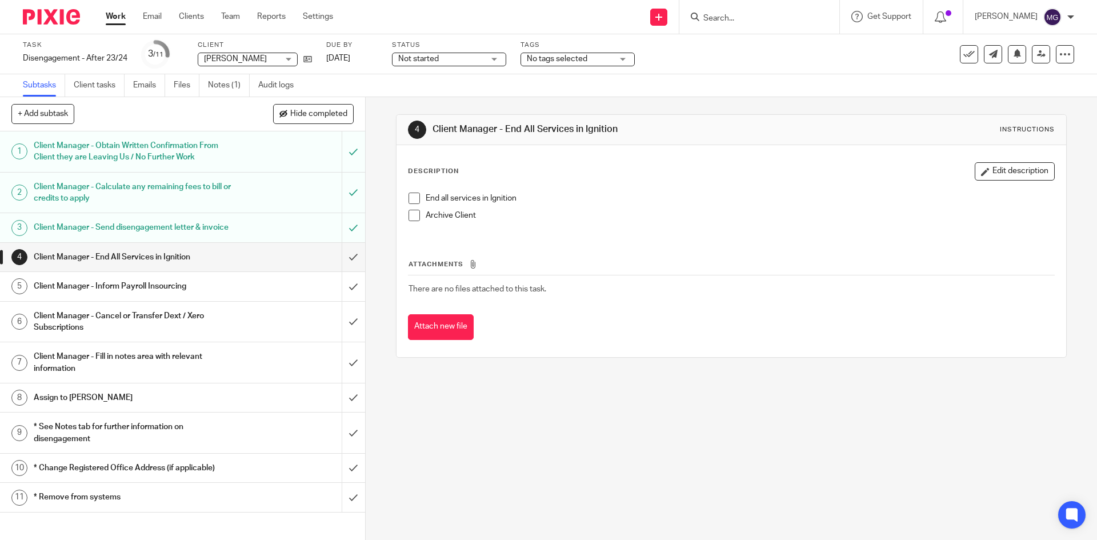
click at [328, 266] on link "4 Client Manager - End All Services in Ignition" at bounding box center [171, 257] width 342 height 29
click at [338, 271] on input "submit" at bounding box center [182, 257] width 365 height 29
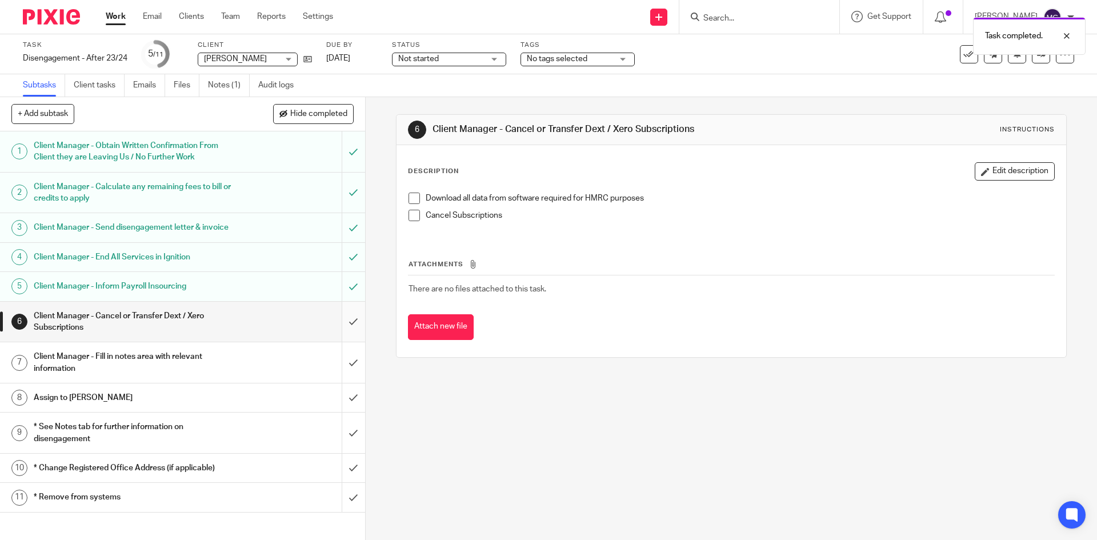
click at [331, 333] on input "submit" at bounding box center [182, 322] width 365 height 41
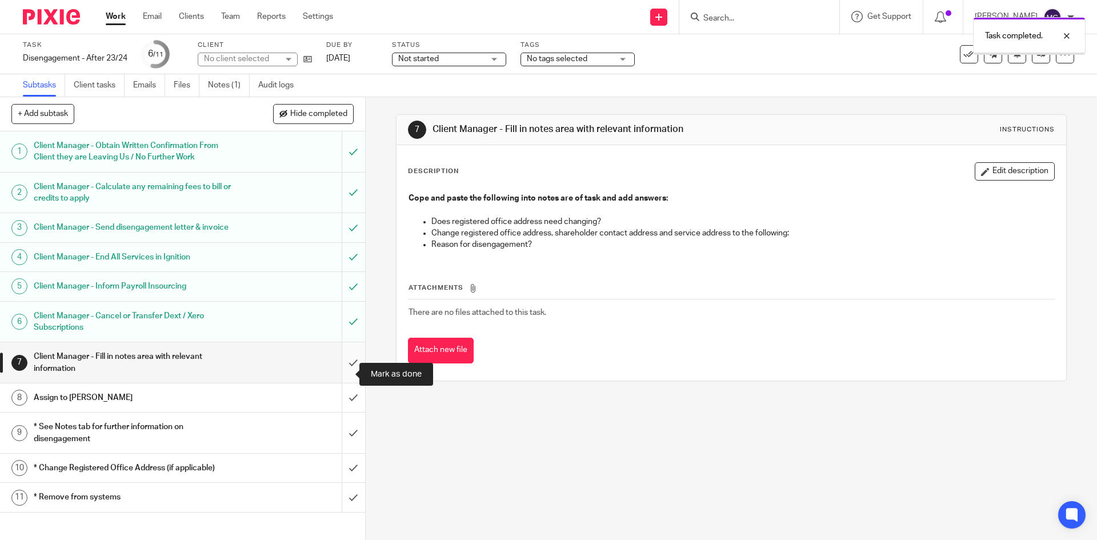
click at [338, 378] on input "submit" at bounding box center [182, 362] width 365 height 41
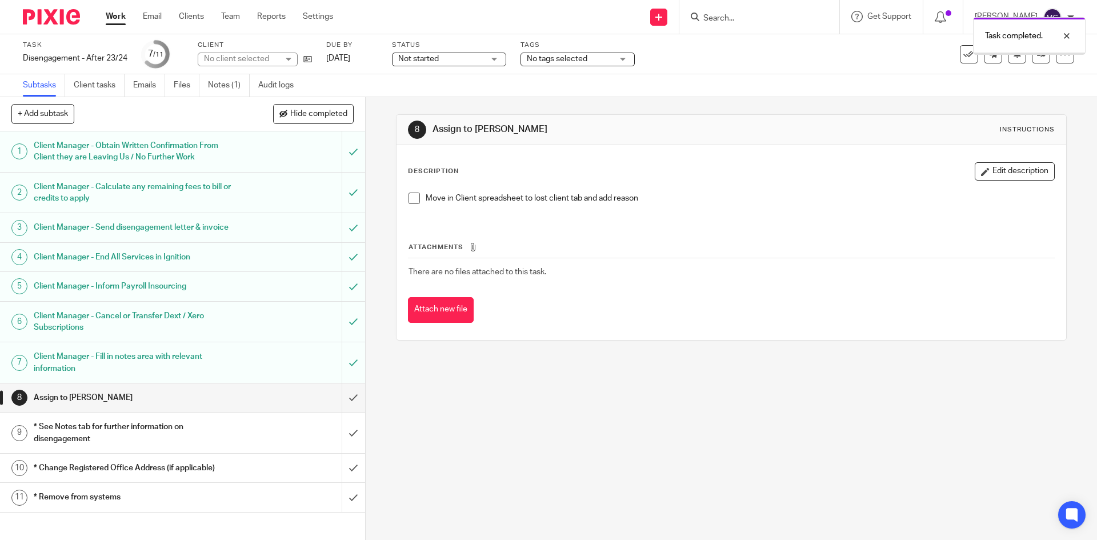
click at [215, 375] on h1 "Client Manager - Fill in notes area with relevant information" at bounding box center [133, 362] width 198 height 29
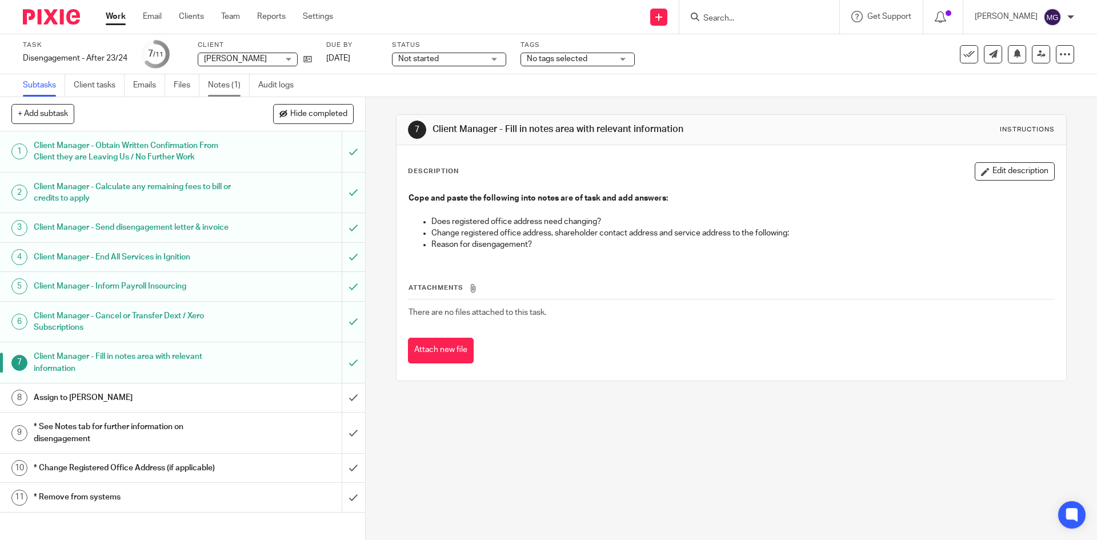
click at [224, 82] on link "Notes (1)" at bounding box center [229, 85] width 42 height 22
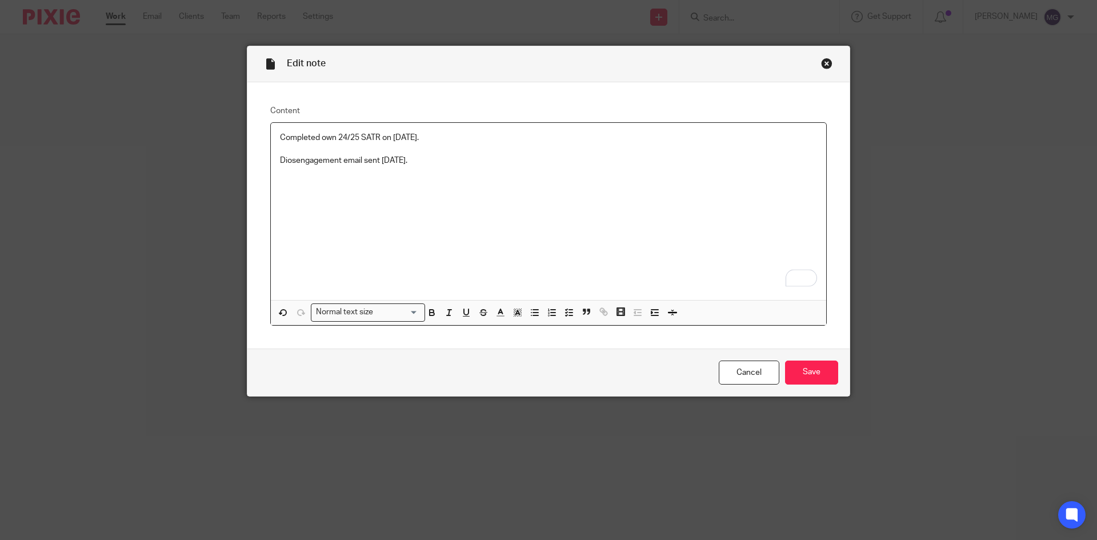
click at [312, 164] on p "Diosengagement email sent 15/09/2025." at bounding box center [548, 160] width 537 height 11
click at [310, 191] on div "Completed own 24/25 SATR on 04/07/2025. Diosengagement email sent 15/09/2025." at bounding box center [548, 211] width 555 height 177
click at [319, 158] on p "Diosengagement email sent 15/09/2025." at bounding box center [548, 160] width 537 height 11
copy p "Diosengagement"
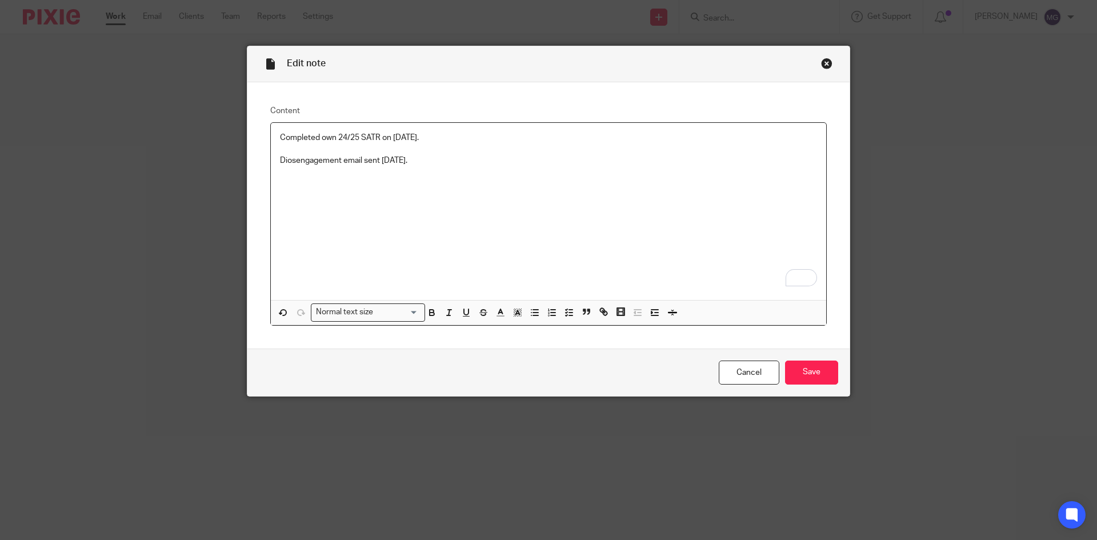
click at [477, 187] on div "Completed own 24/25 SATR on 04/07/2025. Diosengagement email sent 15/09/2025." at bounding box center [548, 211] width 555 height 177
click at [286, 166] on p "Diosengagement email sent 15/09/2025." at bounding box center [548, 160] width 537 height 11
drag, startPoint x: 469, startPoint y: 178, endPoint x: 117, endPoint y: 85, distance: 364.5
click at [117, 85] on div "Edit note Content Completed own 24/25 SATR on 04/07/2025. Disengagement email s…" at bounding box center [548, 270] width 1097 height 540
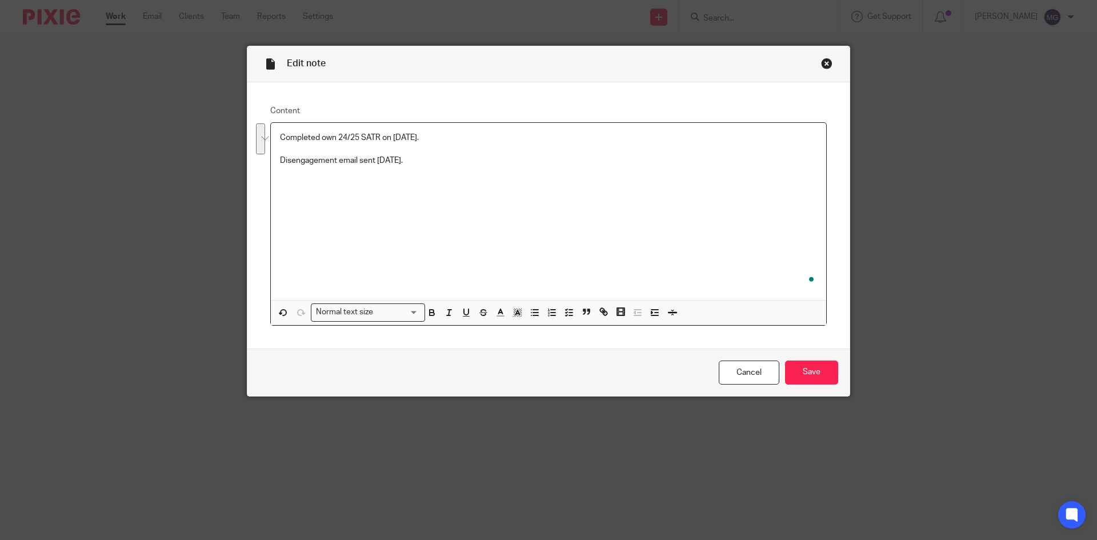
copy div "Completed own 24/25 SATR on 04/07/2025. Disengagement email sent 15/09/2025."
click at [808, 371] on input "Save" at bounding box center [811, 372] width 53 height 25
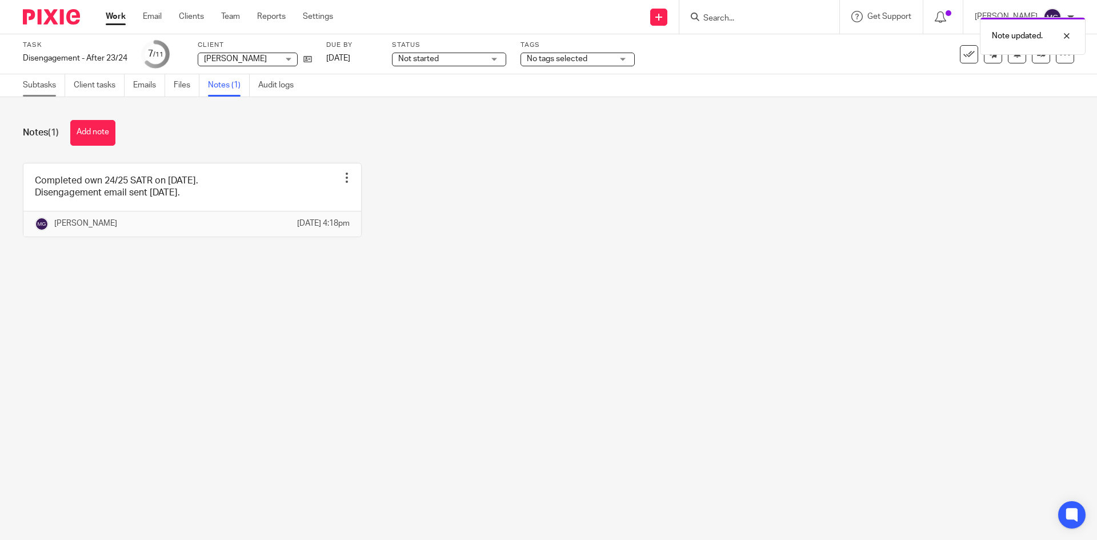
click at [49, 83] on link "Subtasks" at bounding box center [44, 85] width 42 height 22
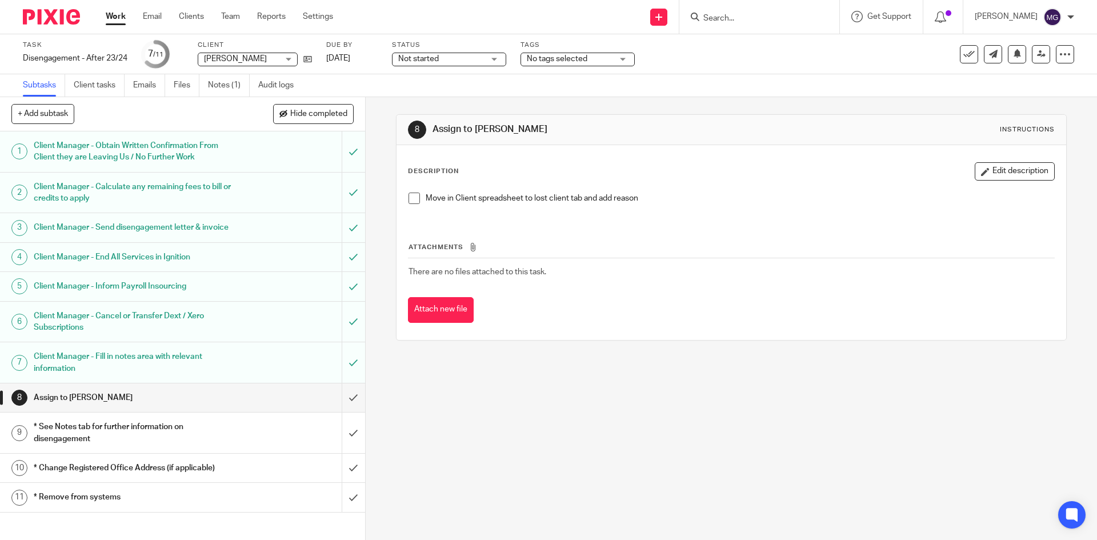
drag, startPoint x: 146, startPoint y: 371, endPoint x: 250, endPoint y: 355, distance: 104.5
click at [147, 370] on h1 "Client Manager - Fill in notes area with relevant information" at bounding box center [133, 362] width 198 height 29
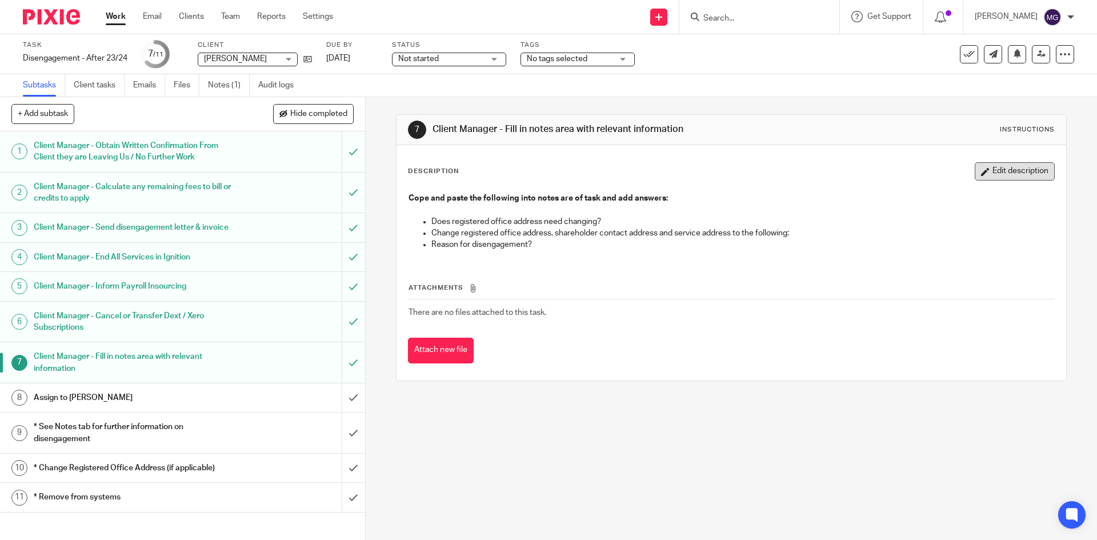
click at [991, 165] on button "Edit description" at bounding box center [1014, 171] width 80 height 18
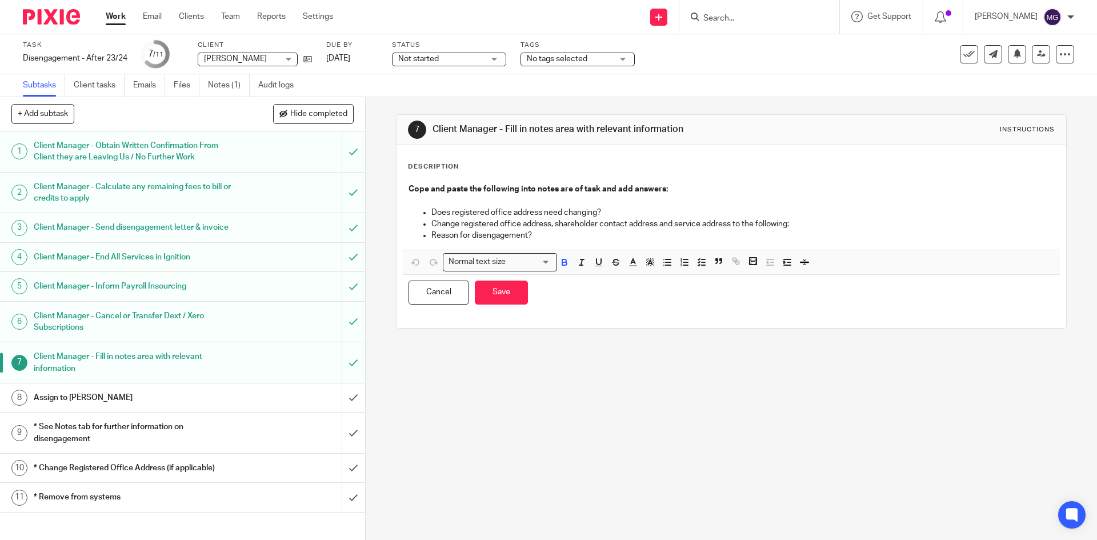
click at [548, 232] on p "Reason for disengagement?" at bounding box center [742, 235] width 622 height 11
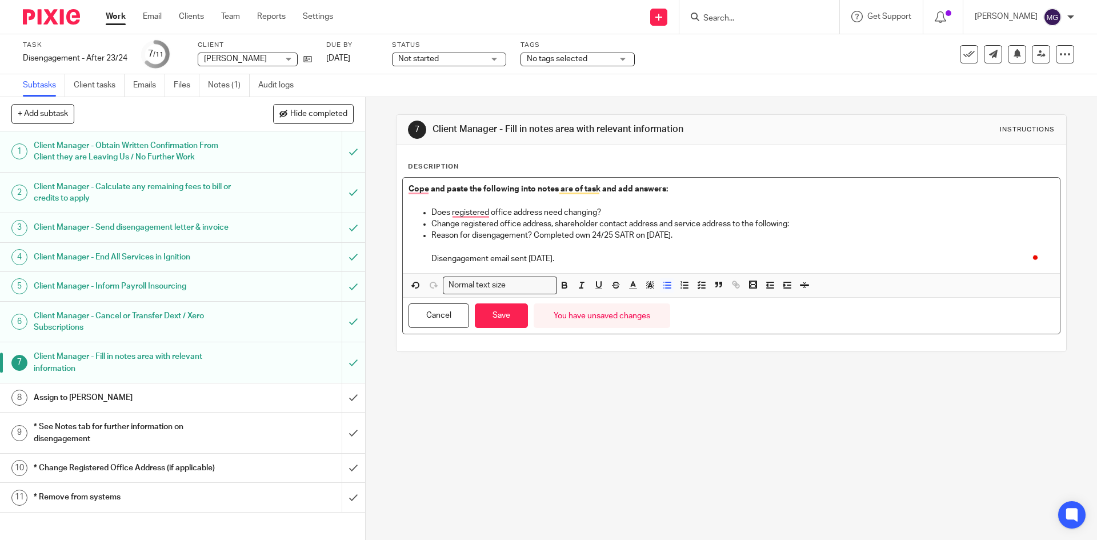
click at [556, 245] on p "To enrich screen reader interactions, please activate Accessibility in Grammarl…" at bounding box center [742, 246] width 622 height 11
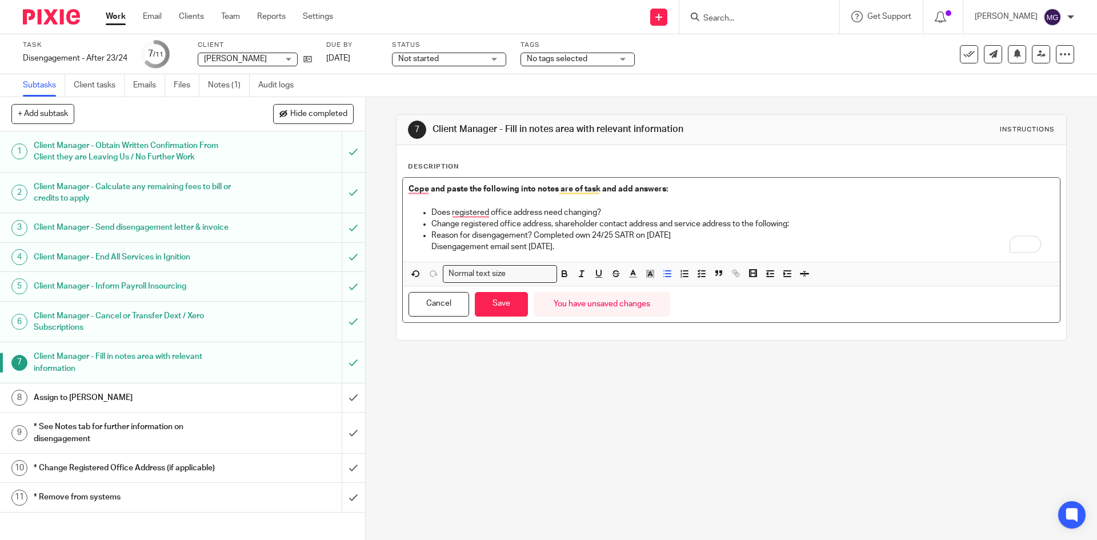
click at [529, 236] on p "Reason for disengagement? Completed own 24/25 SATR on [DATE]" at bounding box center [742, 235] width 622 height 11
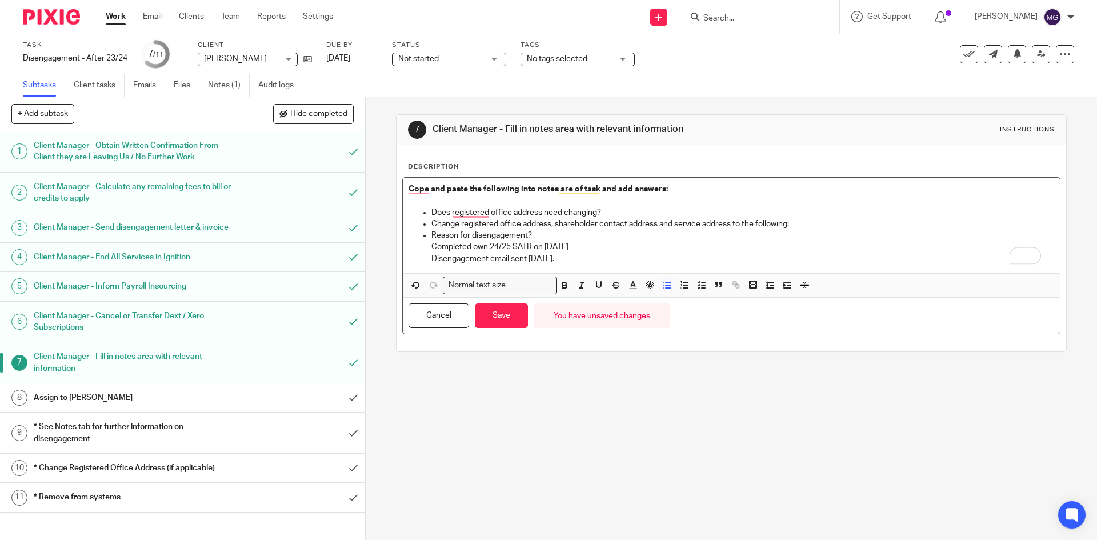
click at [502, 261] on p "Disengagement email sent [DATE]." at bounding box center [742, 258] width 622 height 11
drag, startPoint x: 583, startPoint y: 261, endPoint x: 427, endPoint y: 242, distance: 157.1
click at [427, 242] on ul "Change registered office address, shareholder contact address and service addre…" at bounding box center [730, 241] width 645 height 46
click at [626, 247] on p "Completed own 24/25 SATR on [DATE]" at bounding box center [742, 246] width 622 height 11
click at [494, 319] on button "Save" at bounding box center [501, 315] width 53 height 25
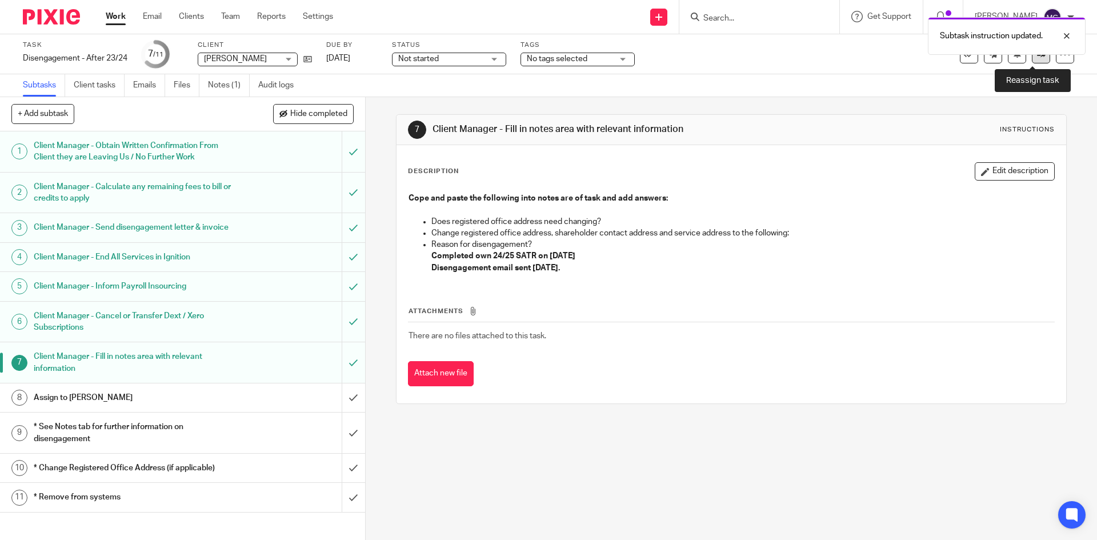
click at [1037, 57] on icon at bounding box center [1041, 54] width 9 height 9
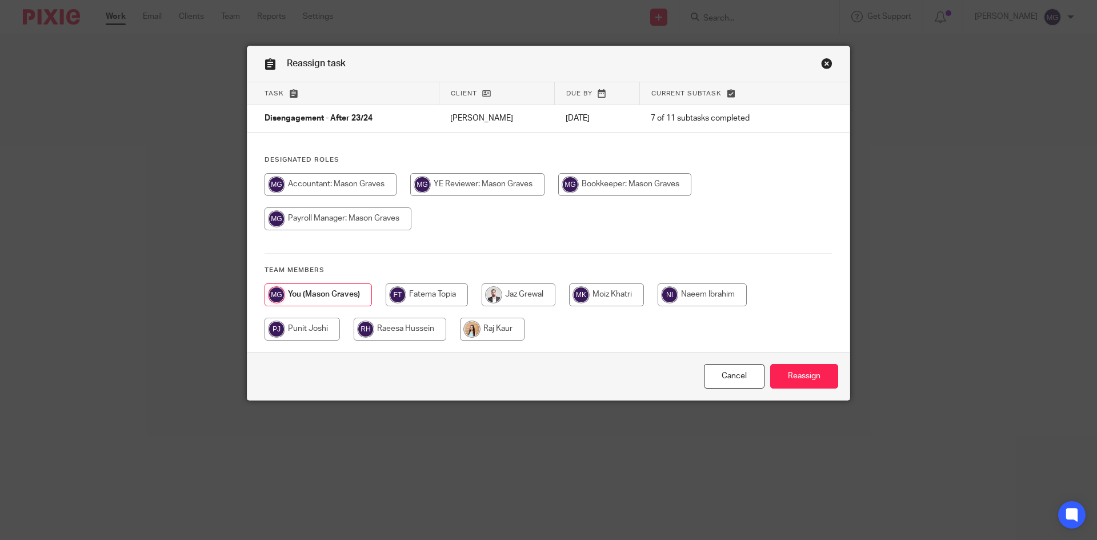
click at [476, 335] on input "radio" at bounding box center [492, 329] width 65 height 23
radio input "true"
click at [810, 380] on input "Reassign" at bounding box center [804, 376] width 68 height 25
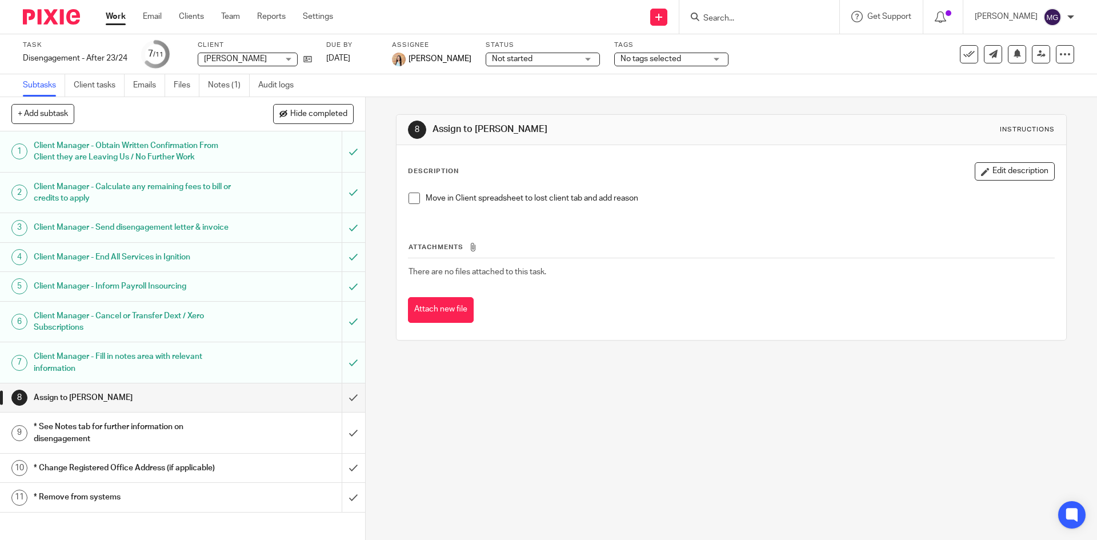
click at [587, 459] on div "8 Assign to [PERSON_NAME] Instructions Description Edit description Move in Cli…" at bounding box center [731, 318] width 731 height 443
click at [774, 18] on input "Search" at bounding box center [753, 19] width 103 height 10
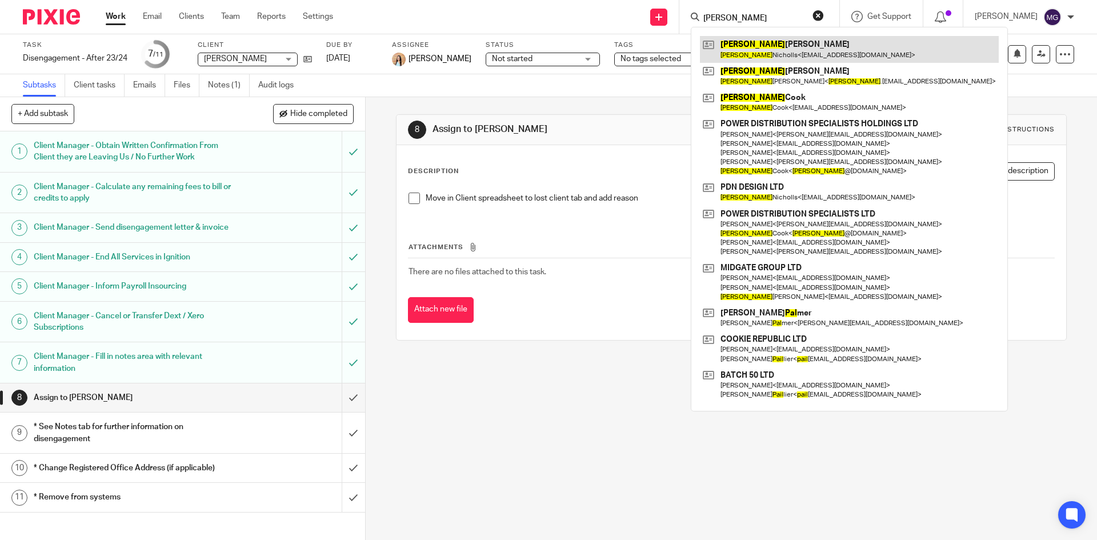
type input "[PERSON_NAME]"
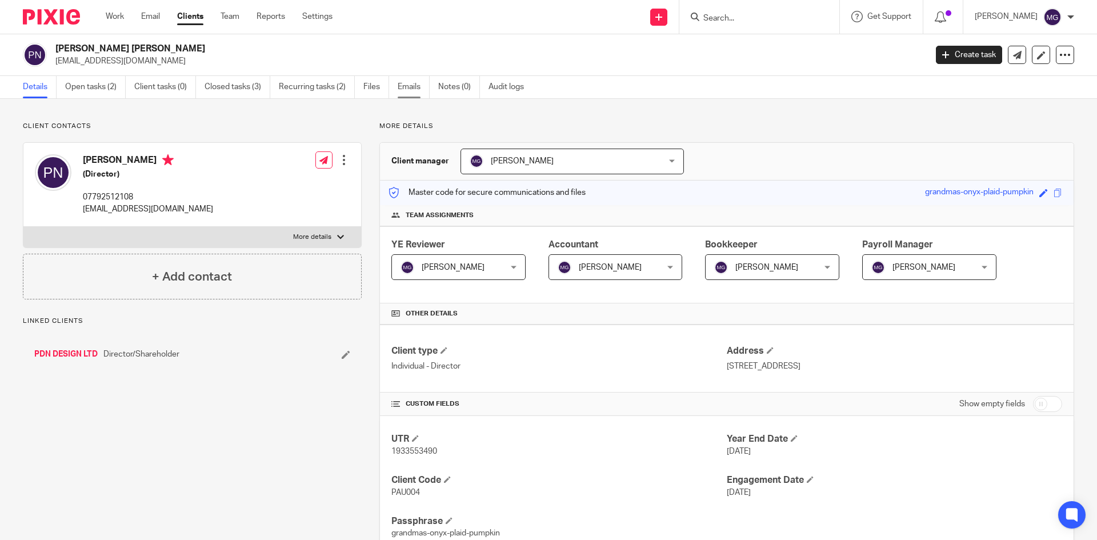
click at [415, 88] on link "Emails" at bounding box center [414, 87] width 32 height 22
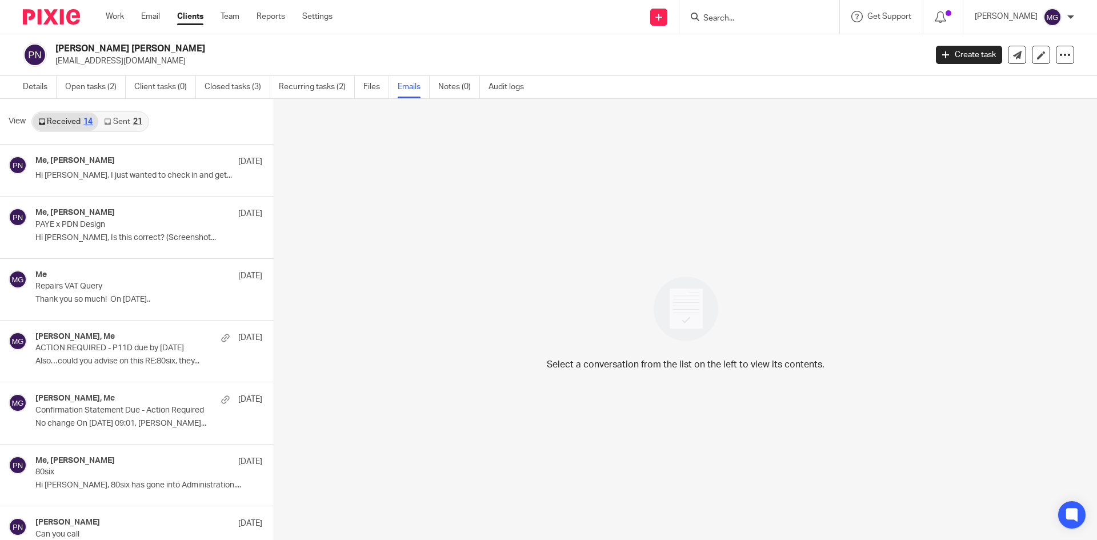
click at [129, 118] on link "Sent 21" at bounding box center [122, 122] width 49 height 18
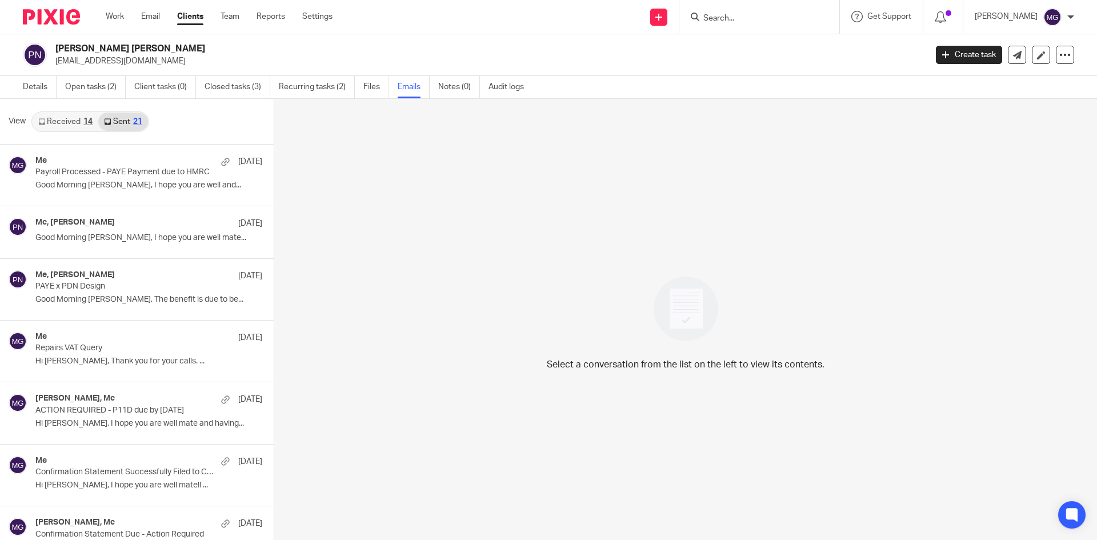
scroll to position [2, 0]
click at [90, 121] on div "14" at bounding box center [87, 120] width 9 height 8
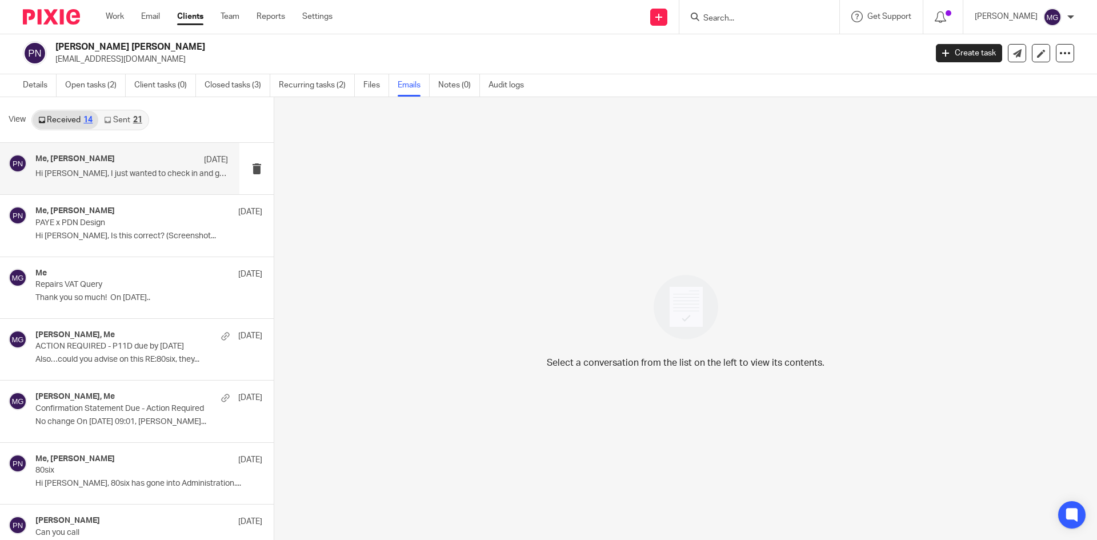
click at [91, 169] on p "Hi Mason, I just wanted to check in and get..." at bounding box center [131, 174] width 192 height 10
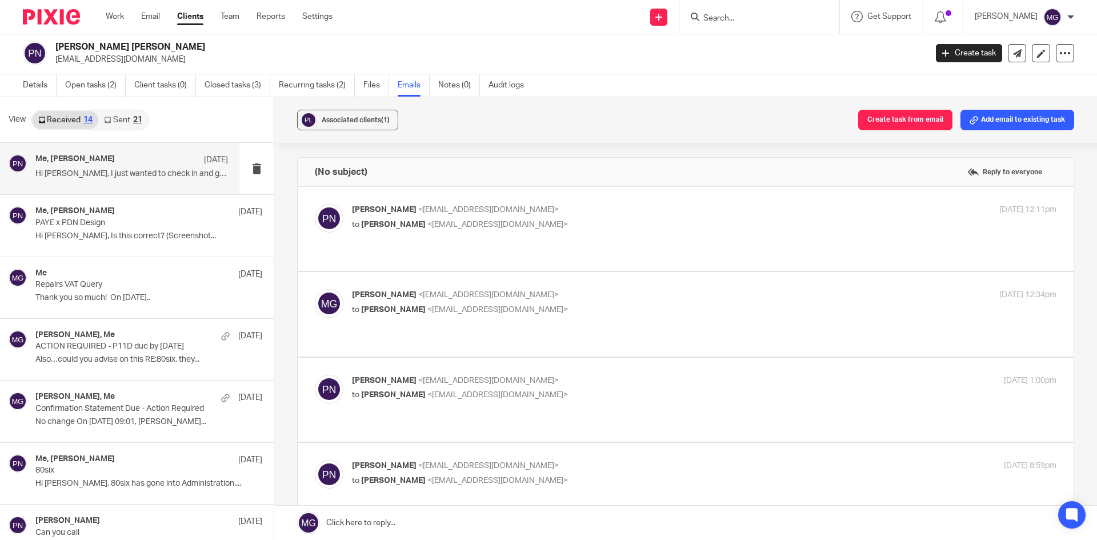
scroll to position [228, 0]
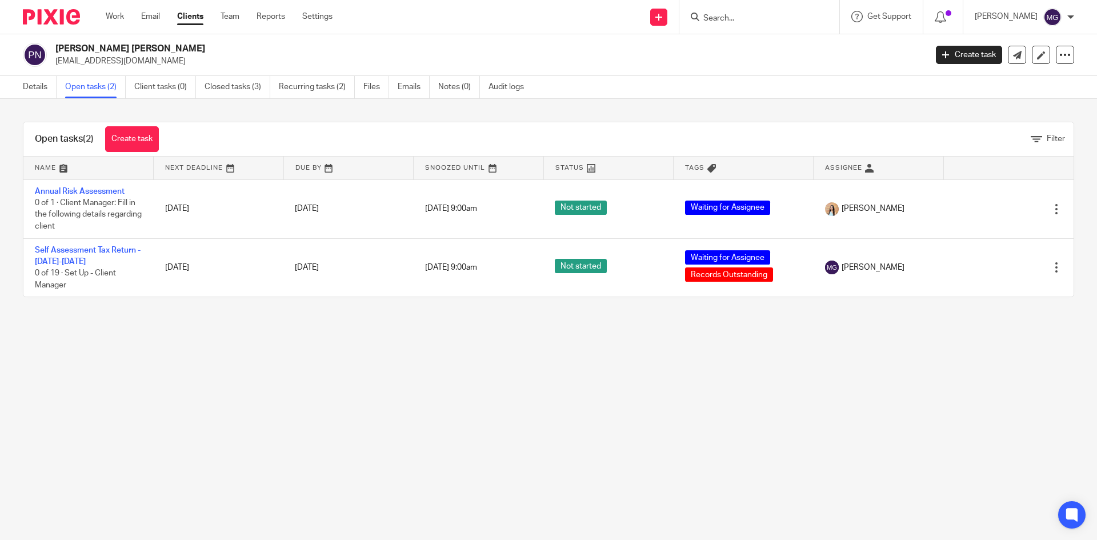
click at [230, 366] on main "[PERSON_NAME] [PERSON_NAME] [EMAIL_ADDRESS][DOMAIN_NAME] Create task Update fro…" at bounding box center [548, 270] width 1097 height 540
drag, startPoint x: 92, startPoint y: 250, endPoint x: 385, endPoint y: 371, distance: 317.2
click at [385, 371] on main "[PERSON_NAME] [PERSON_NAME] [EMAIL_ADDRESS][DOMAIN_NAME] Create task Update fro…" at bounding box center [548, 270] width 1097 height 540
click at [19, 88] on div "Details Open tasks (2) Client tasks (0) Closed tasks (3) Recurring tasks (2) Fi…" at bounding box center [276, 87] width 552 height 22
click at [26, 91] on link "Details" at bounding box center [40, 87] width 34 height 22
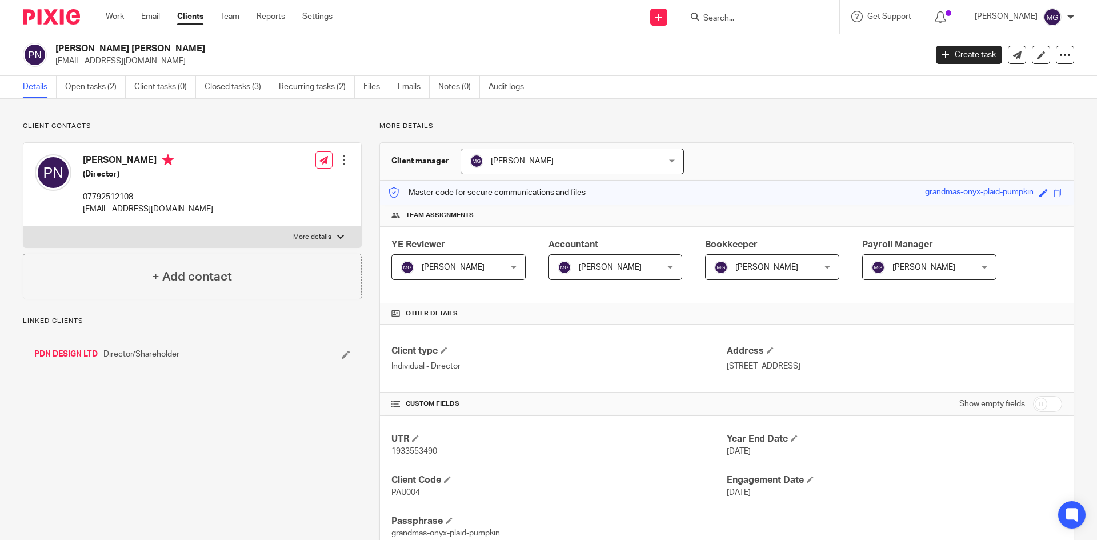
scroll to position [57, 0]
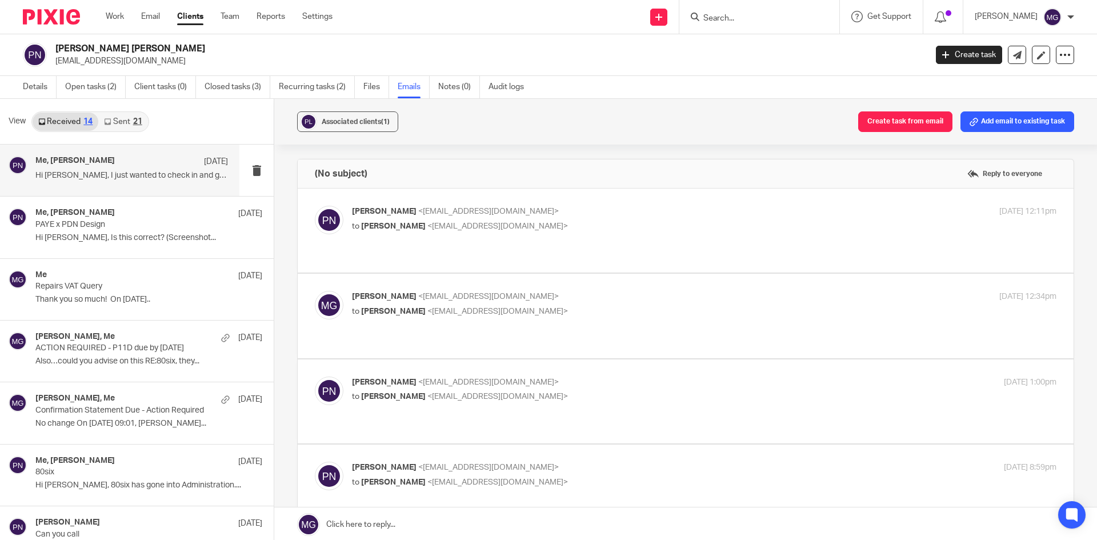
scroll to position [228, 0]
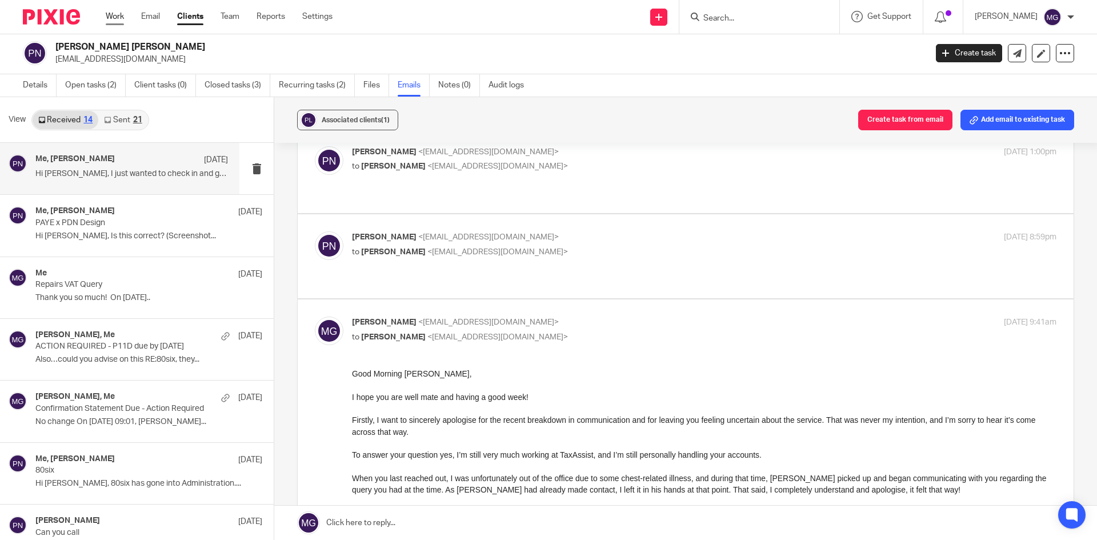
click at [118, 20] on link "Work" at bounding box center [115, 16] width 18 height 11
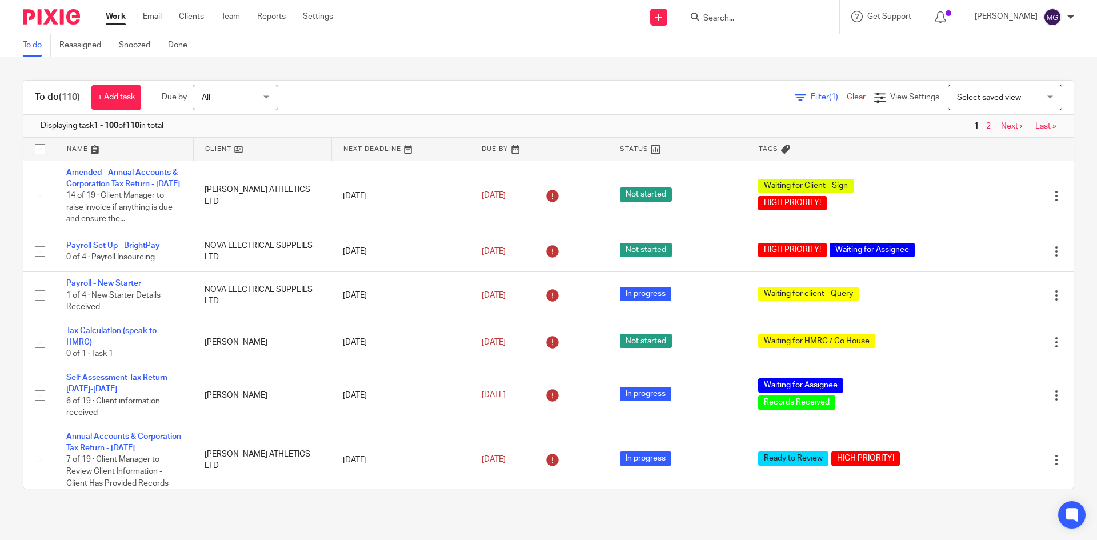
click at [743, 15] on input "Search" at bounding box center [753, 19] width 103 height 10
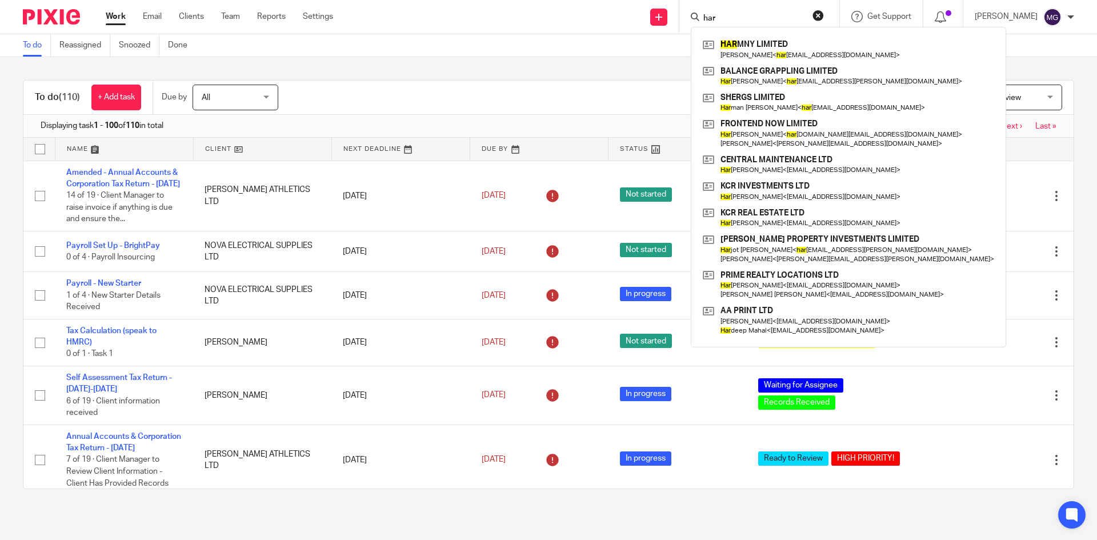
type input "har"
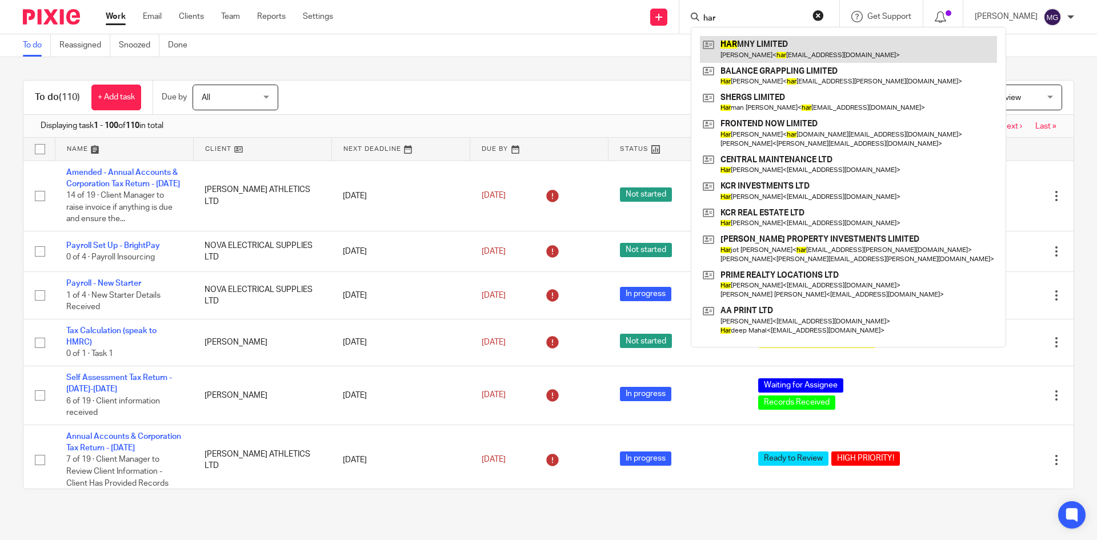
drag, startPoint x: 760, startPoint y: 34, endPoint x: 742, endPoint y: 49, distance: 23.9
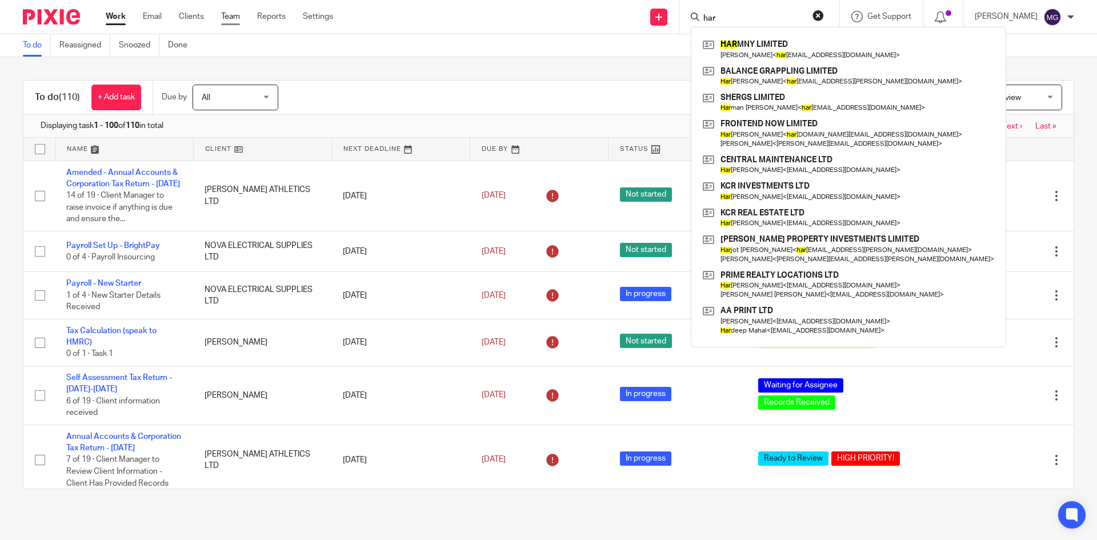
click at [230, 20] on link "Team" at bounding box center [230, 16] width 19 height 11
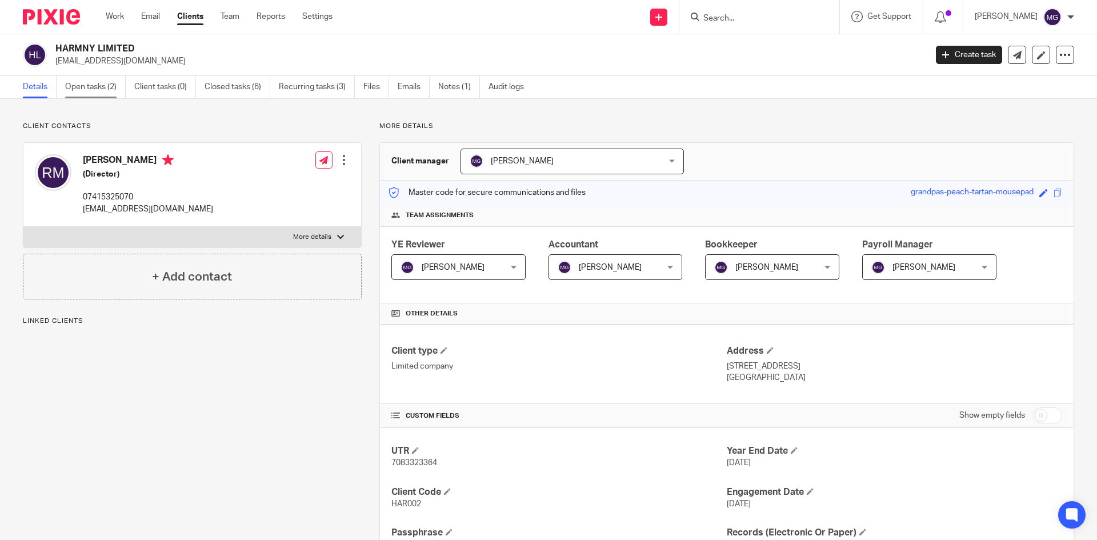
click at [85, 87] on link "Open tasks (2)" at bounding box center [95, 87] width 61 height 22
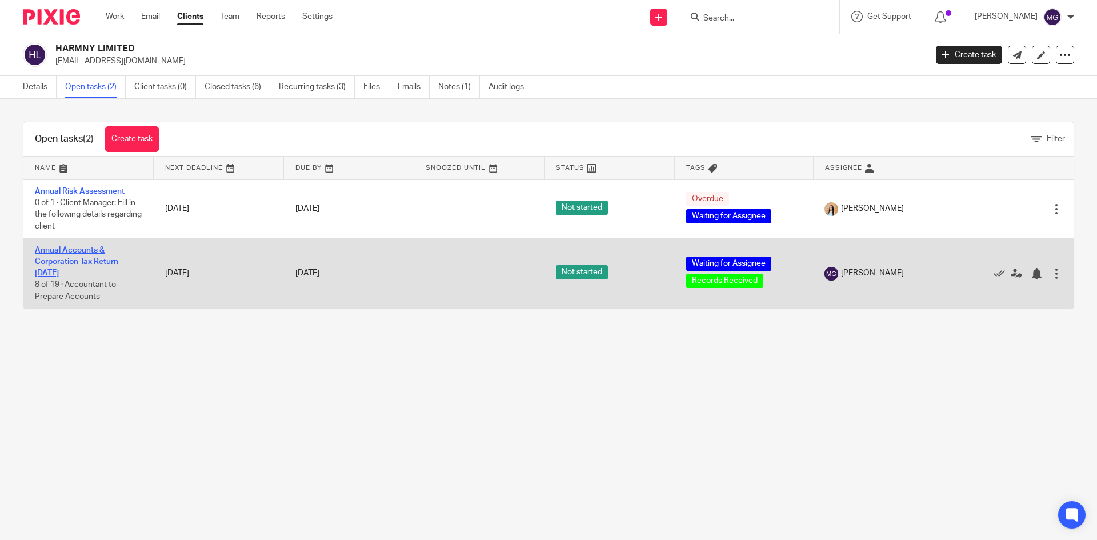
click at [67, 265] on link "Annual Accounts & Corporation Tax Return - [DATE]" at bounding box center [79, 261] width 88 height 31
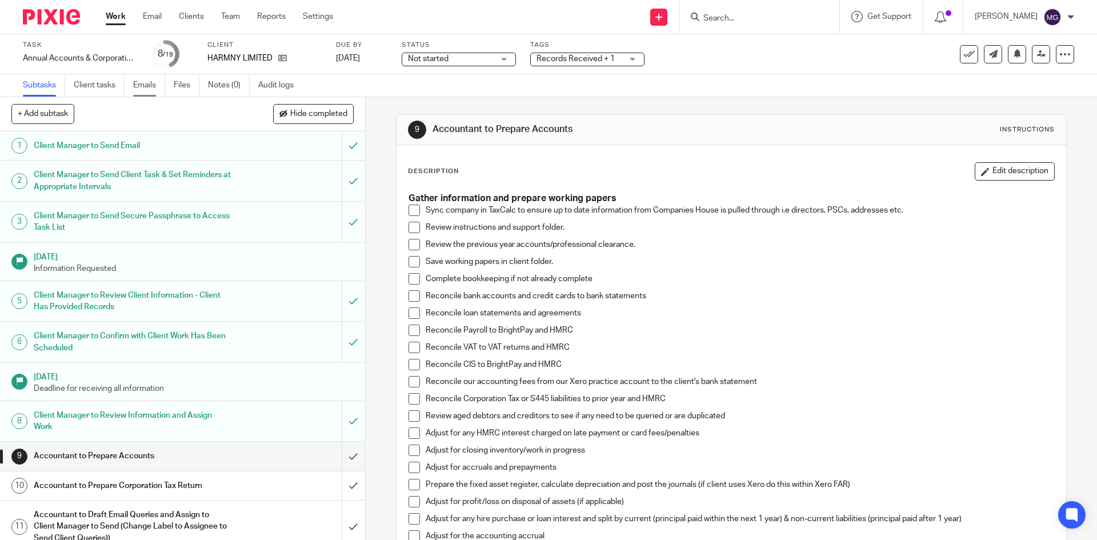
click at [155, 90] on link "Emails" at bounding box center [149, 85] width 32 height 22
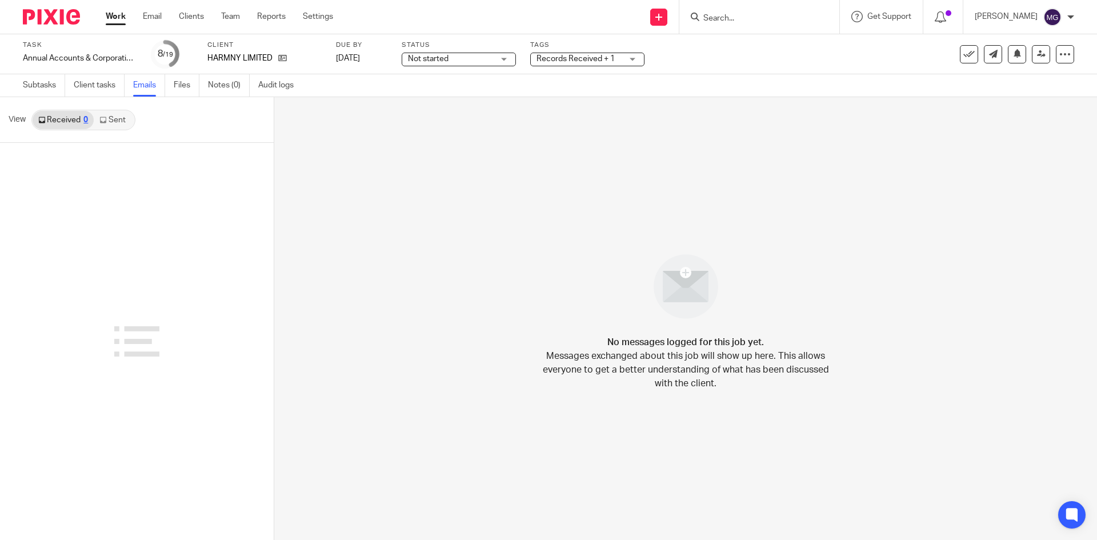
drag, startPoint x: 0, startPoint y: 0, endPoint x: 101, endPoint y: 122, distance: 158.6
click at [114, 122] on link "Sent" at bounding box center [114, 120] width 40 height 18
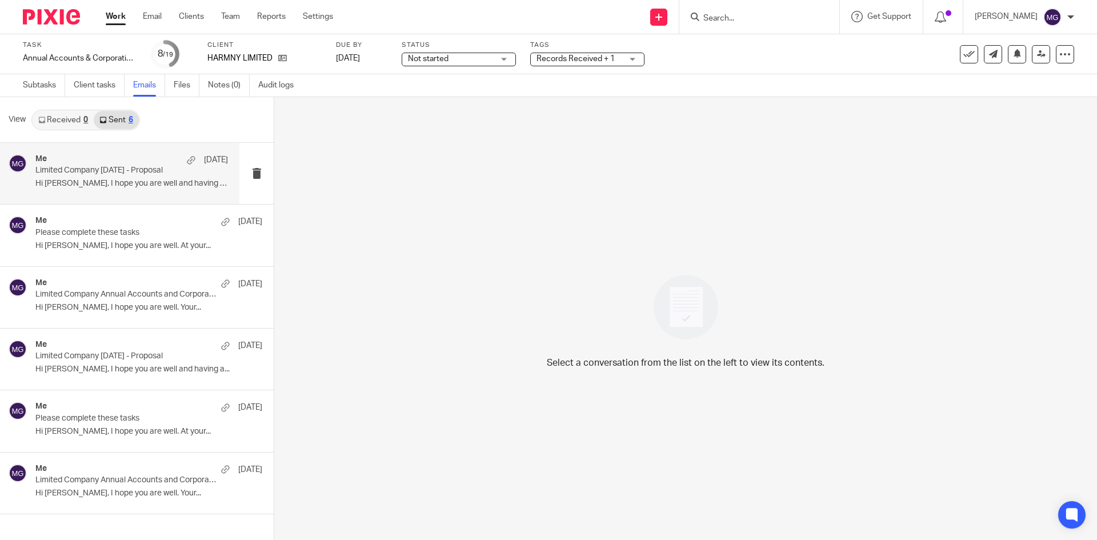
click at [71, 185] on p "Hi Rita, I hope you are well and having a..." at bounding box center [131, 184] width 192 height 10
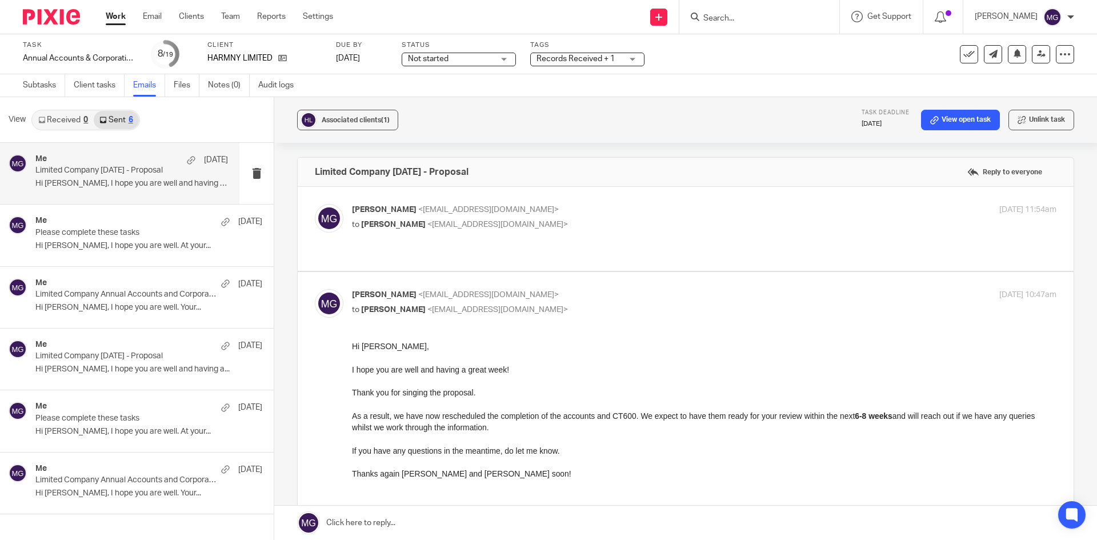
click at [666, 187] on label at bounding box center [686, 229] width 776 height 84
click at [315, 203] on input "checkbox" at bounding box center [314, 203] width 1 height 1
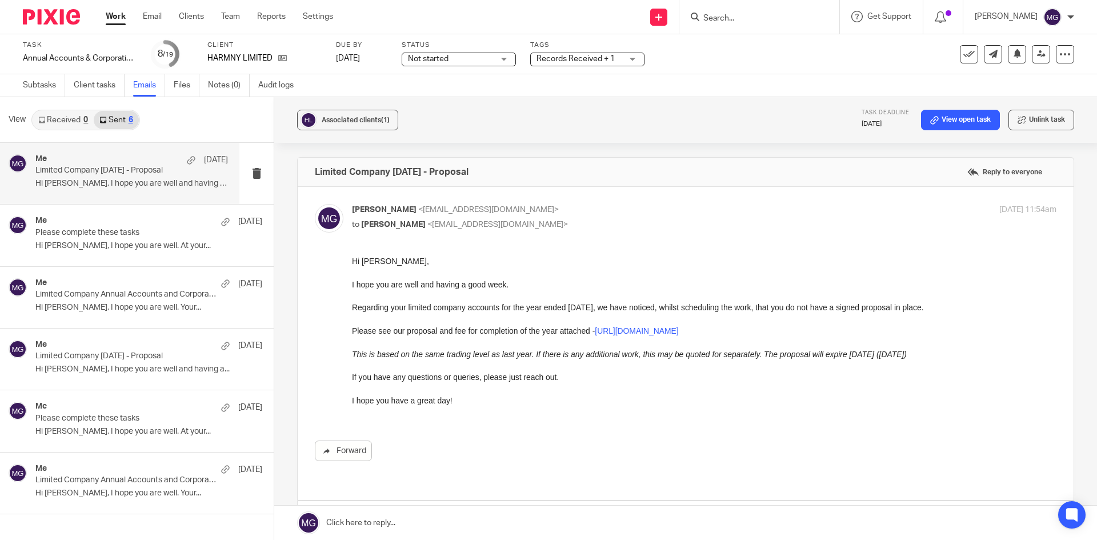
click at [565, 208] on p "Mason Graves <mgraves@taxassist.co.uk>" at bounding box center [586, 210] width 469 height 12
checkbox input "false"
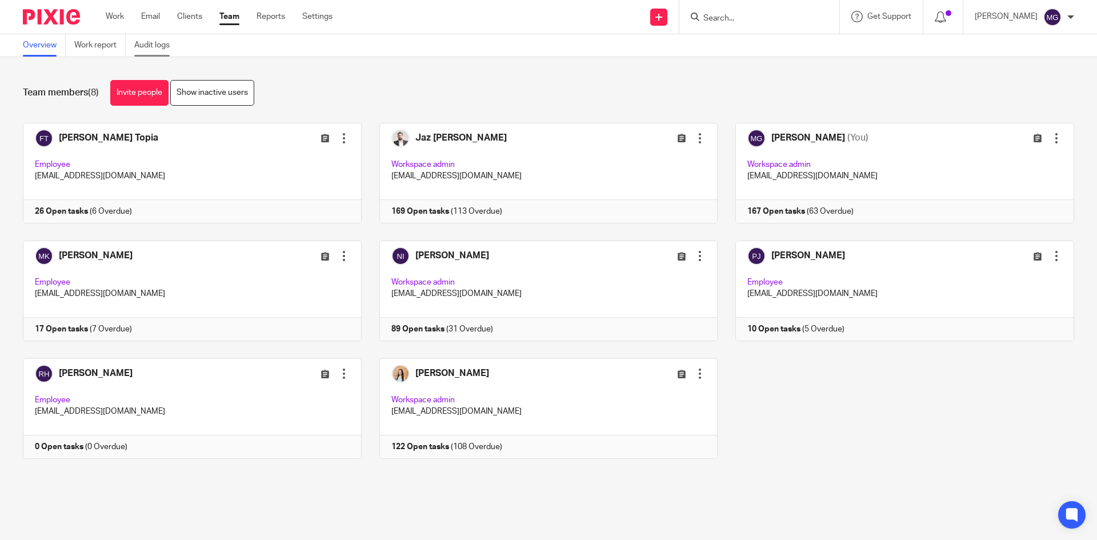
click at [163, 49] on link "Audit logs" at bounding box center [156, 45] width 44 height 22
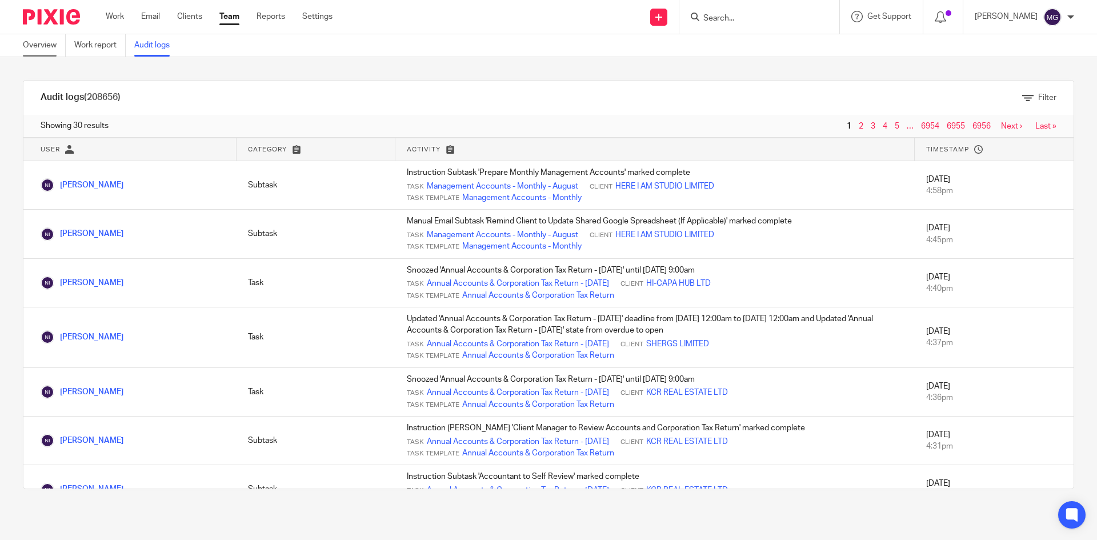
click at [58, 43] on link "Overview" at bounding box center [44, 45] width 43 height 22
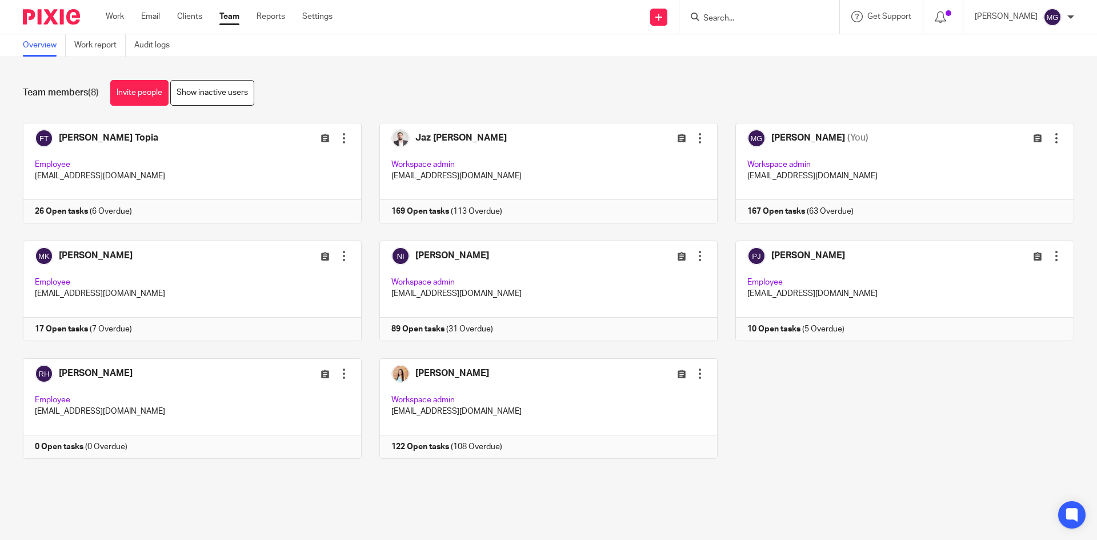
click at [134, 51] on ul "Overview Work report Audit logs" at bounding box center [105, 45] width 164 height 22
click at [142, 51] on link "Audit logs" at bounding box center [156, 45] width 44 height 22
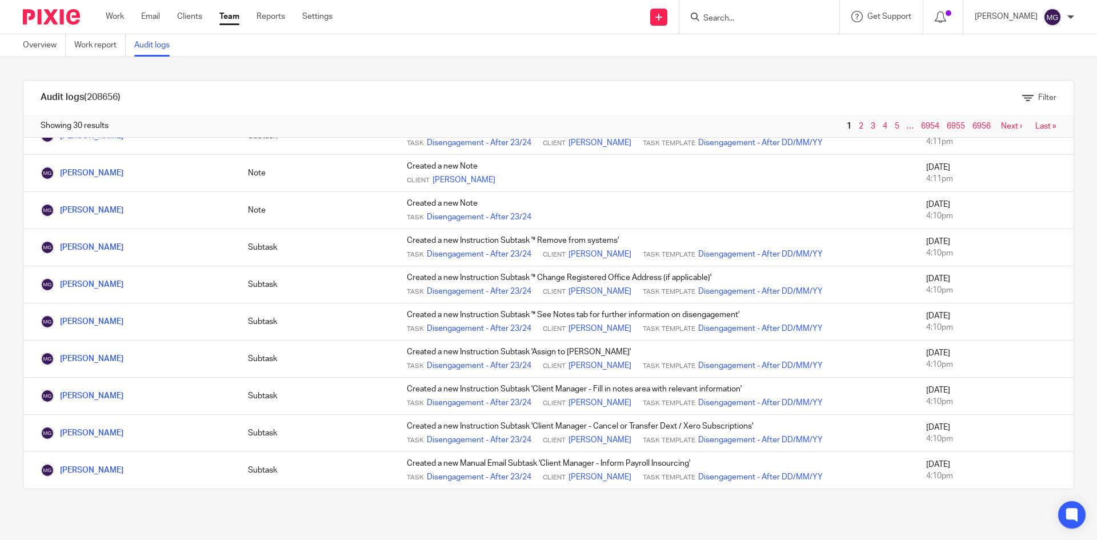
scroll to position [937, 0]
click at [858, 130] on link "2" at bounding box center [860, 126] width 5 height 8
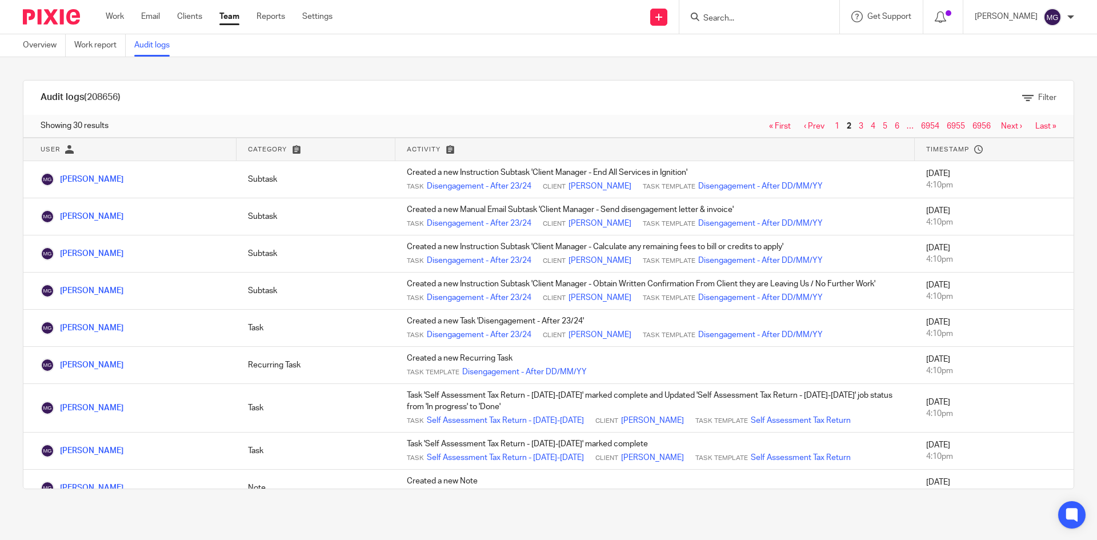
click at [309, 76] on div "Audit logs (208656) Filter Filter Audit Logs Only show logs matching all of the…" at bounding box center [548, 284] width 1097 height 455
click at [33, 39] on link "Overview" at bounding box center [44, 45] width 43 height 22
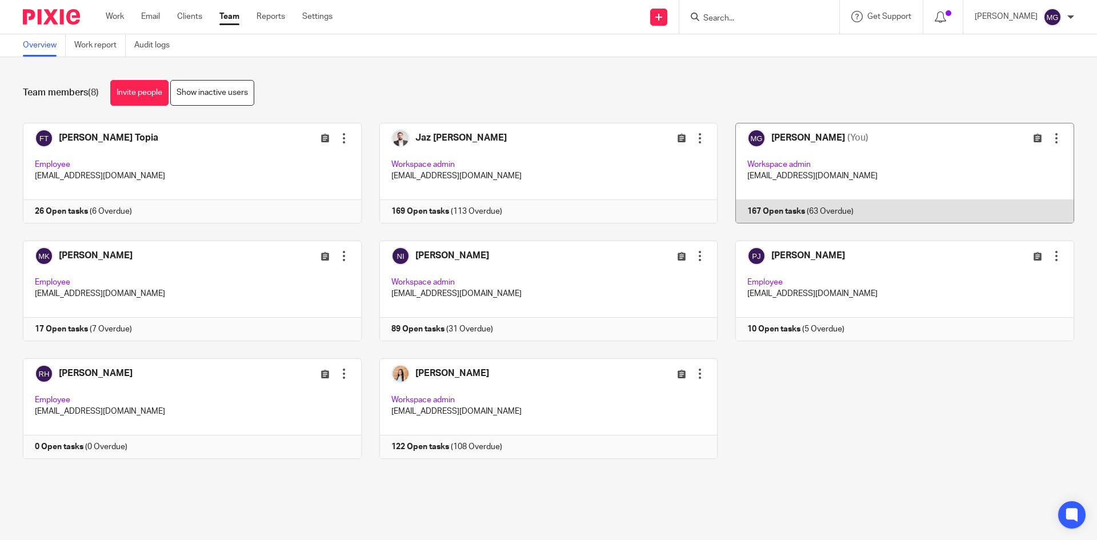
click at [820, 174] on link at bounding box center [895, 173] width 356 height 101
click at [918, 184] on link at bounding box center [895, 173] width 356 height 101
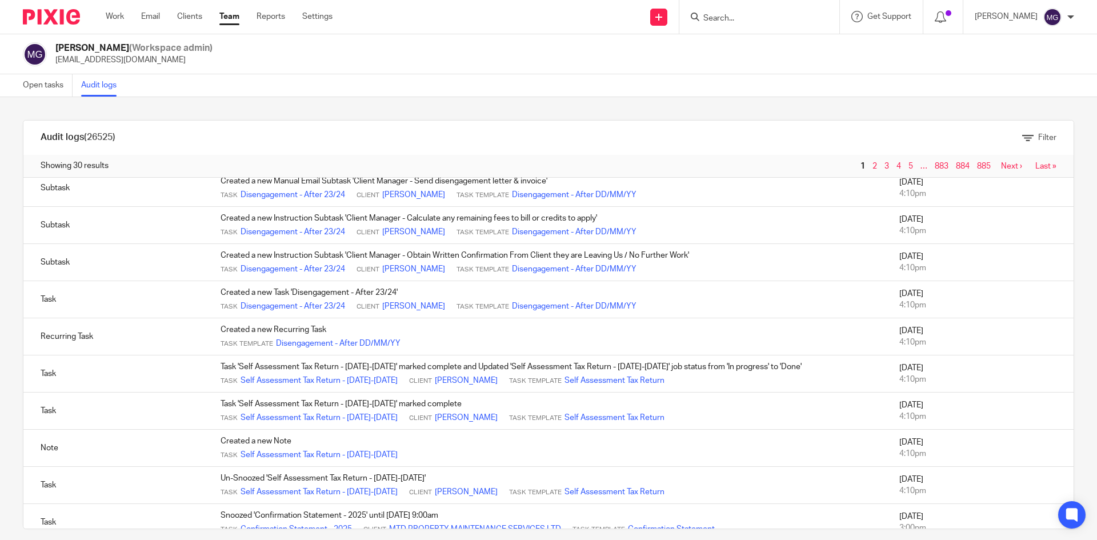
scroll to position [786, 0]
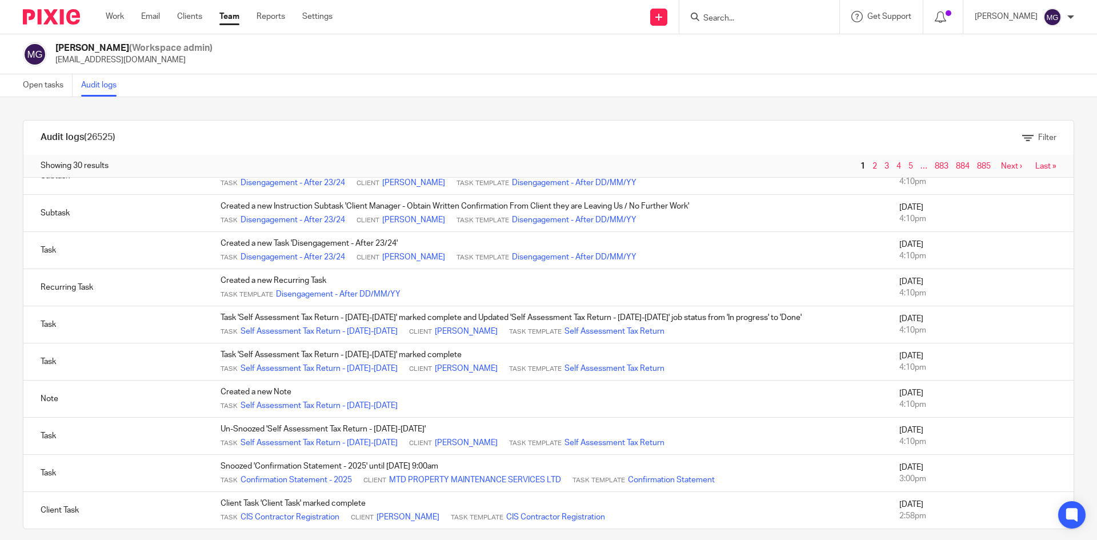
click at [884, 168] on link "3" at bounding box center [886, 166] width 5 height 8
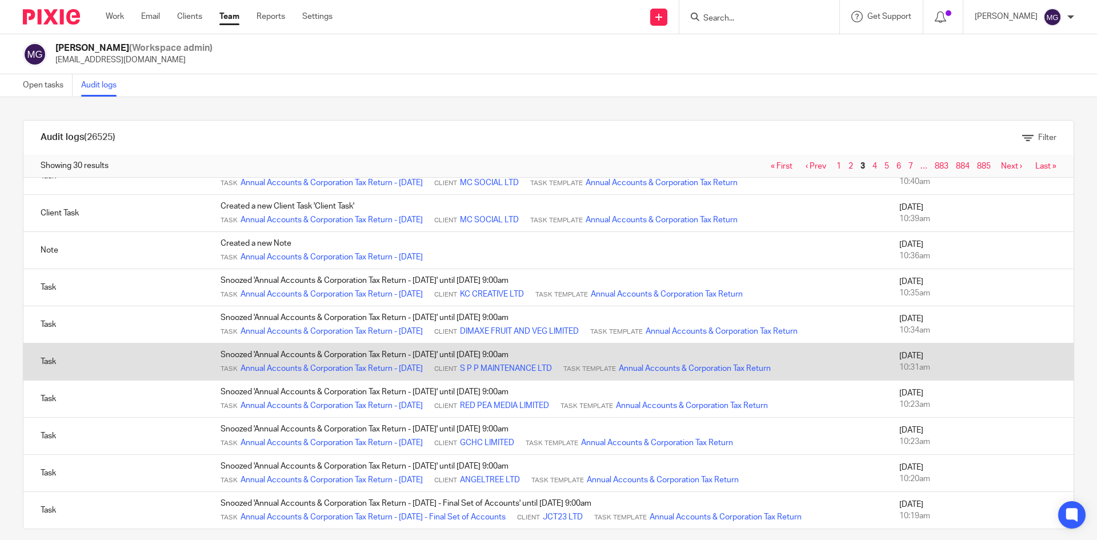
scroll to position [12, 0]
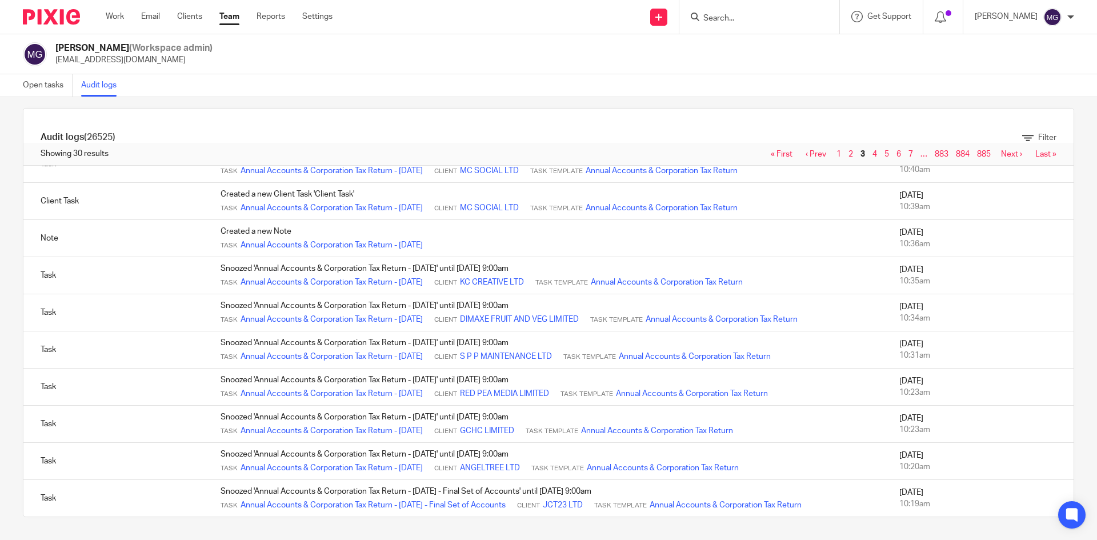
click at [872, 155] on link "4" at bounding box center [874, 154] width 5 height 8
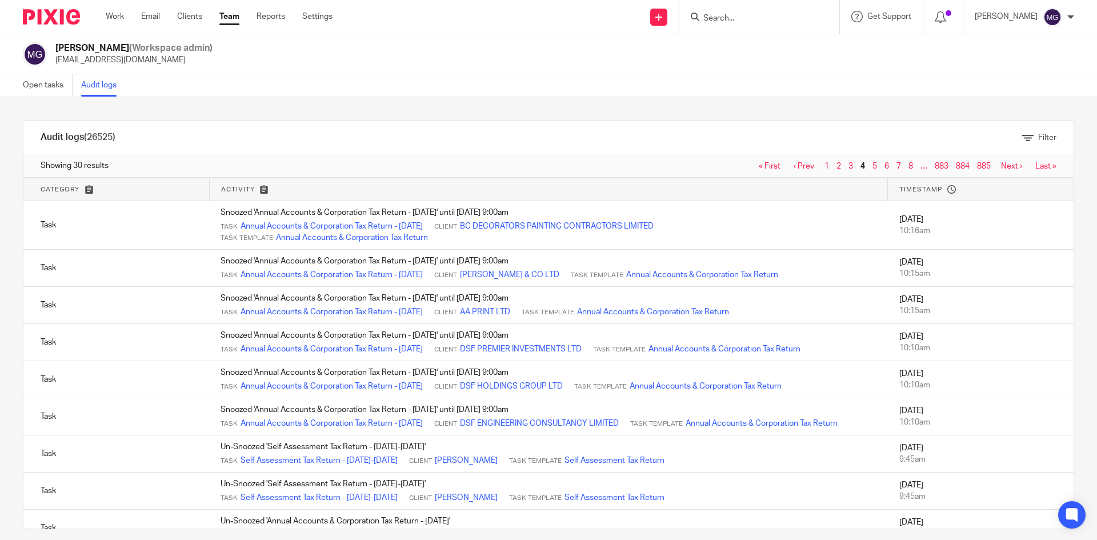
click at [848, 165] on link "3" at bounding box center [850, 166] width 5 height 8
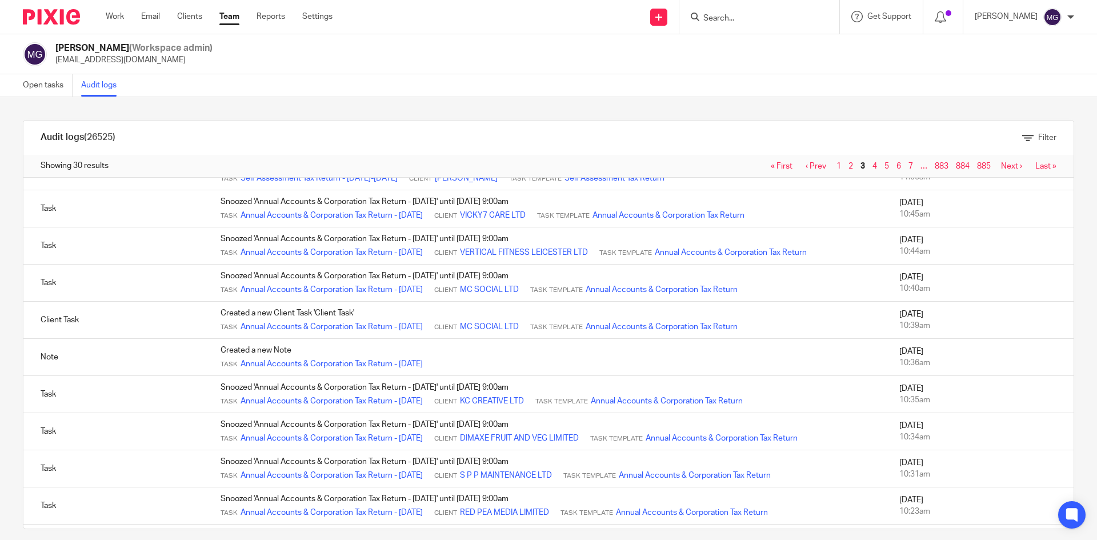
scroll to position [557, 0]
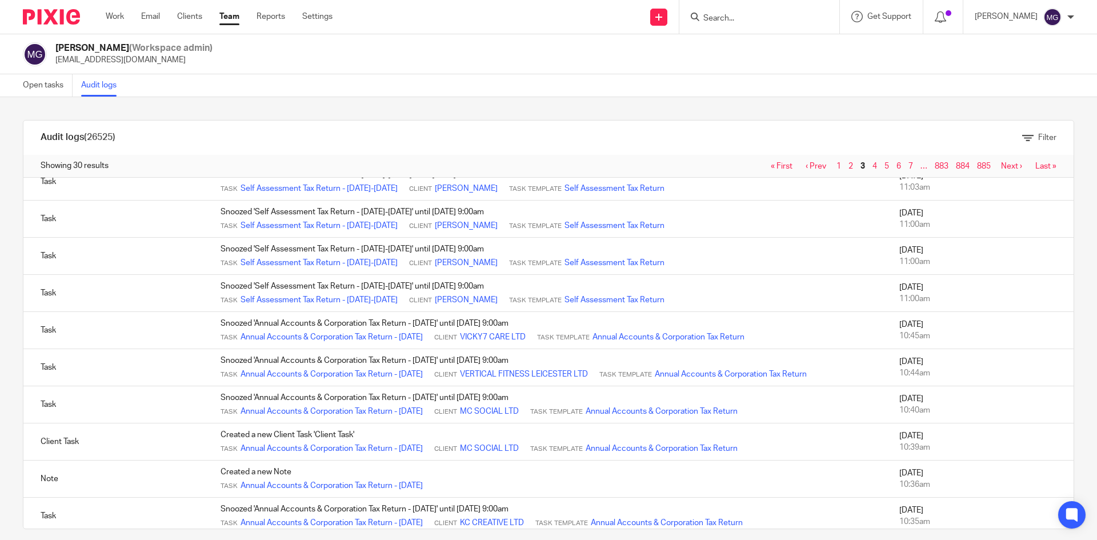
click at [848, 166] on link "2" at bounding box center [850, 166] width 5 height 8
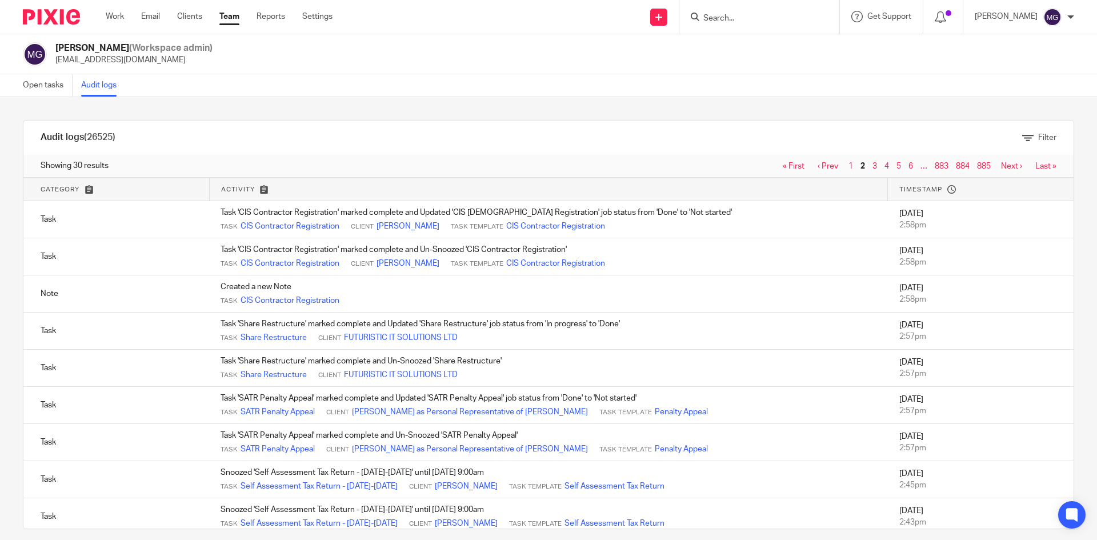
click at [845, 167] on span "1" at bounding box center [851, 166] width 12 height 14
click at [857, 168] on span "2" at bounding box center [862, 166] width 10 height 14
click at [845, 166] on span "1" at bounding box center [851, 166] width 12 height 14
click at [845, 168] on span "1" at bounding box center [851, 166] width 12 height 14
click at [848, 165] on link "1" at bounding box center [850, 166] width 5 height 8
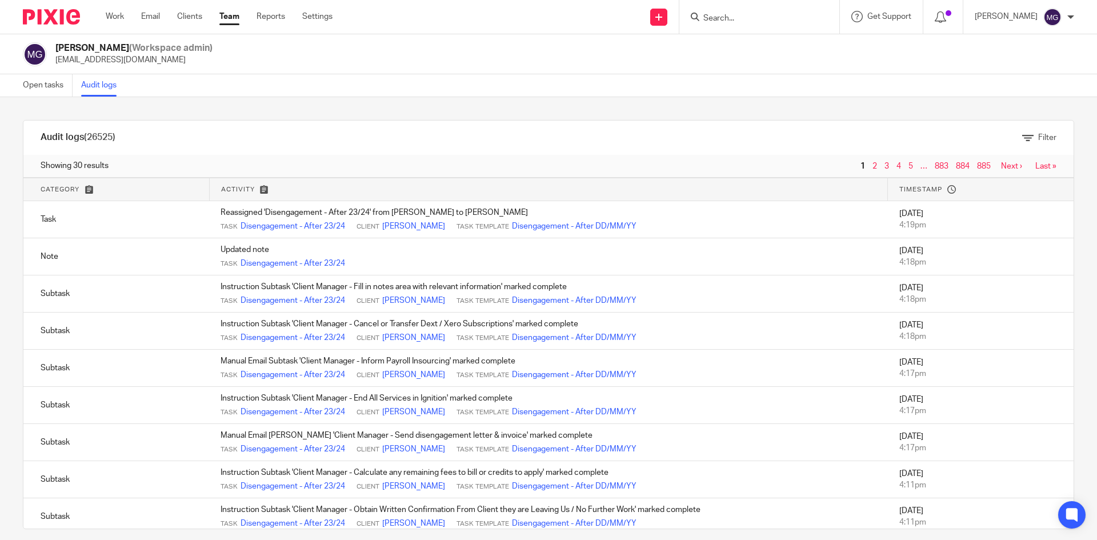
click at [228, 19] on link "Team" at bounding box center [229, 16] width 20 height 11
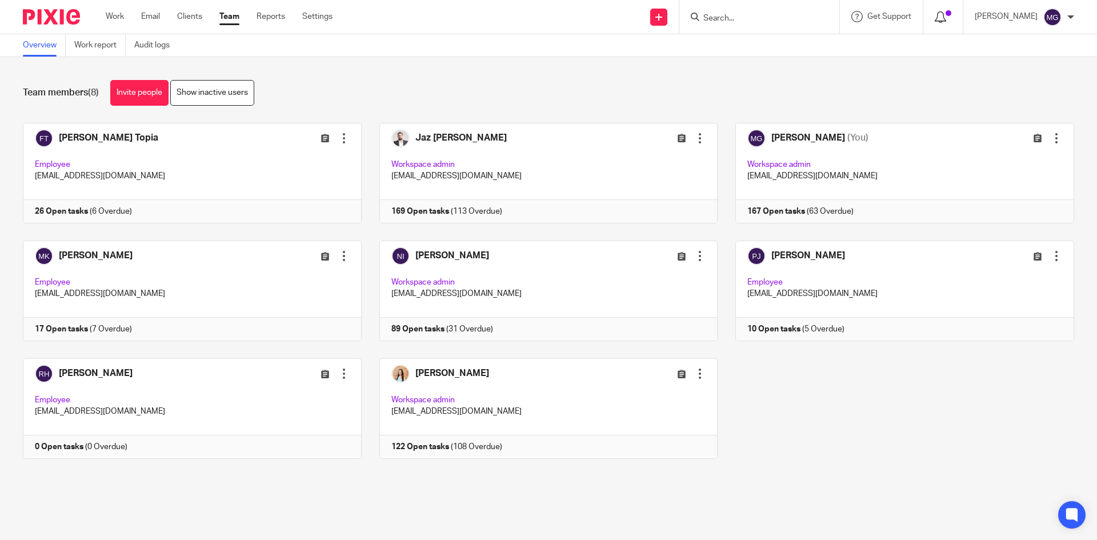
drag, startPoint x: 945, startPoint y: 22, endPoint x: 955, endPoint y: 21, distance: 10.9
click at [146, 14] on link "Email" at bounding box center [150, 16] width 19 height 11
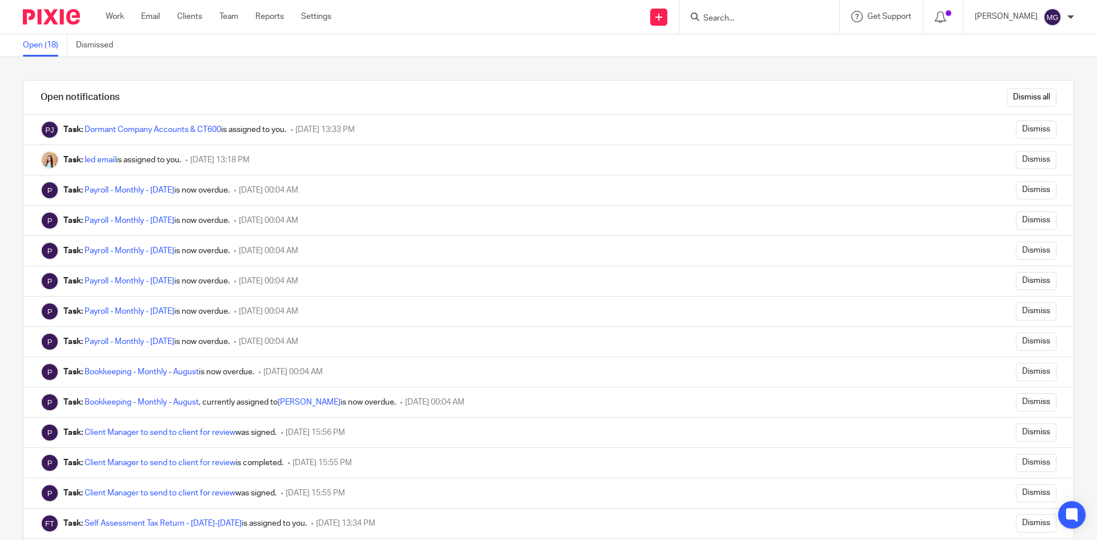
click at [1021, 110] on div "Dismiss all" at bounding box center [610, 98] width 925 height 34
drag, startPoint x: 1019, startPoint y: 106, endPoint x: 636, endPoint y: 9, distance: 395.3
click at [1019, 106] on input "Dismiss all" at bounding box center [1031, 98] width 50 height 18
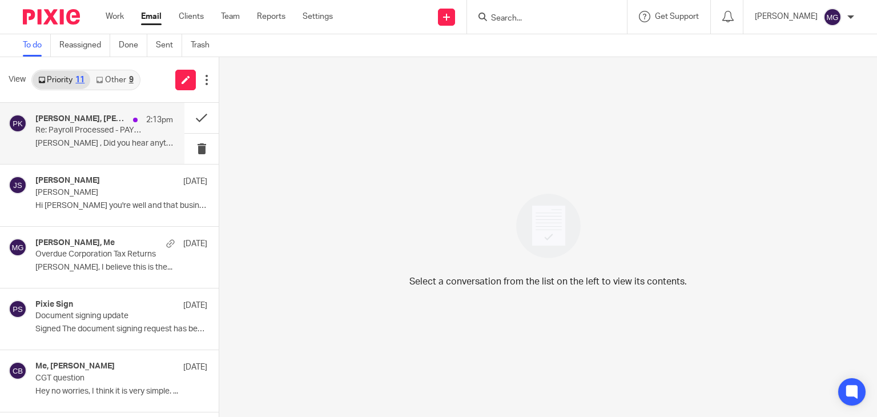
click at [62, 128] on p "Re: Payroll Processed - PAYE Payment due to HMRC" at bounding box center [90, 131] width 110 height 10
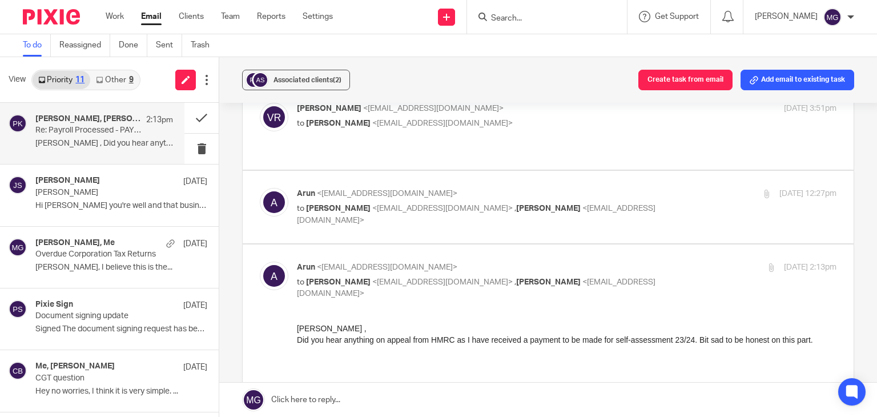
scroll to position [400, 0]
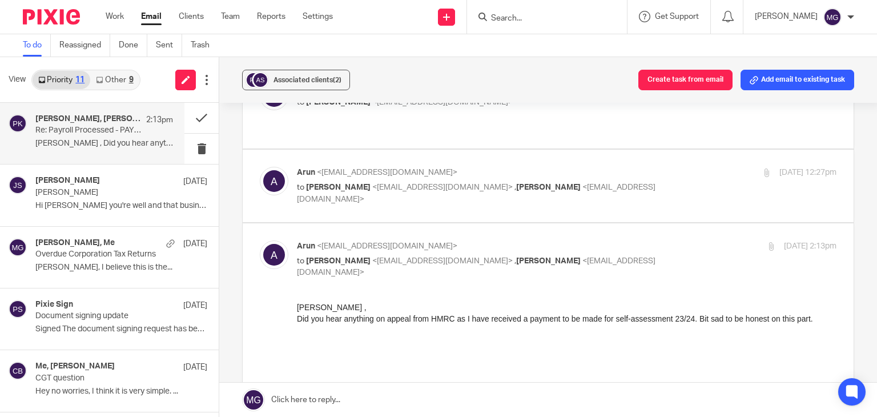
click at [343, 183] on span "[PERSON_NAME]" at bounding box center [338, 187] width 65 height 8
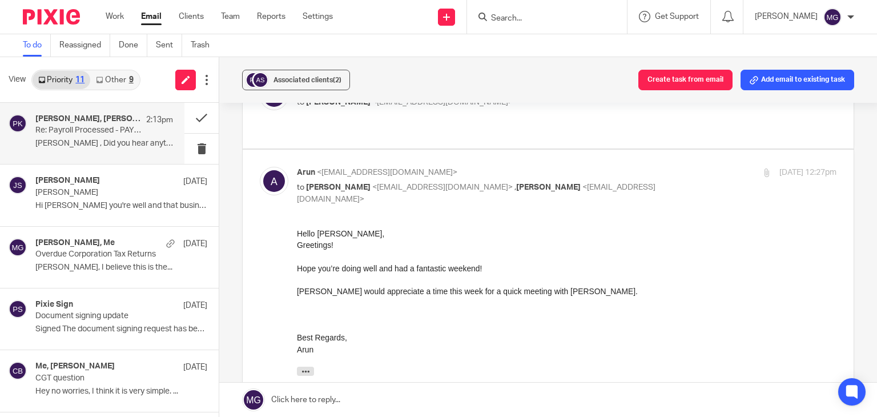
scroll to position [0, 0]
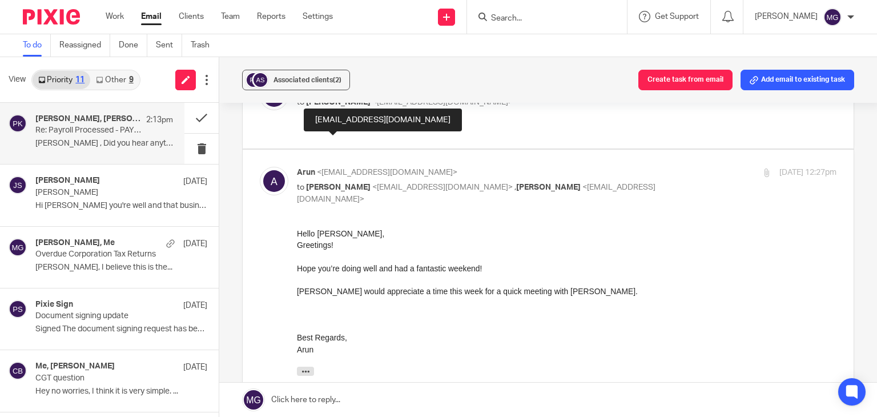
click at [343, 183] on span "[PERSON_NAME]" at bounding box center [338, 187] width 65 height 8
checkbox input "false"
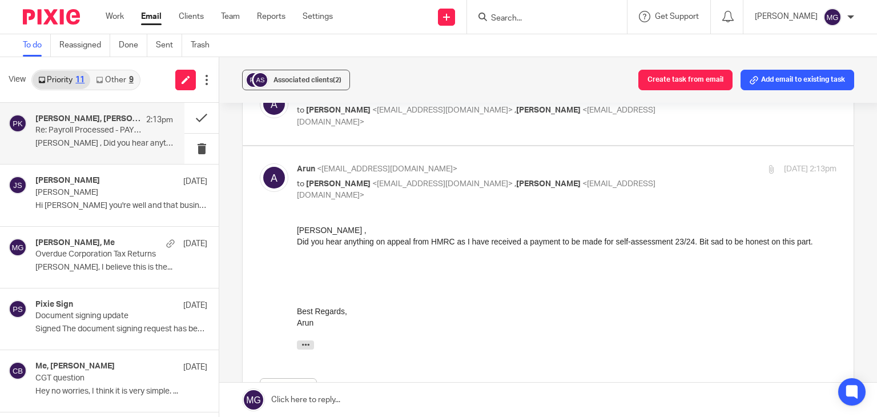
scroll to position [571, 0]
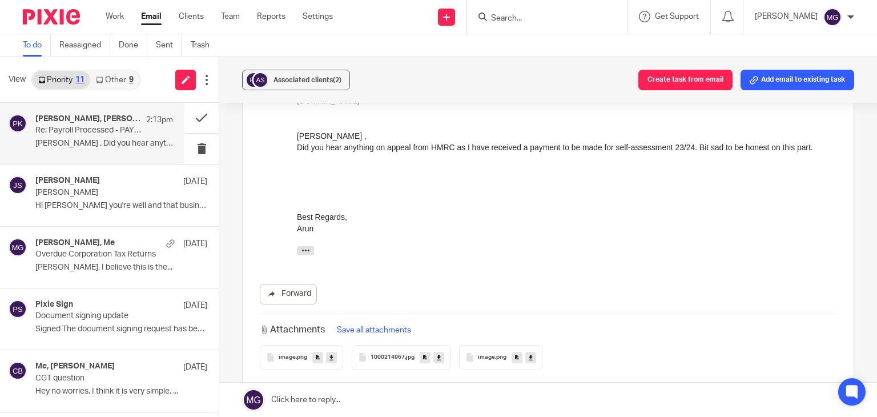
click at [404, 345] on div "1000214967 .jpg" at bounding box center [401, 357] width 99 height 25
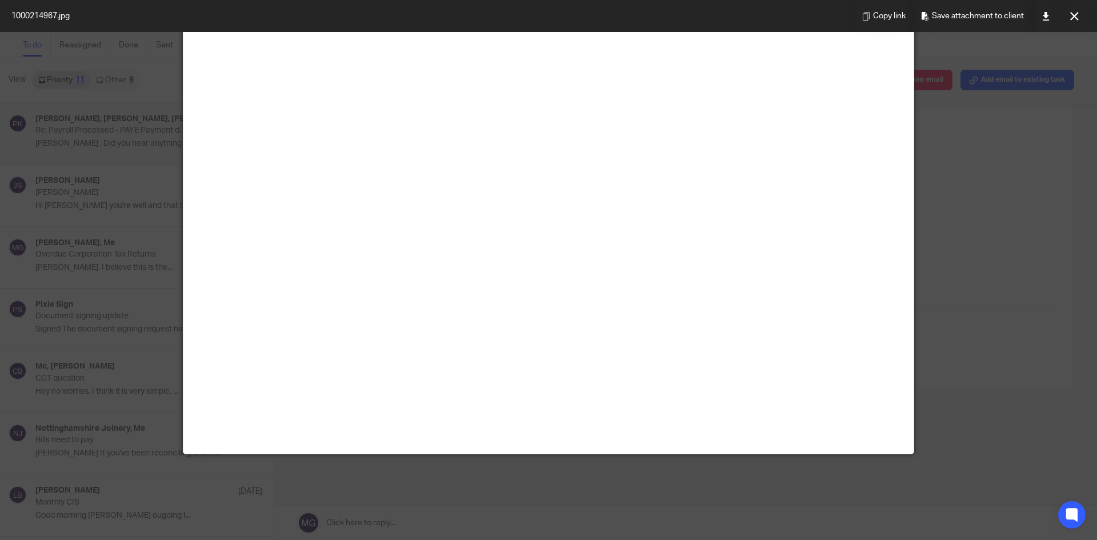
scroll to position [228, 0]
click at [655, 15] on img at bounding box center [548, 10] width 730 height 9
click at [684, 15] on img at bounding box center [548, 10] width 730 height 9
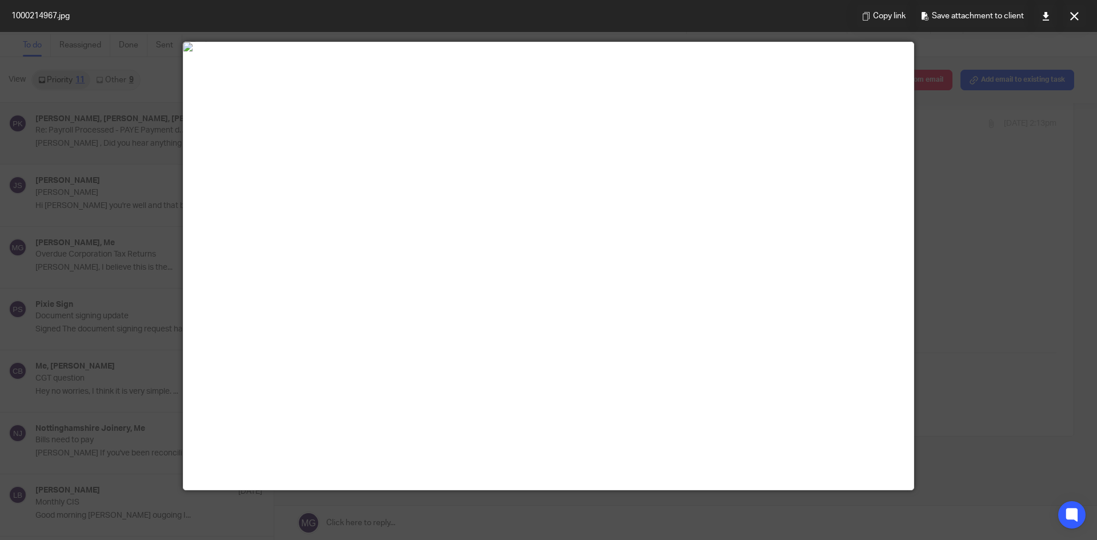
scroll to position [0, 0]
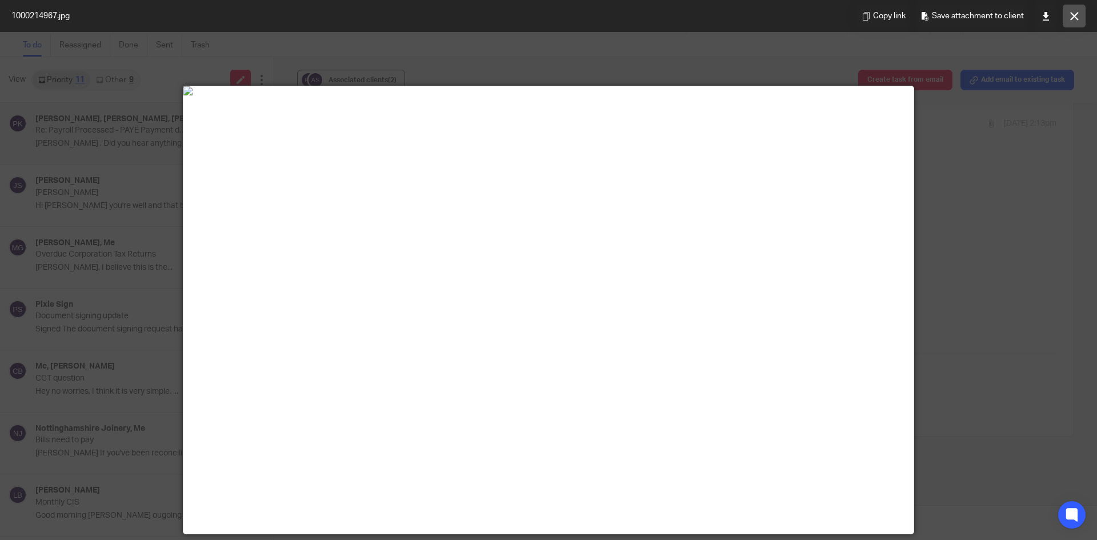
click at [877, 19] on icon at bounding box center [1074, 16] width 9 height 9
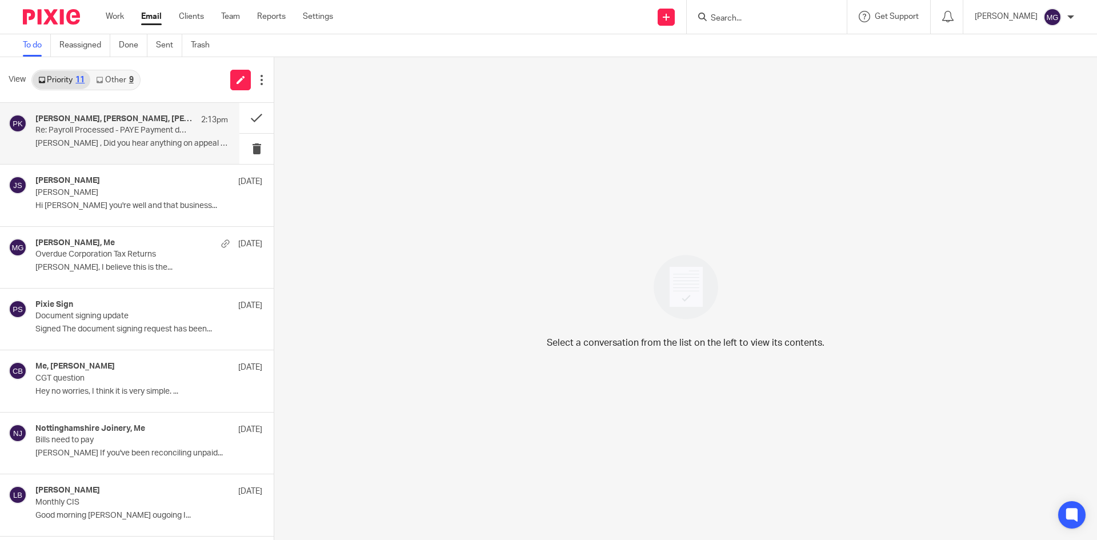
click at [140, 121] on h4 "[PERSON_NAME], [PERSON_NAME], [PERSON_NAME], Me" at bounding box center [115, 119] width 160 height 10
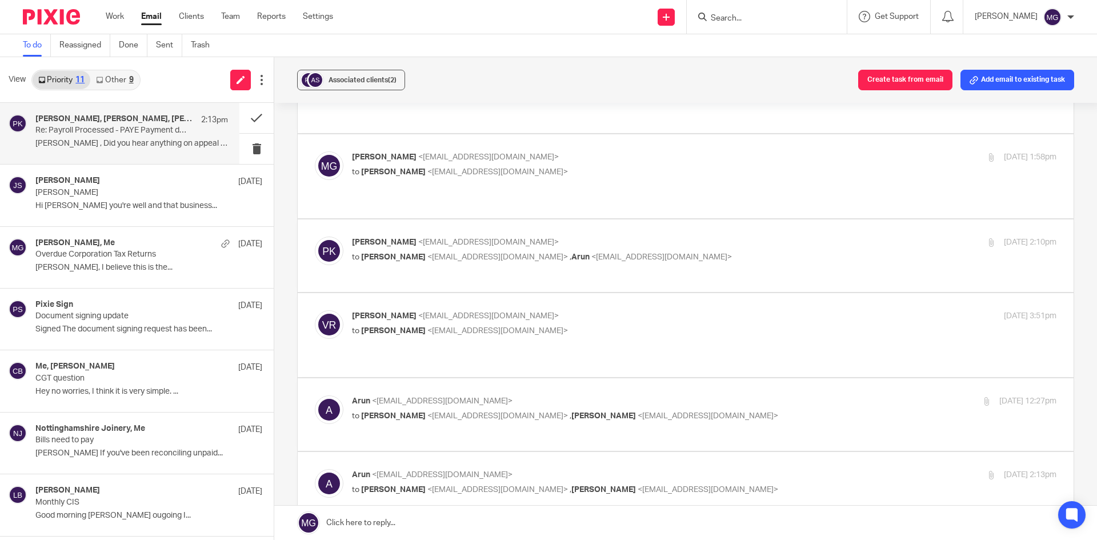
scroll to position [228, 0]
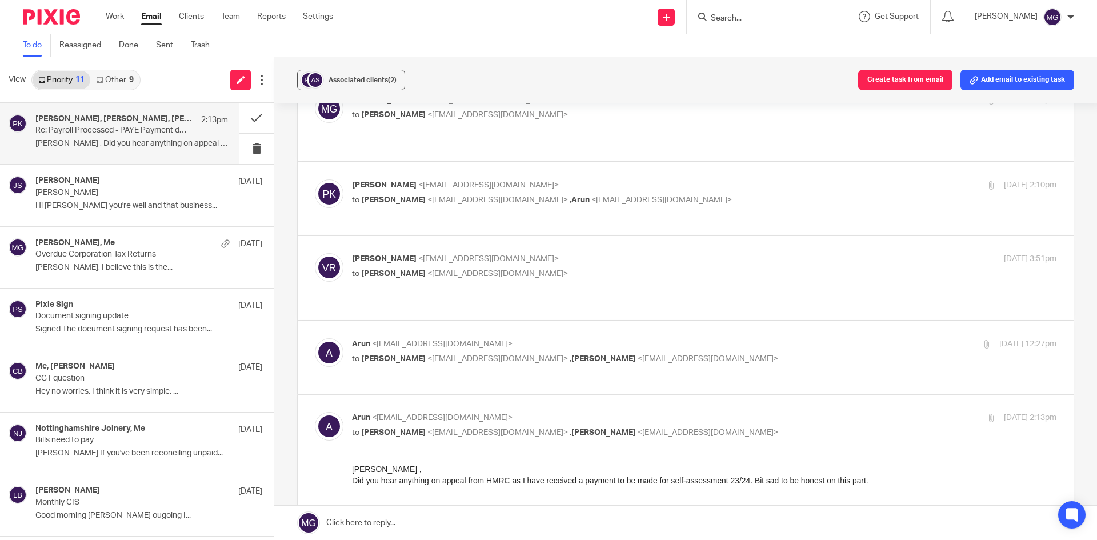
click at [409, 338] on div "Arun <arunsidhu111@gmail.com> to pansy khurana <pansykhurana@gmail.com> , Mason…" at bounding box center [685, 357] width 741 height 38
click at [411, 355] on span "[PERSON_NAME]" at bounding box center [393, 359] width 65 height 8
checkbox input "true"
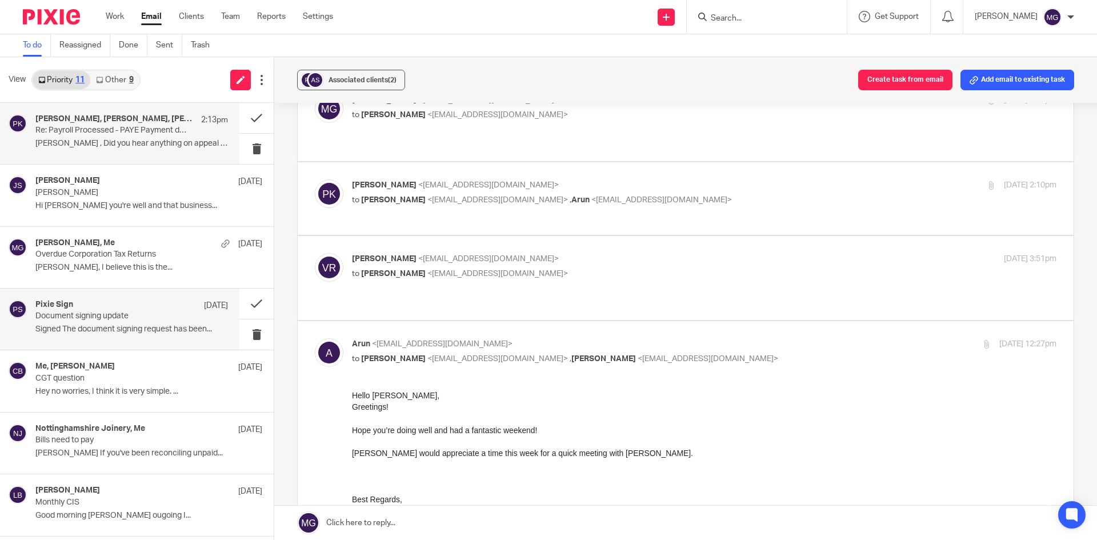
scroll to position [0, 0]
click at [409, 517] on link at bounding box center [685, 522] width 822 height 34
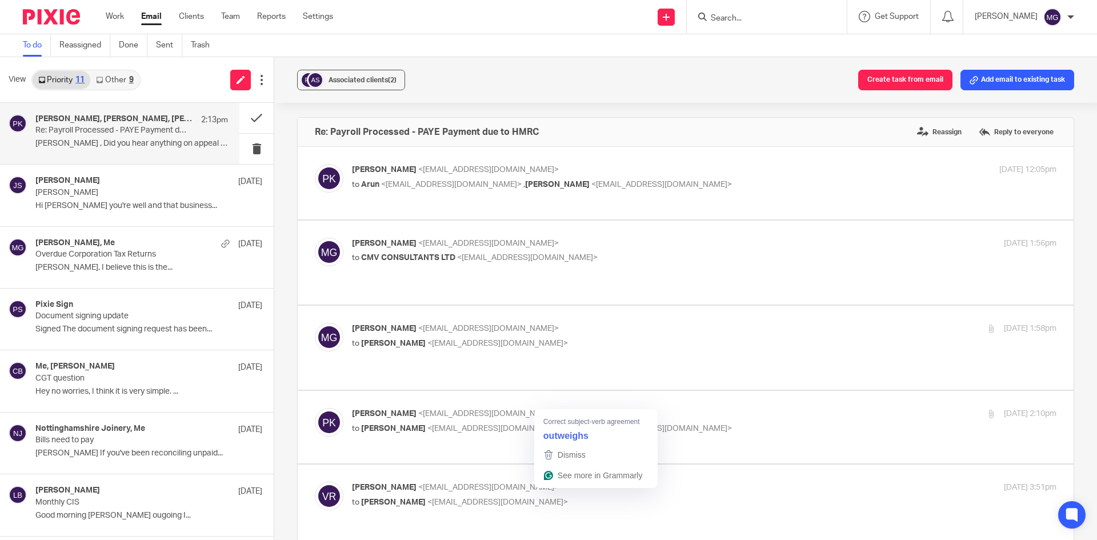
scroll to position [1009, 0]
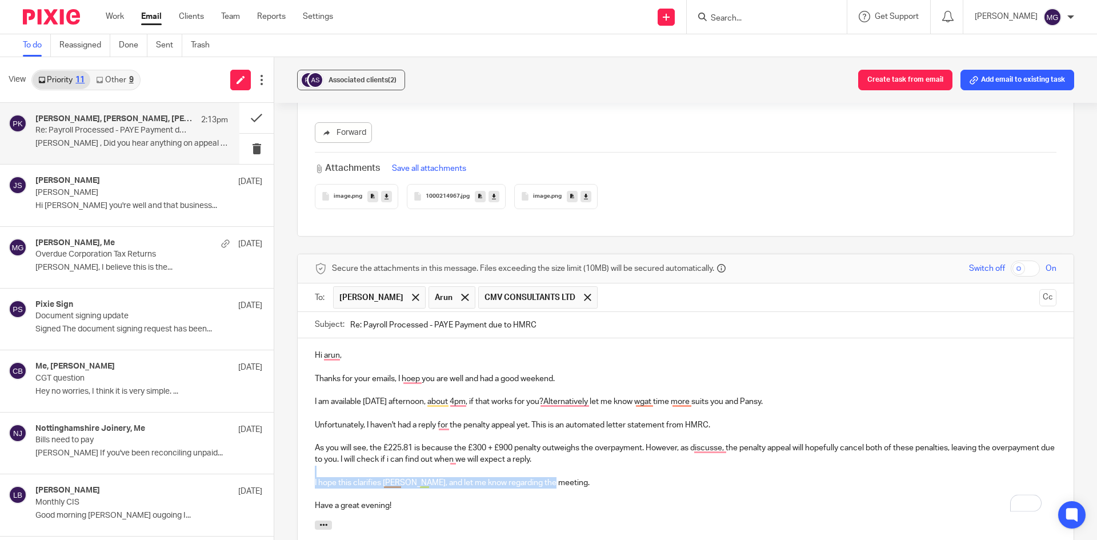
click at [719, 465] on p "To enrich screen reader interactions, please activate Accessibility in Grammarl…" at bounding box center [685, 470] width 741 height 11
click at [786, 465] on p "To enrich screen reader interactions, please activate Accessibility in Grammarl…" at bounding box center [685, 470] width 741 height 11
click at [841, 431] on p "To enrich screen reader interactions, please activate Accessibility in Grammarl…" at bounding box center [685, 436] width 741 height 11
click at [833, 442] on p "As you will see, the £225.81 is because the £300 + £900 penalty outweighs the o…" at bounding box center [685, 453] width 741 height 23
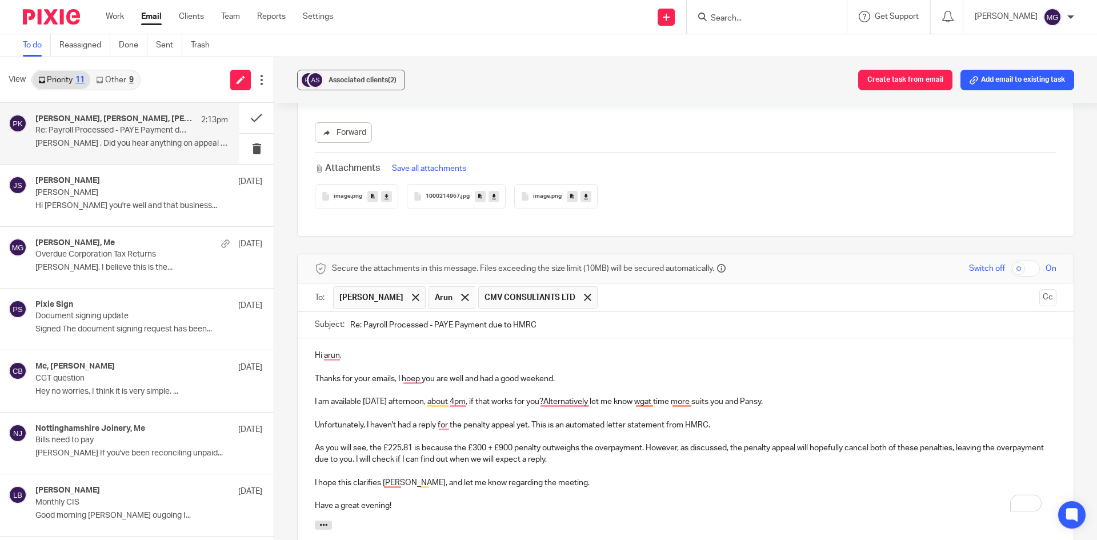
click at [488, 465] on p "To enrich screen reader interactions, please activate Accessibility in Grammarl…" at bounding box center [685, 470] width 741 height 11
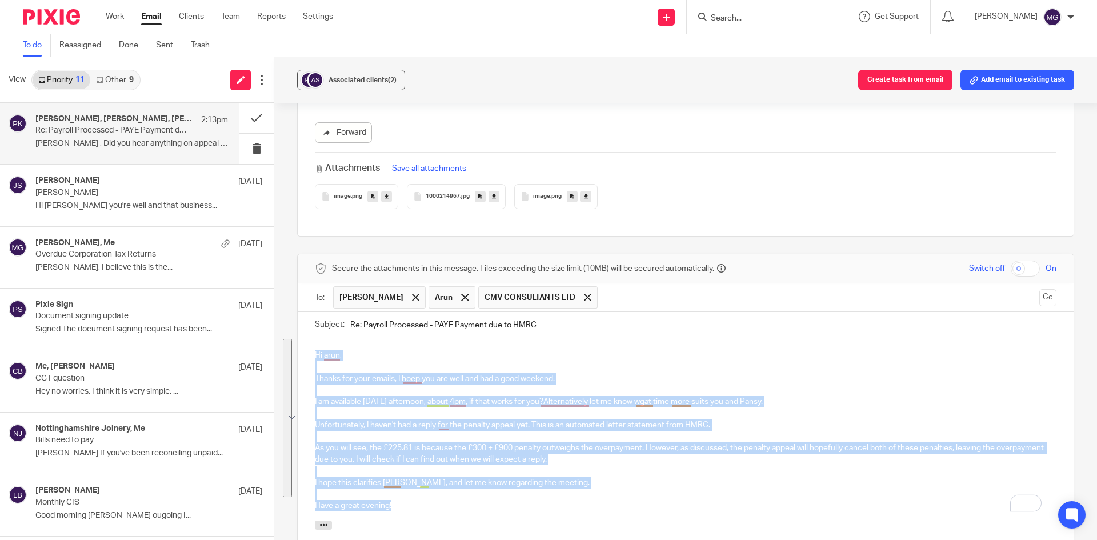
drag, startPoint x: 446, startPoint y: 469, endPoint x: 288, endPoint y: 289, distance: 239.6
click at [288, 289] on div "Associated clients (2) Create task from email Add email to existing task Re: Pa…" at bounding box center [685, 298] width 822 height 483
copy div "Hi arun, Thanks for your emails, I hoep you are well and had a good weekend. I …"
click at [431, 442] on p "As you will see, the £225.81 is because the £300 + £900 penalty outweighs the o…" at bounding box center [685, 453] width 741 height 23
drag, startPoint x: 393, startPoint y: 473, endPoint x: 299, endPoint y: 289, distance: 206.9
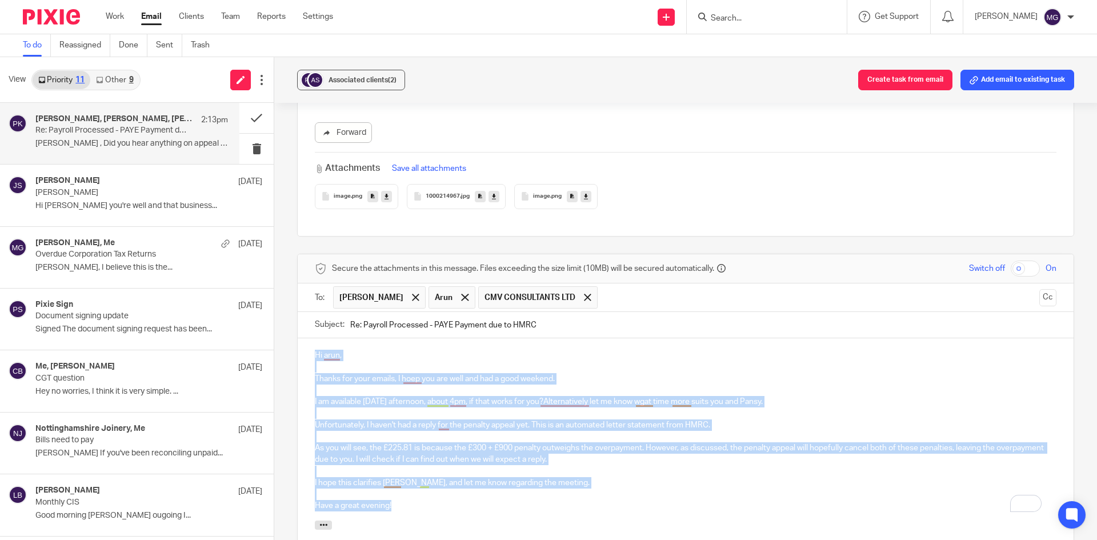
click at [299, 289] on form "Secure the attachments in this message. Files exceeding the size limit (10MB) w…" at bounding box center [686, 435] width 776 height 363
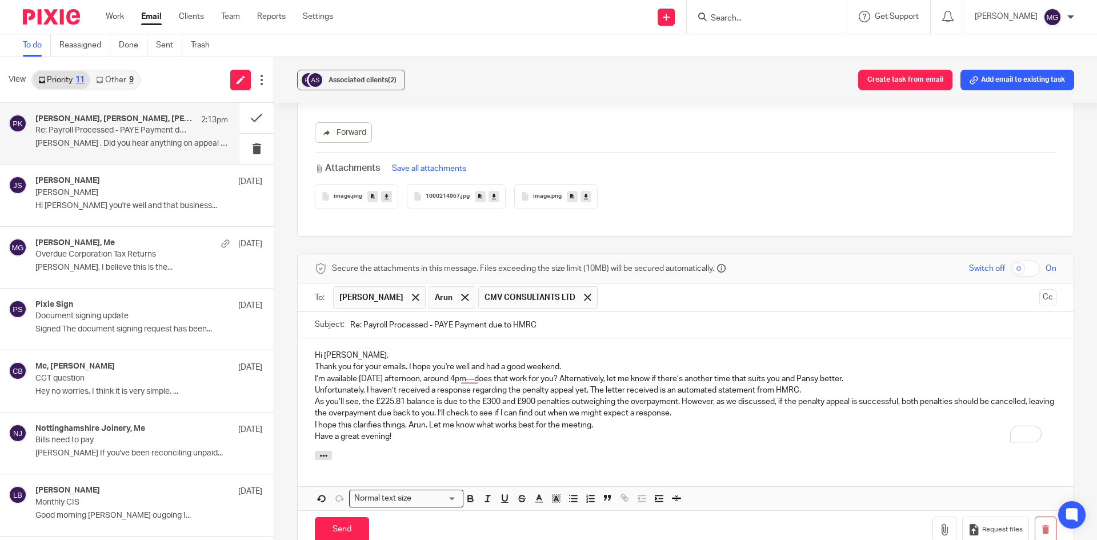
click at [383, 350] on p "Hi Arun," at bounding box center [685, 355] width 741 height 11
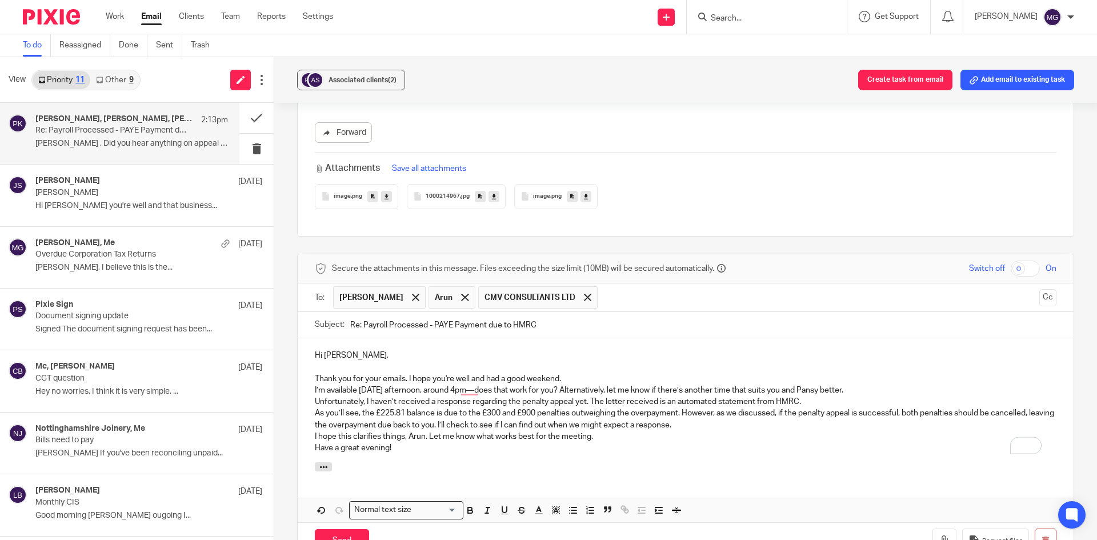
click at [575, 373] on p "Thank you for your emails. I hope you're well and had a good weekend." at bounding box center [685, 378] width 741 height 11
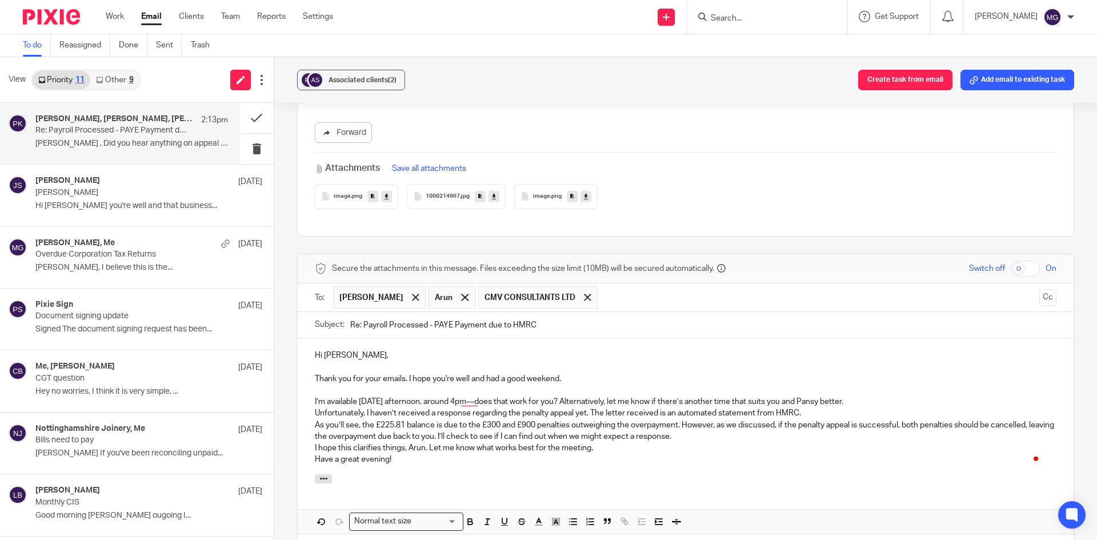
drag, startPoint x: 487, startPoint y: 355, endPoint x: 494, endPoint y: 355, distance: 7.4
click at [487, 396] on p "I’m available on Friday afternoon, around 4pm—does that work for you? Alternati…" at bounding box center [685, 401] width 741 height 11
click at [579, 396] on p "I’m available on Friday afternoon, around 4pm, does that work for you? Alternat…" at bounding box center [685, 401] width 741 height 11
click at [866, 396] on p "I’m available on Friday afternoon, around 4pm, does that work for you? Alternat…" at bounding box center [685, 401] width 741 height 11
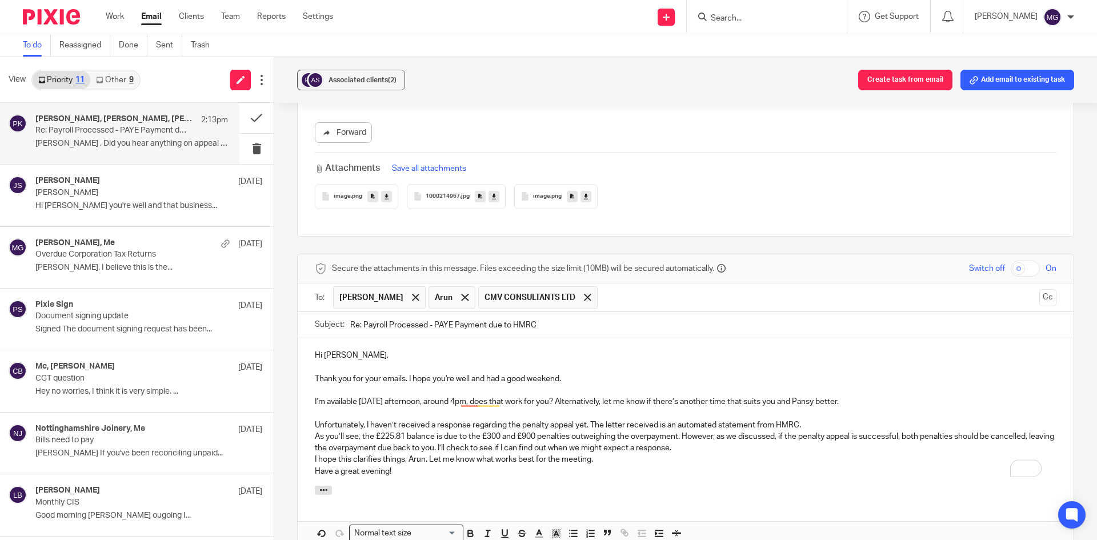
click at [810, 419] on p "Unfortunately, I haven’t received a response regarding the penalty appeal yet. …" at bounding box center [685, 424] width 741 height 11
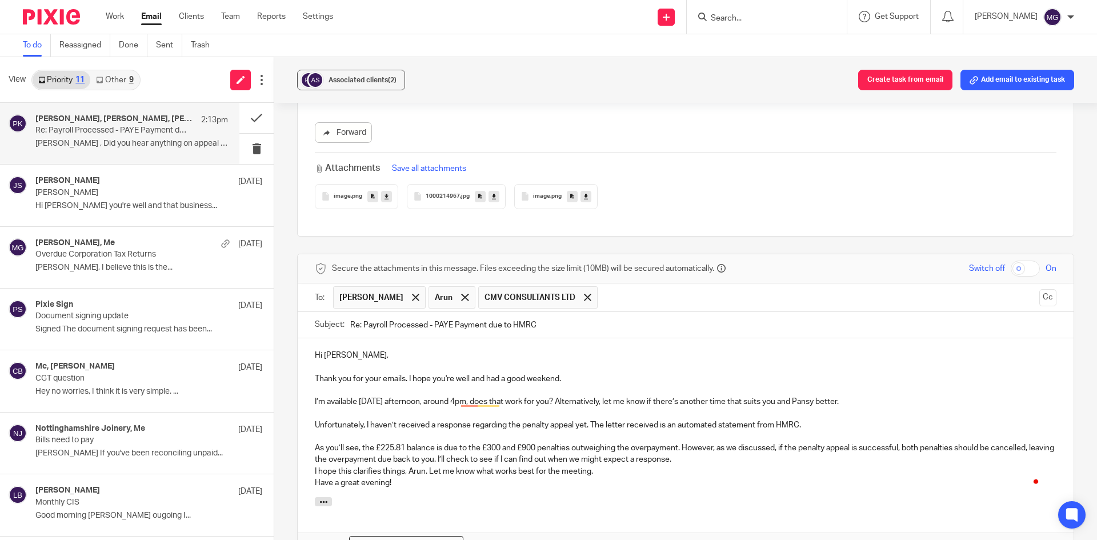
click at [717, 442] on p "As you’ll see, the £225.81 balance is due to the £300 and £900 penalties outwei…" at bounding box center [685, 453] width 741 height 23
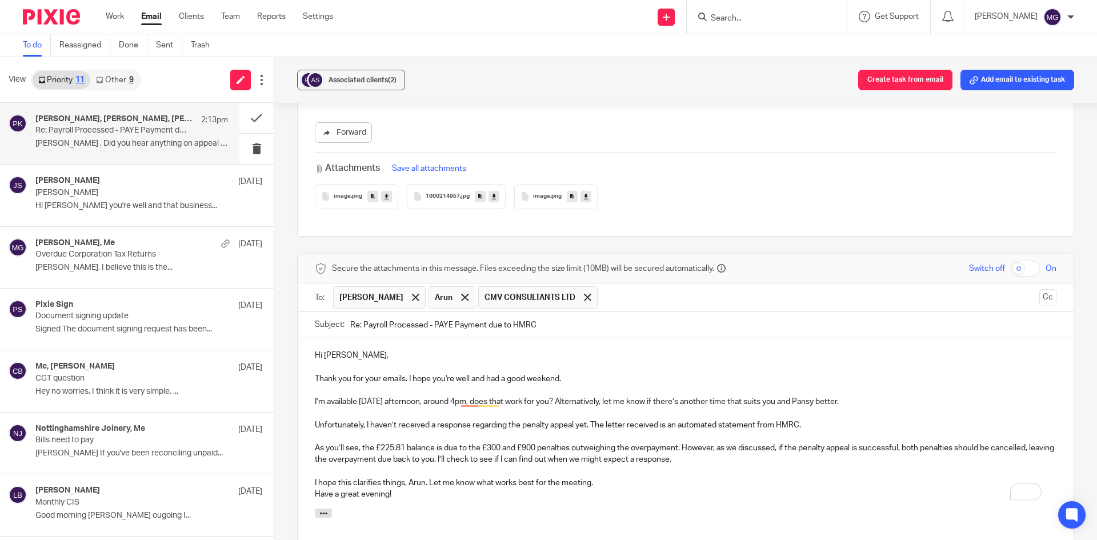
click at [637, 488] on p "Have a great evening!" at bounding box center [685, 493] width 741 height 11
click at [625, 477] on p "I hope this clarifies things, Arun. Let me know what works best for the meeting." at bounding box center [685, 482] width 741 height 11
click at [581, 289] on div at bounding box center [587, 297] width 13 height 17
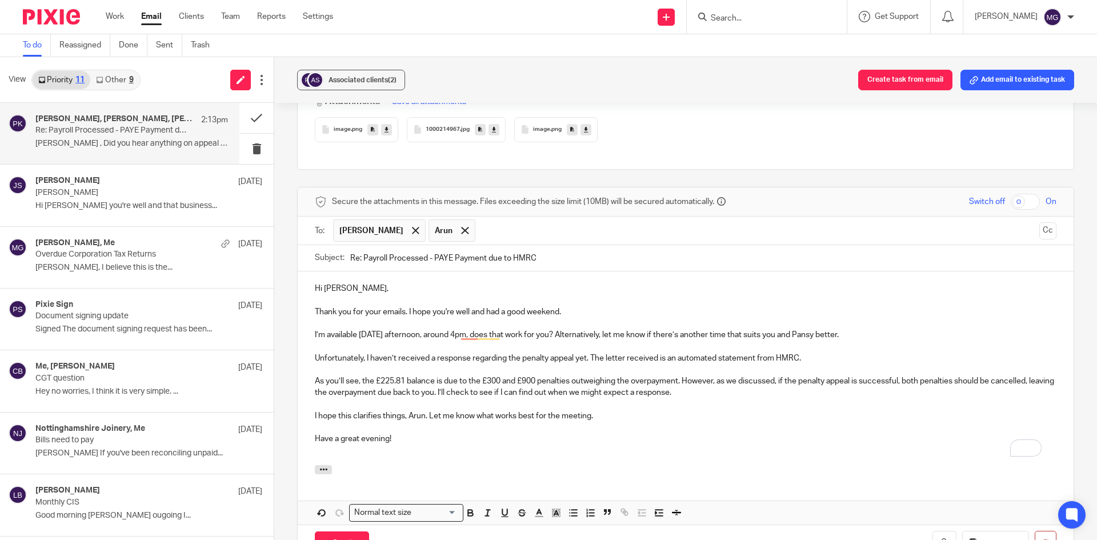
scroll to position [1123, 0]
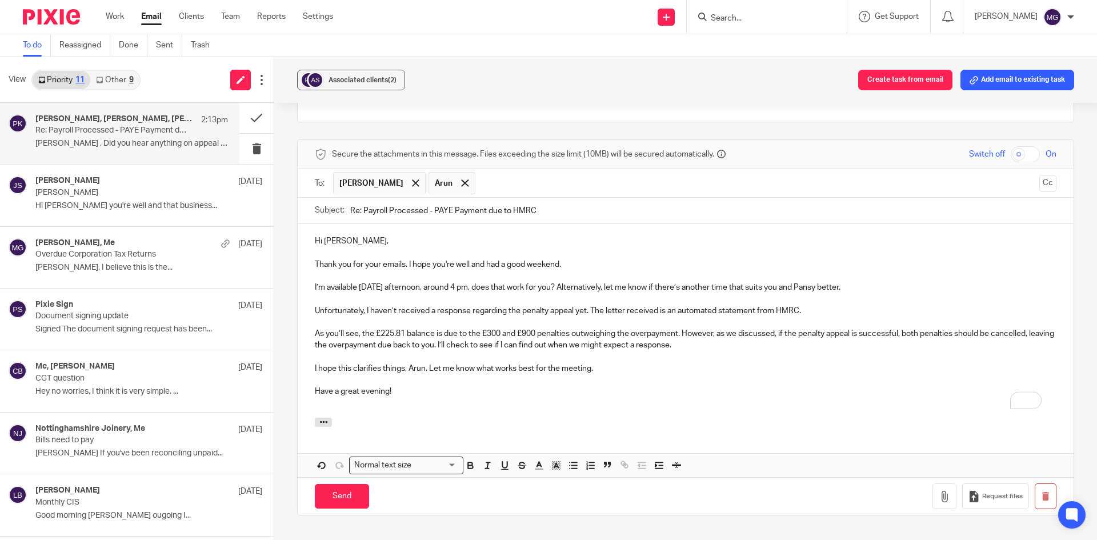
click at [453, 351] on p "To enrich screen reader interactions, please activate Accessibility in Grammarl…" at bounding box center [685, 356] width 741 height 11
click at [467, 282] on p "I’m available on Friday afternoon, around 4 pm, does that work for you? Alterna…" at bounding box center [685, 287] width 741 height 11
click at [346, 484] on input "Send" at bounding box center [342, 496] width 54 height 25
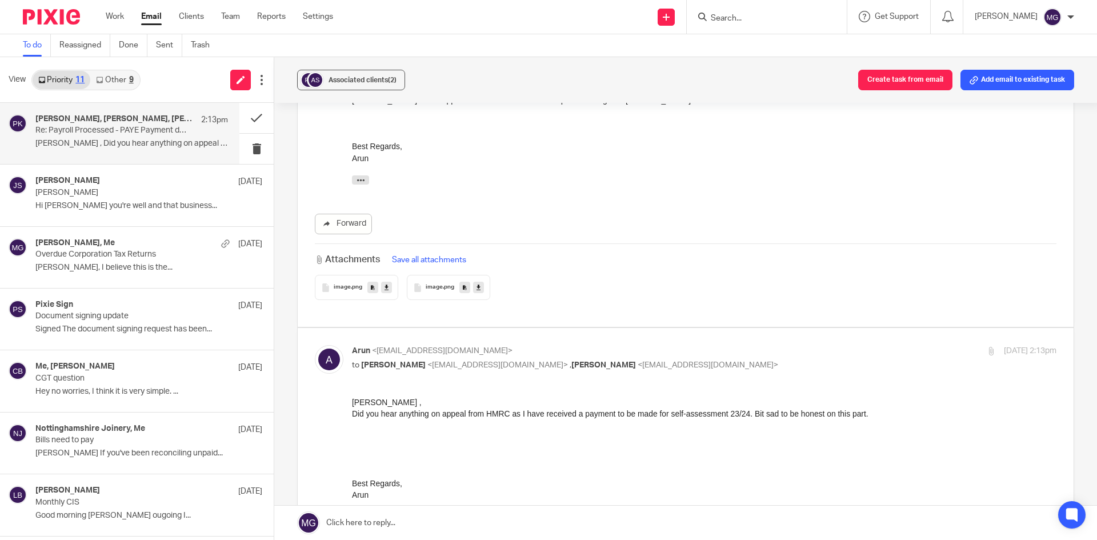
scroll to position [580, 0]
click at [244, 122] on button at bounding box center [256, 118] width 34 height 30
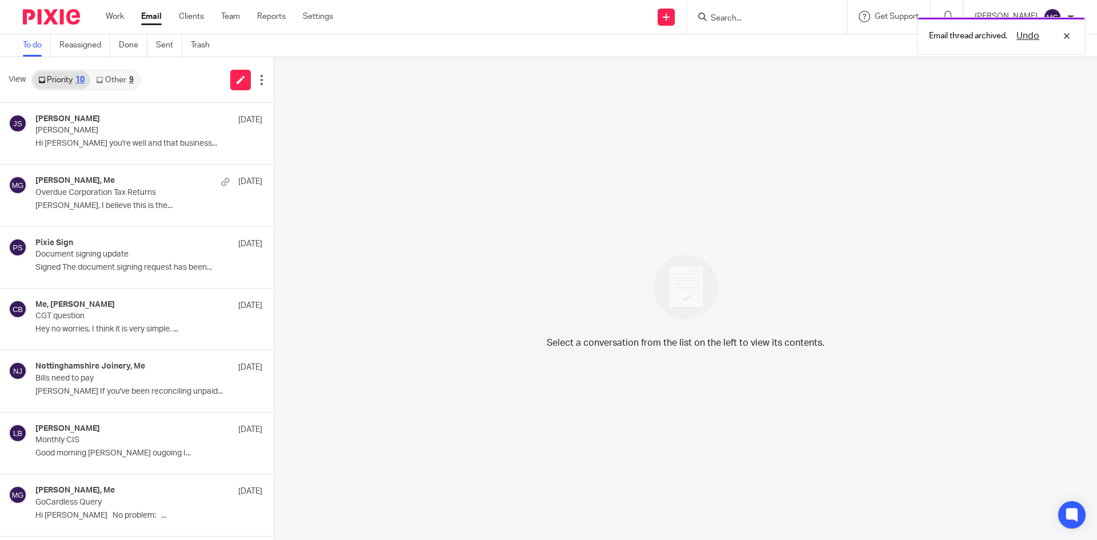
click at [131, 80] on div "9" at bounding box center [131, 80] width 5 height 8
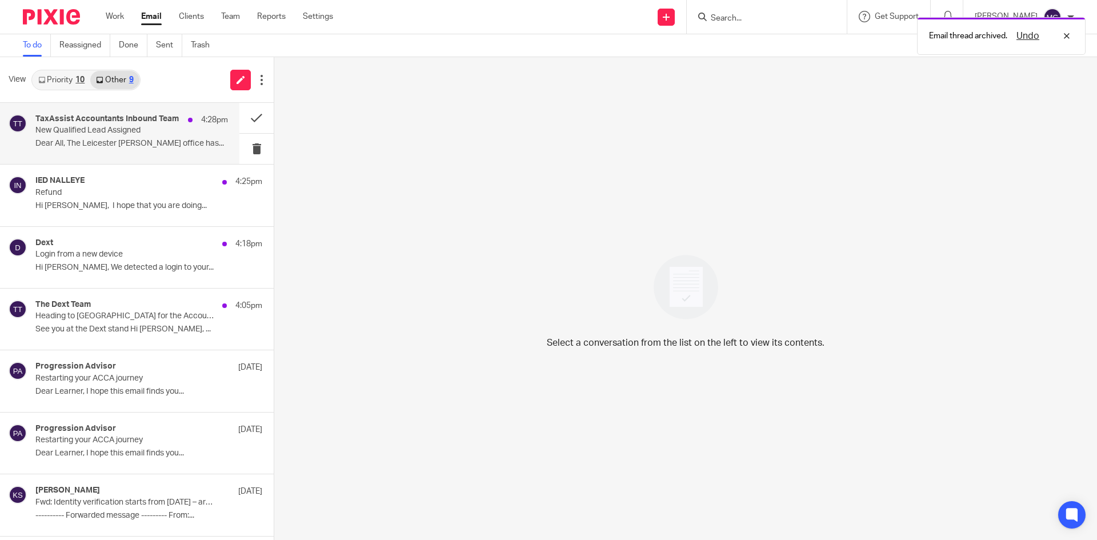
click at [89, 124] on div "TaxAssist Accountants Inbound Team 4:28pm" at bounding box center [131, 119] width 192 height 11
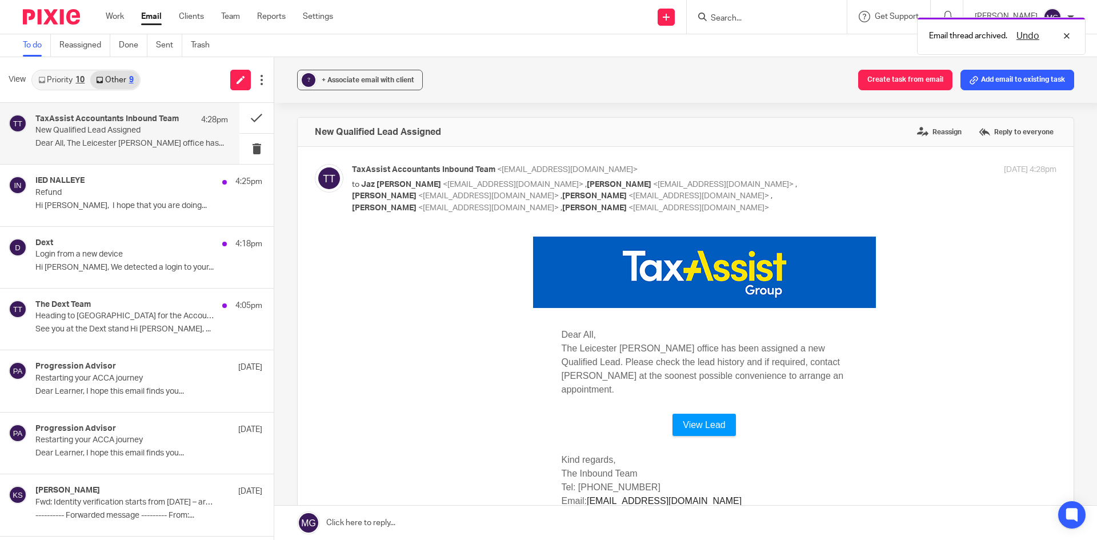
scroll to position [0, 0]
click at [252, 119] on button at bounding box center [256, 118] width 34 height 30
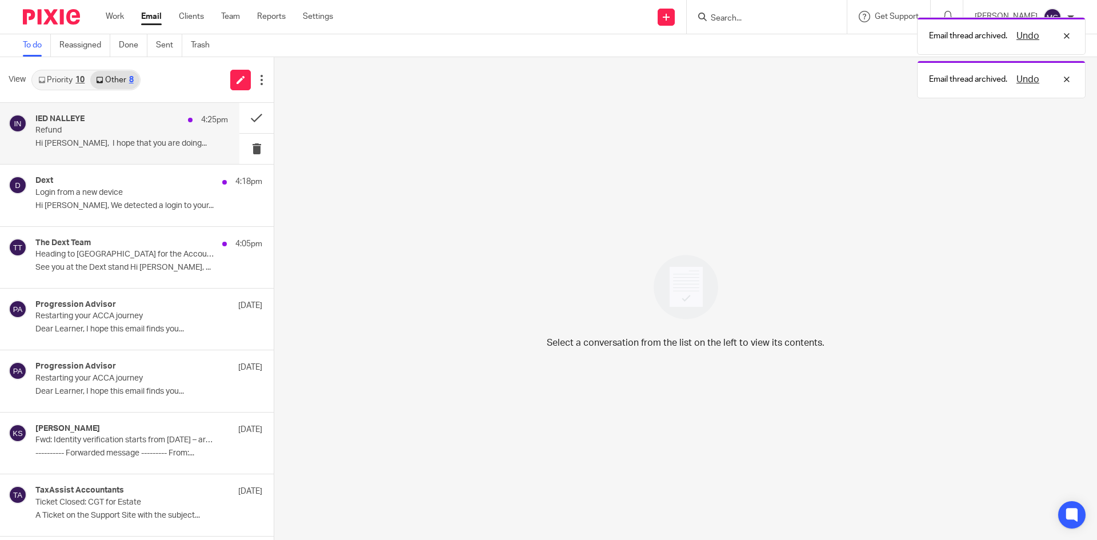
click at [124, 149] on div "IED NALLEYE 4:25pm Refund Hi Mason, I hope that you are doing..." at bounding box center [131, 133] width 192 height 38
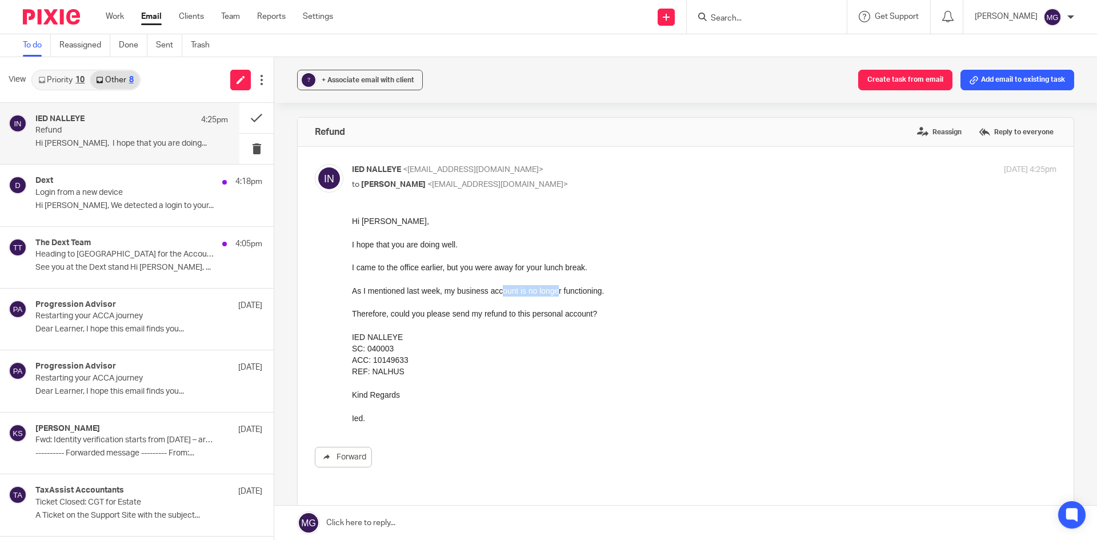
drag, startPoint x: 500, startPoint y: 295, endPoint x: 555, endPoint y: 294, distance: 54.3
click at [555, 294] on div "As I mentioned last week, my business account is no longer functioning." at bounding box center [704, 290] width 704 height 11
drag, startPoint x: 379, startPoint y: 322, endPoint x: 440, endPoint y: 311, distance: 62.5
click at [440, 311] on div "Hi Mason, I hope that you are doing well. I came to the office earlier, but you…" at bounding box center [704, 319] width 704 height 208
click at [531, 328] on div at bounding box center [704, 324] width 704 height 11
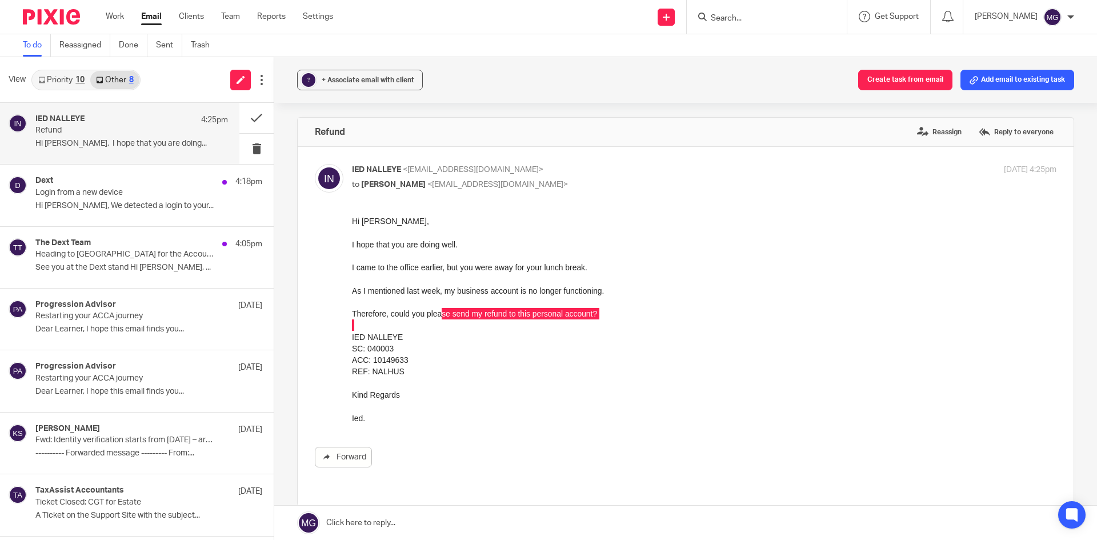
click at [445, 525] on link at bounding box center [685, 522] width 822 height 34
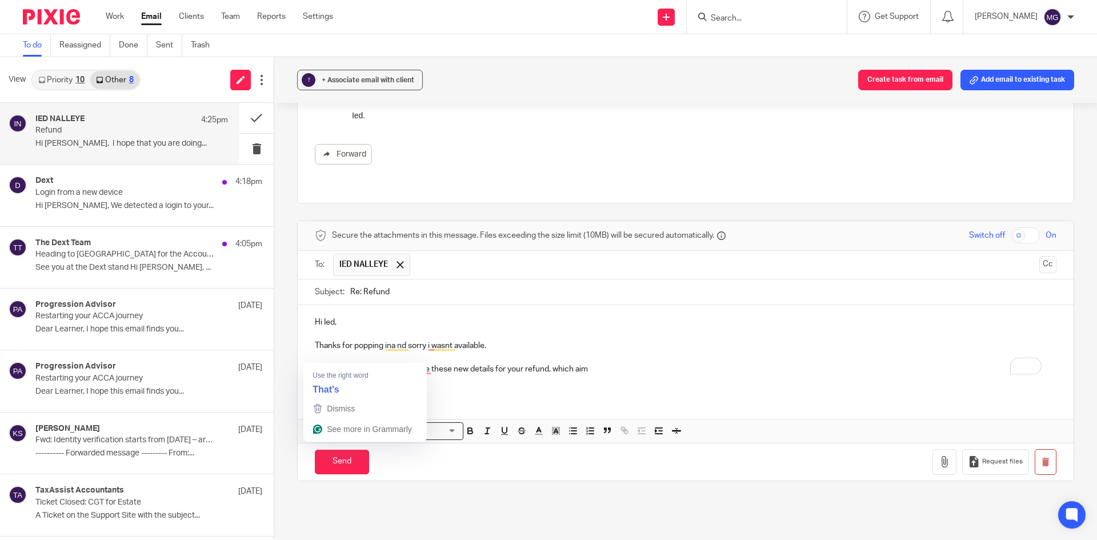
click at [331, 362] on html "Work Email Clients Team Reports Settings Work Email Clients Team Reports Settin…" at bounding box center [548, 270] width 1097 height 540
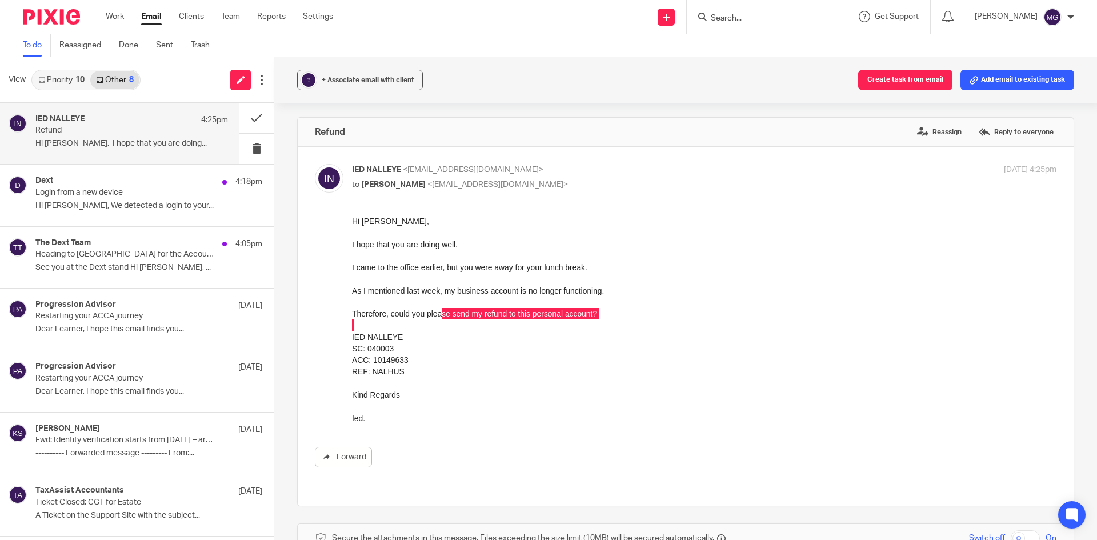
scroll to position [74, 0]
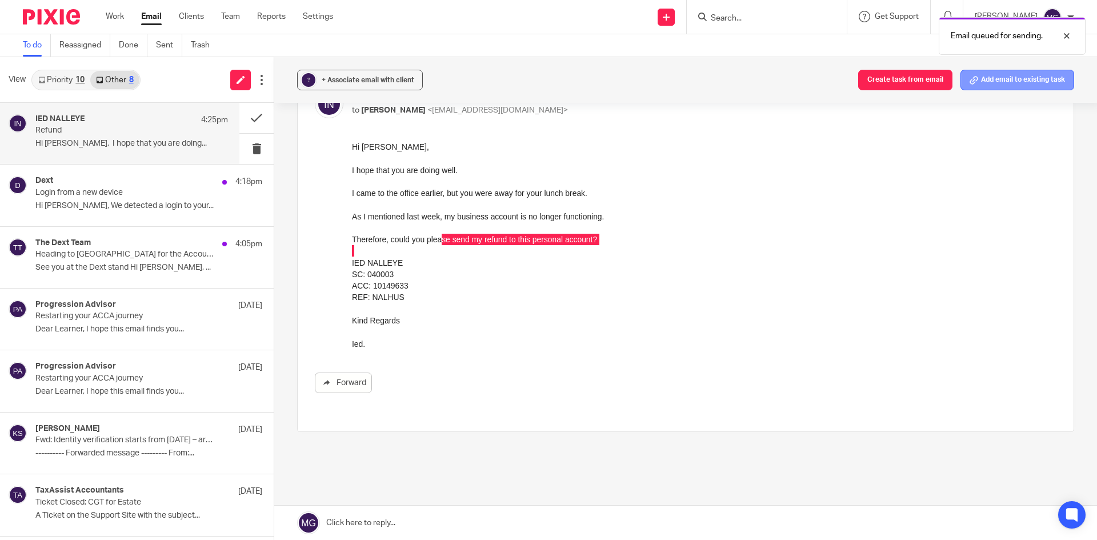
click at [979, 85] on button "Add email to existing task" at bounding box center [1017, 80] width 114 height 21
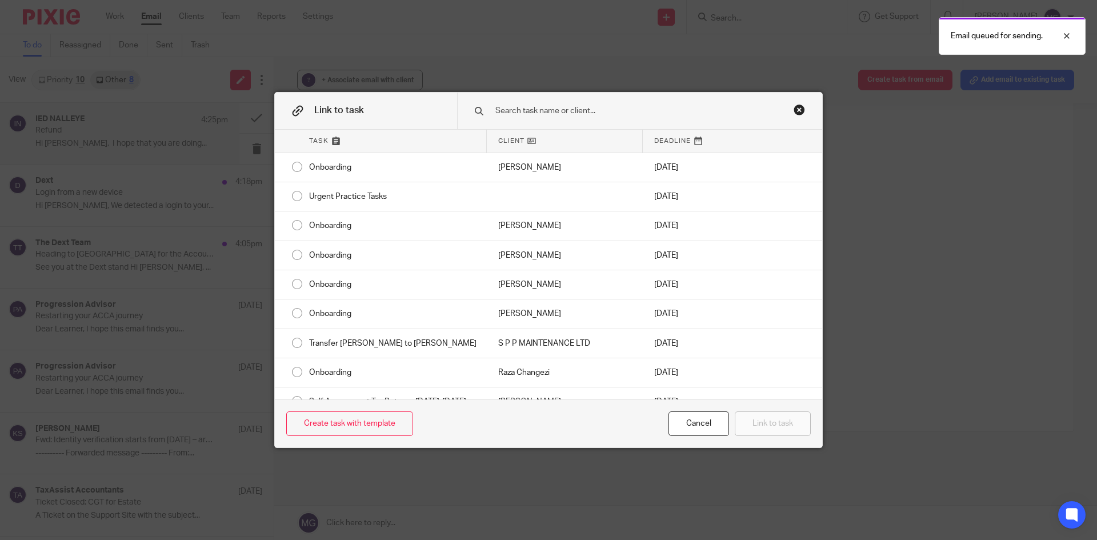
click at [589, 114] on input "text" at bounding box center [631, 111] width 275 height 13
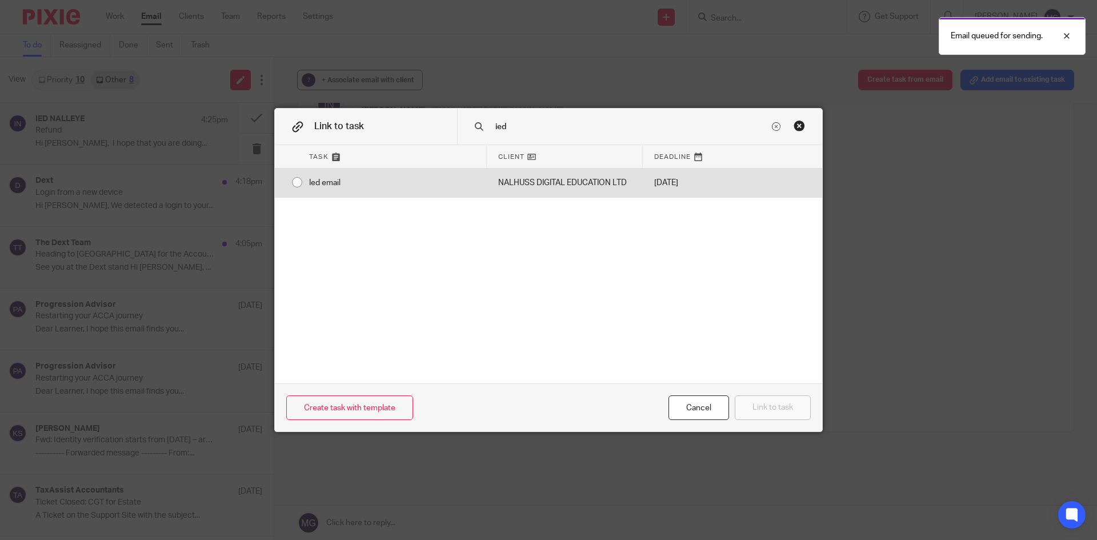
type input "ied"
click at [643, 194] on div "[DATE]" at bounding box center [688, 182] width 90 height 29
radio input "true"
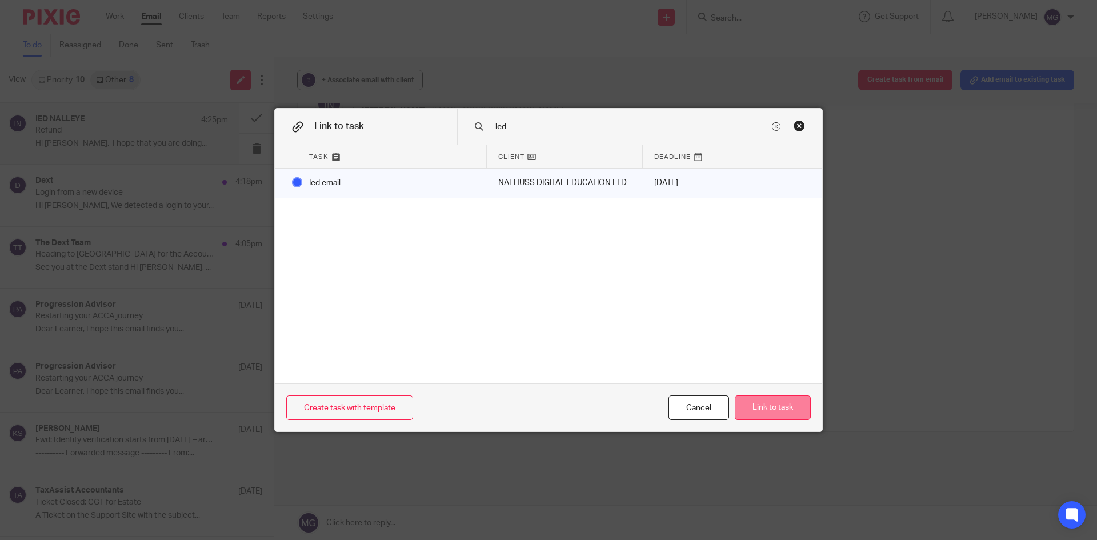
drag, startPoint x: 817, startPoint y: 419, endPoint x: 796, endPoint y: 412, distance: 22.2
click at [810, 416] on div "Create task with template Cancel Link to task" at bounding box center [548, 407] width 547 height 48
click at [794, 411] on button "Link to task" at bounding box center [772, 407] width 76 height 25
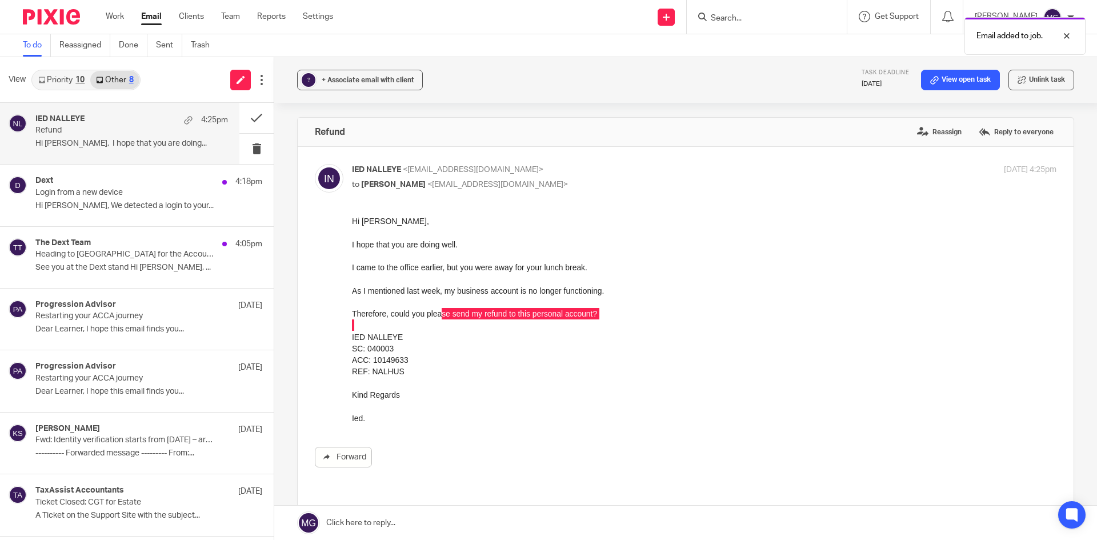
scroll to position [0, 0]
click at [251, 117] on button at bounding box center [256, 118] width 34 height 30
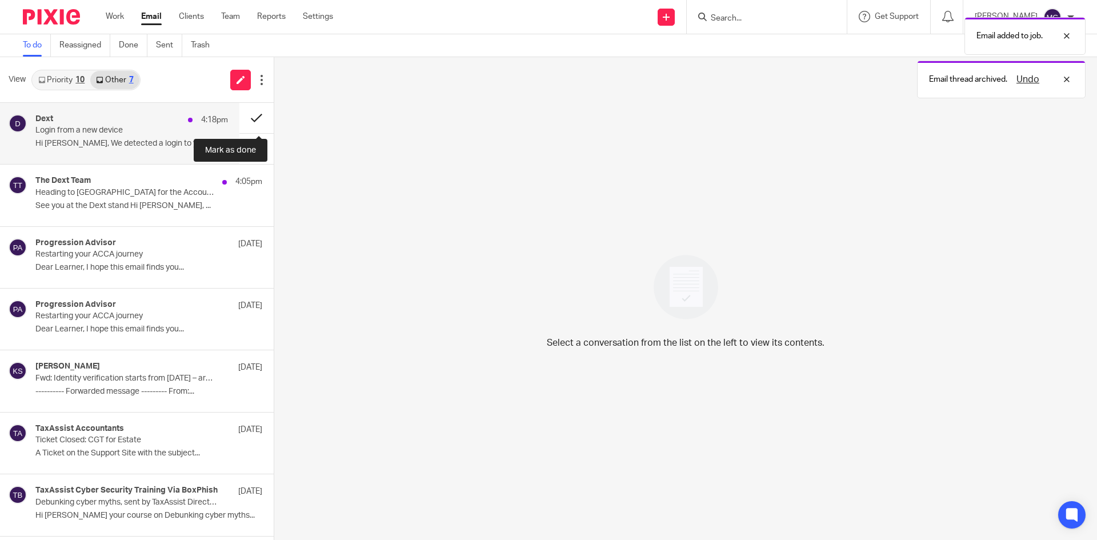
click at [251, 117] on button at bounding box center [256, 118] width 34 height 30
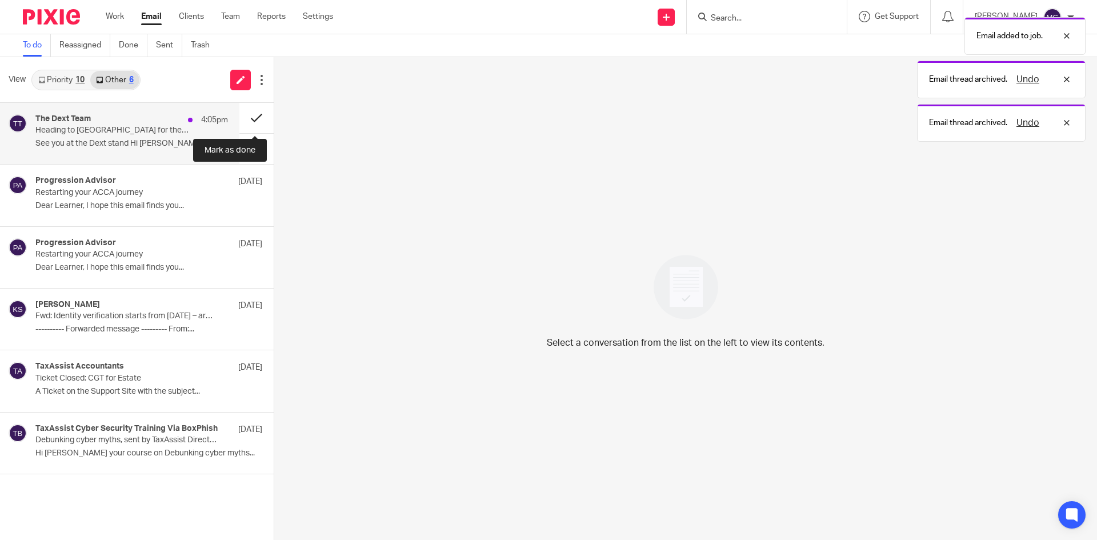
click at [251, 117] on button at bounding box center [256, 118] width 34 height 30
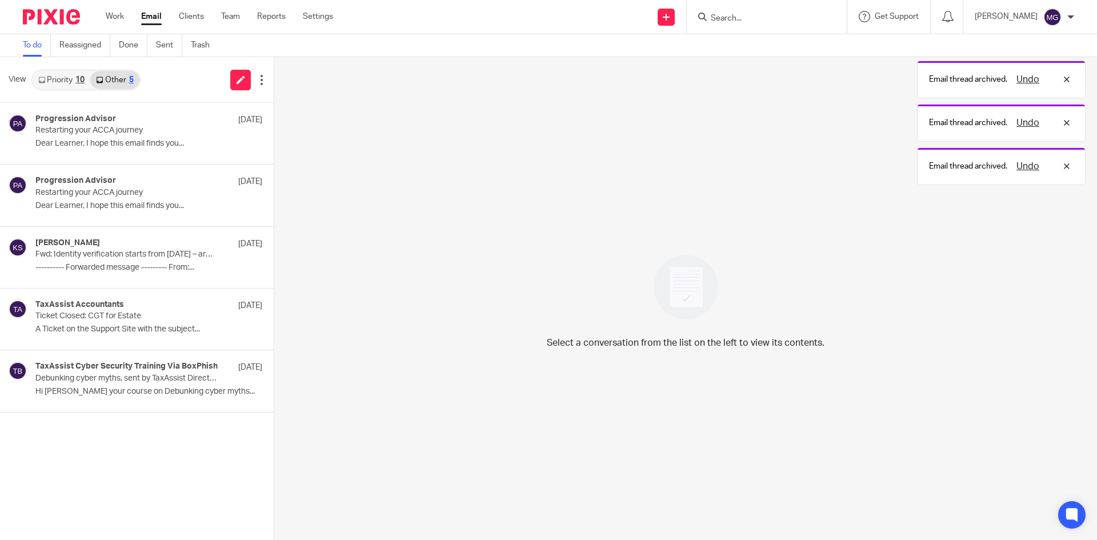
click at [53, 78] on link "Priority 10" at bounding box center [62, 80] width 58 height 18
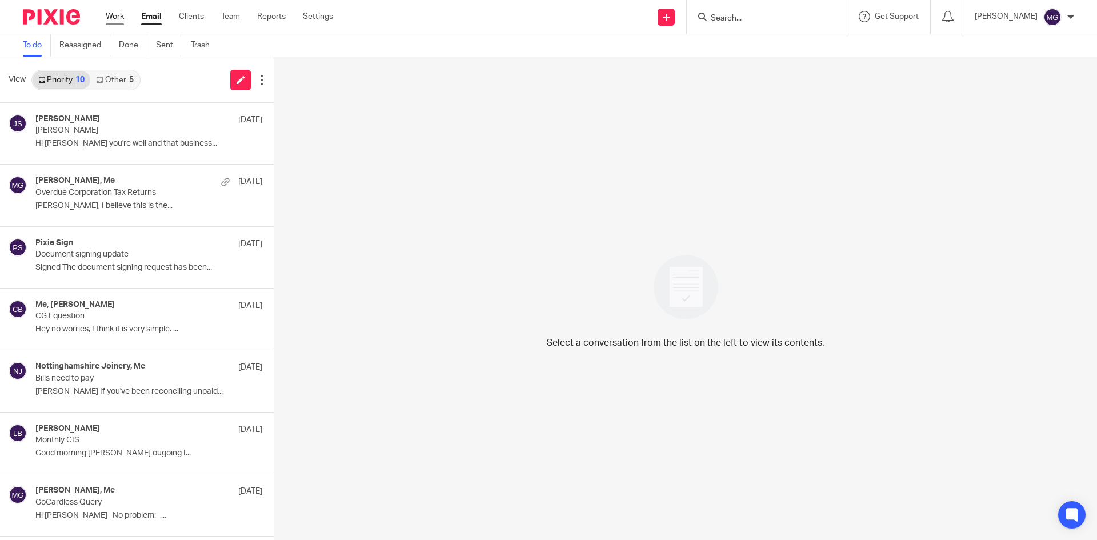
click at [110, 11] on link "Work" at bounding box center [115, 16] width 18 height 11
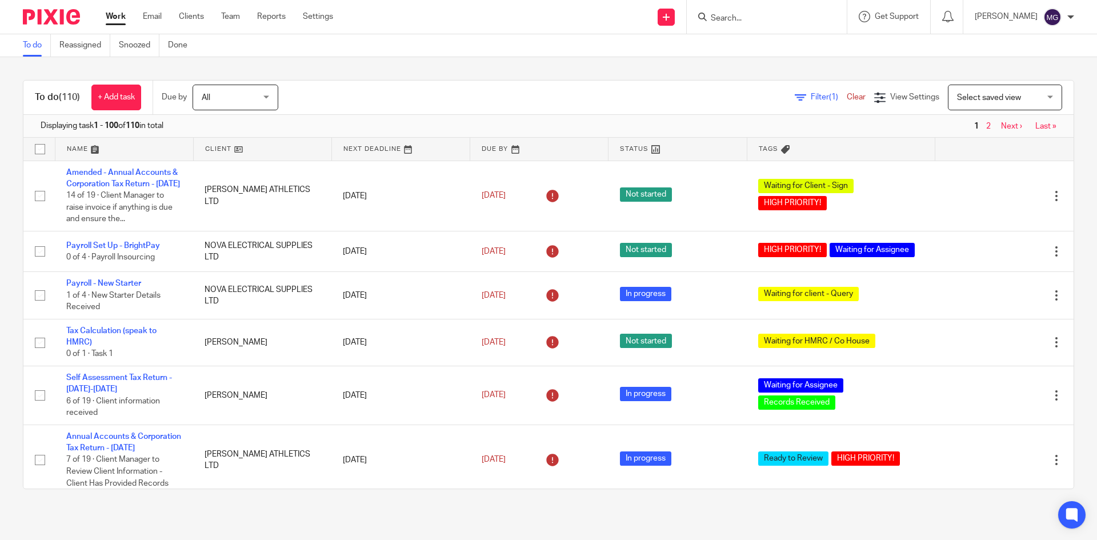
click at [84, 151] on link at bounding box center [124, 149] width 138 height 23
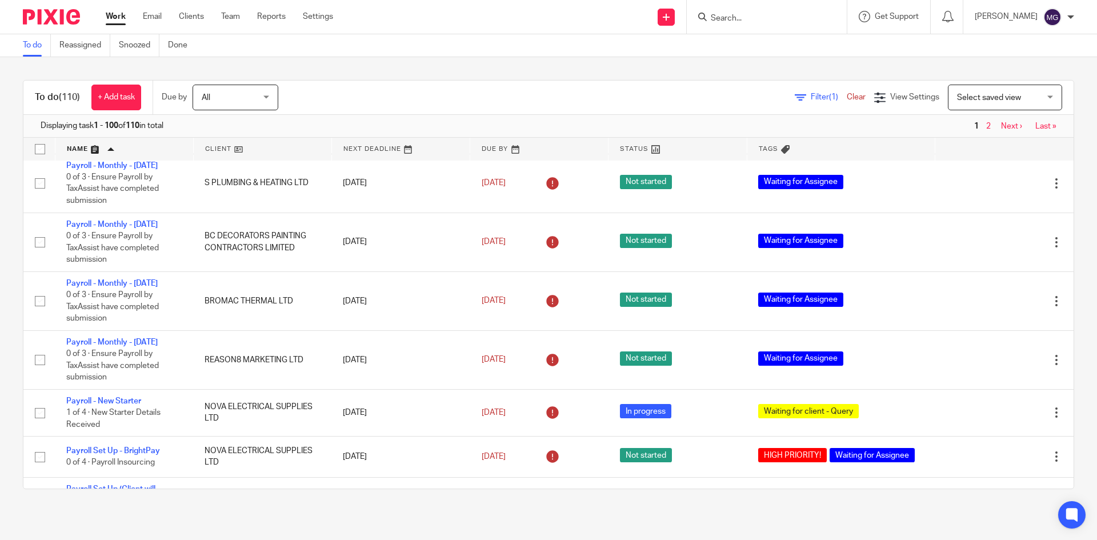
scroll to position [3370, 0]
click at [794, 101] on icon at bounding box center [799, 97] width 11 height 11
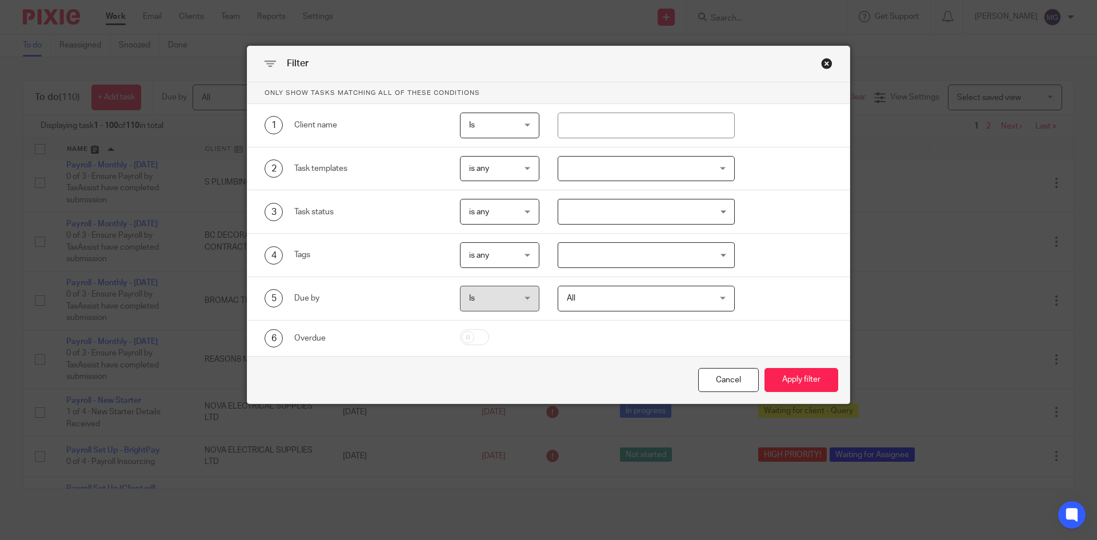
click at [821, 64] on div "Close this dialog window" at bounding box center [826, 63] width 11 height 11
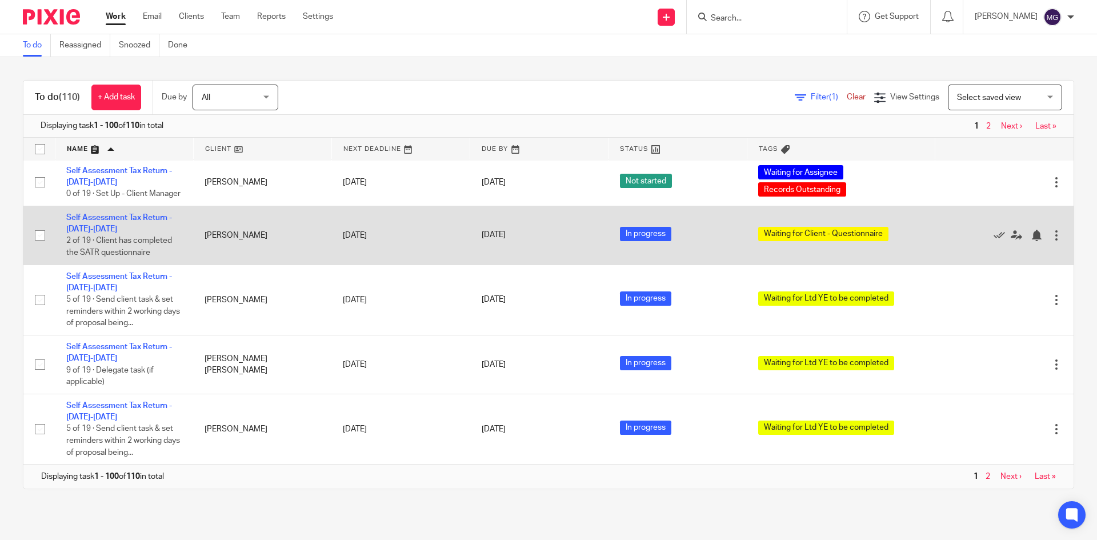
scroll to position [6230, 0]
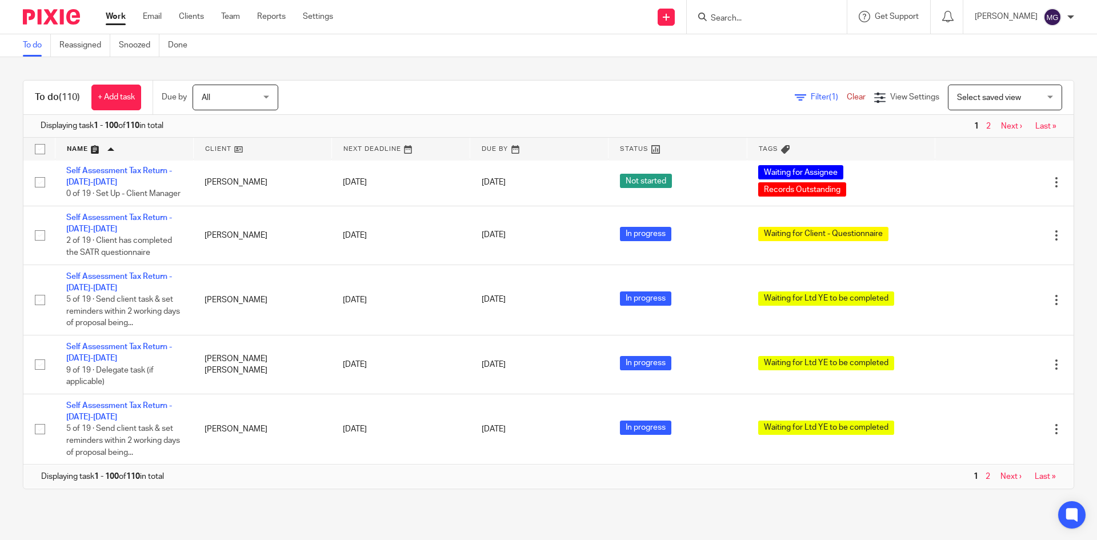
click at [1000, 476] on link "Next ›" at bounding box center [1010, 476] width 21 height 8
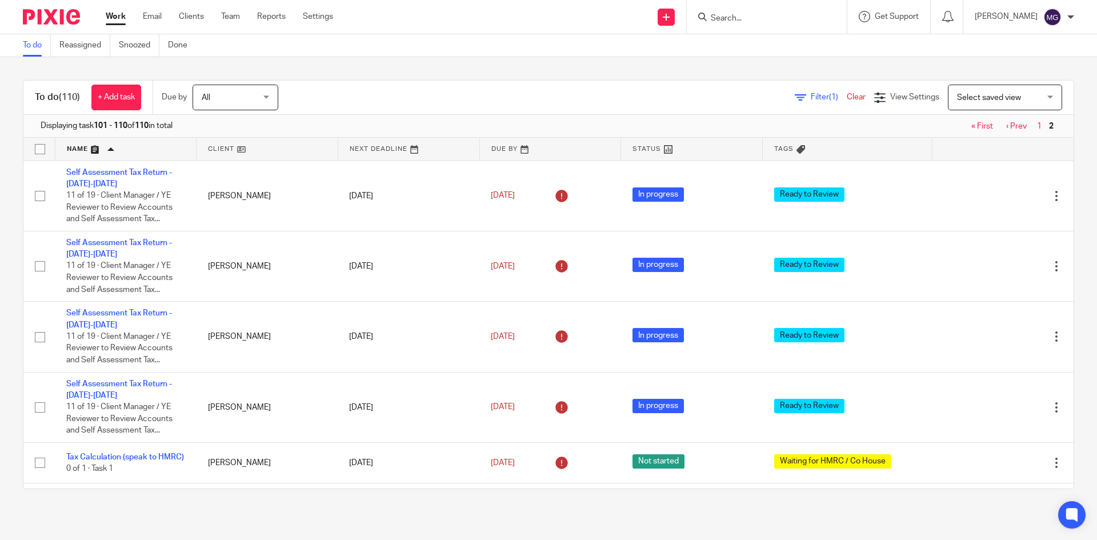
scroll to position [354, 0]
